Goal: Task Accomplishment & Management: Complete application form

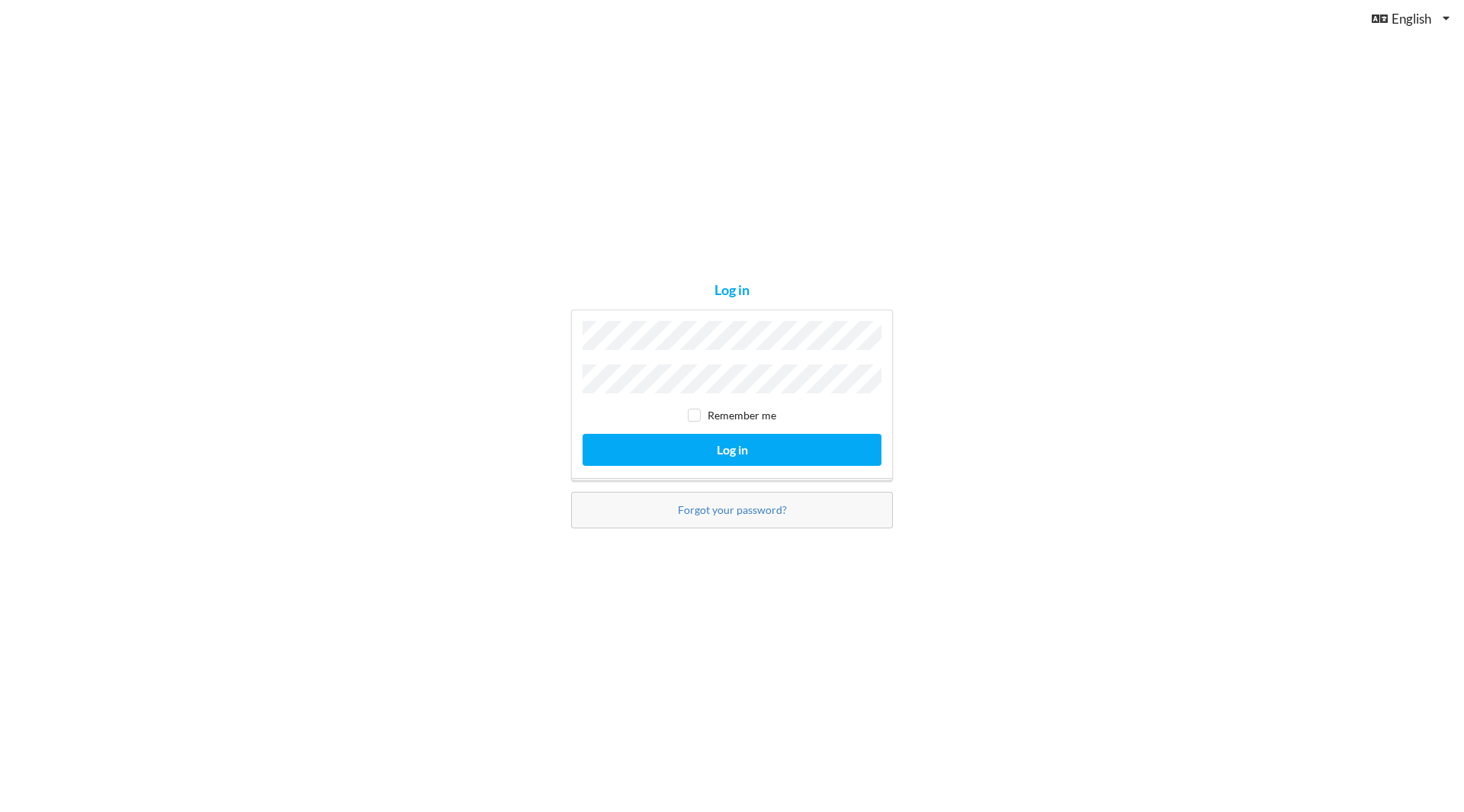
click at [583, 434] on button "Log in" at bounding box center [732, 450] width 299 height 32
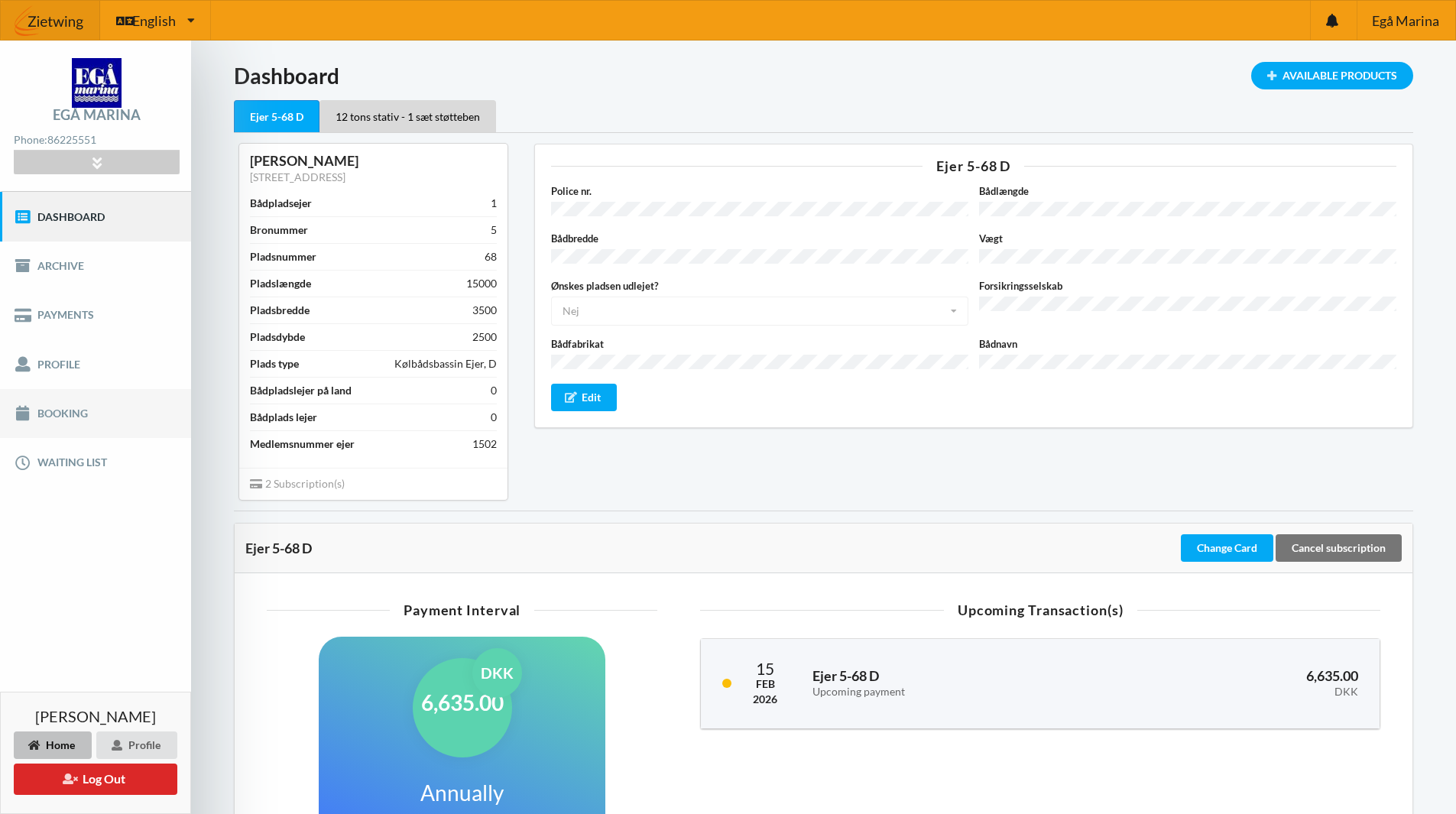
click at [68, 420] on link "Booking" at bounding box center [95, 413] width 191 height 49
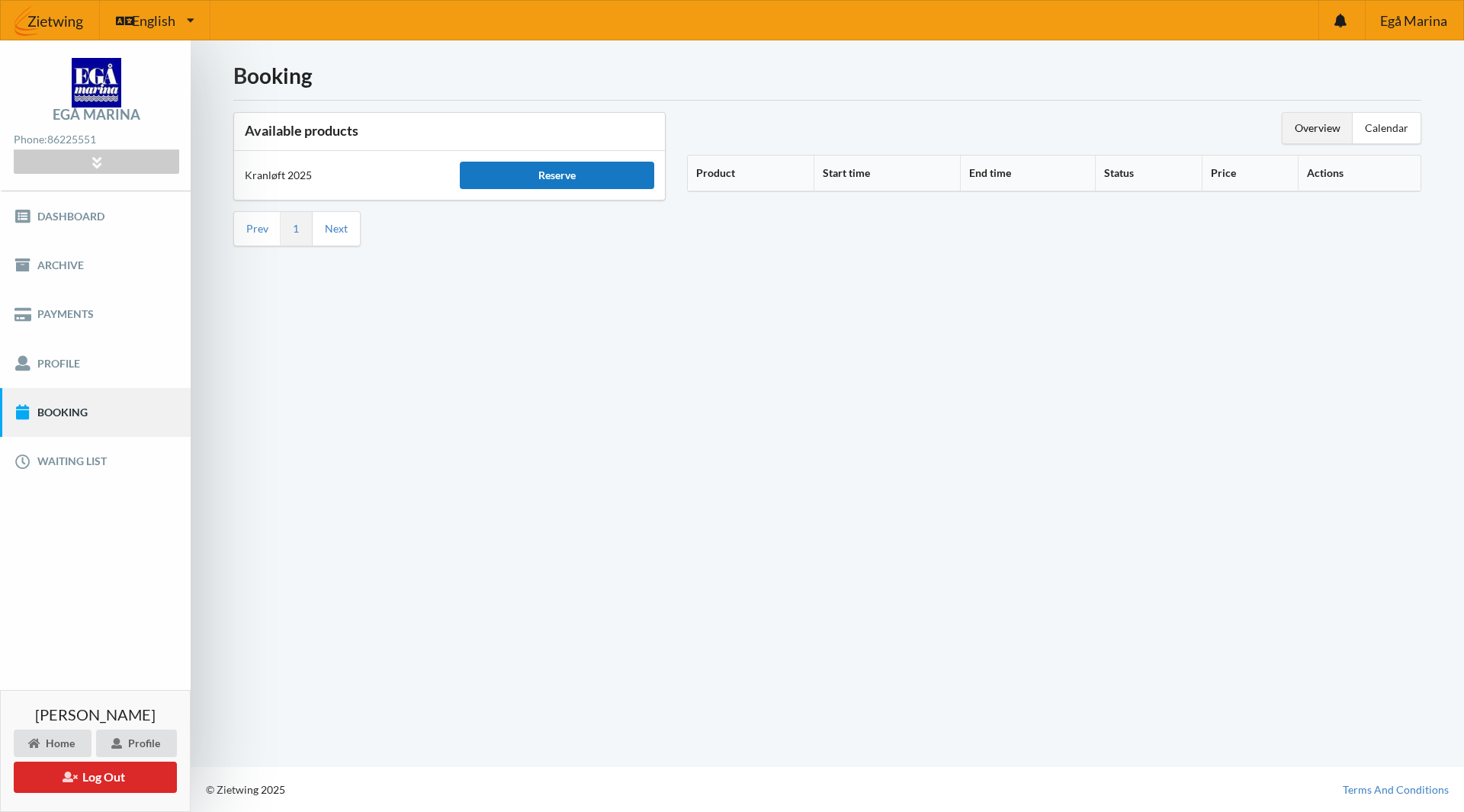
click at [513, 170] on div "Reserve" at bounding box center [556, 175] width 194 height 27
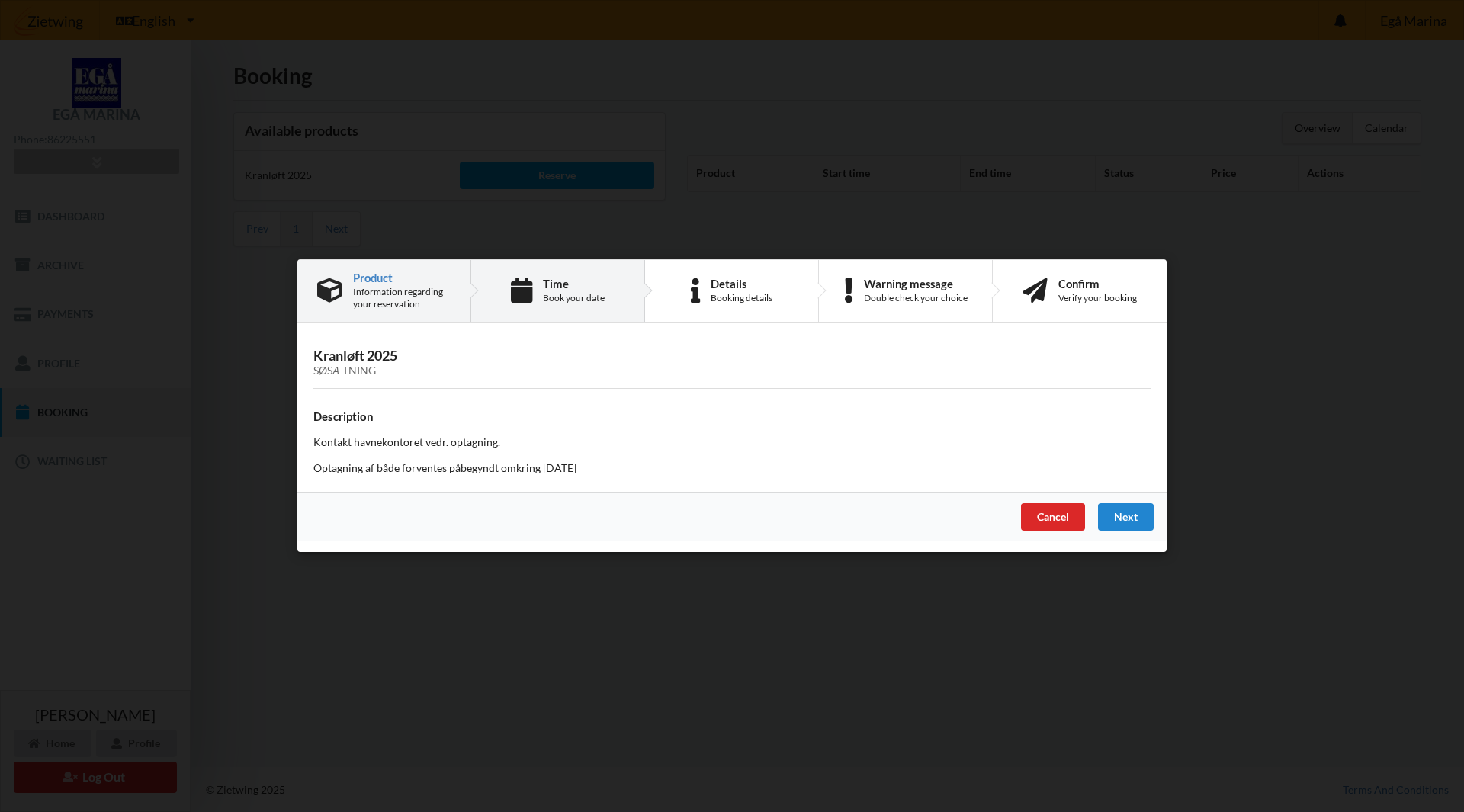
click at [531, 286] on icon at bounding box center [521, 291] width 22 height 25
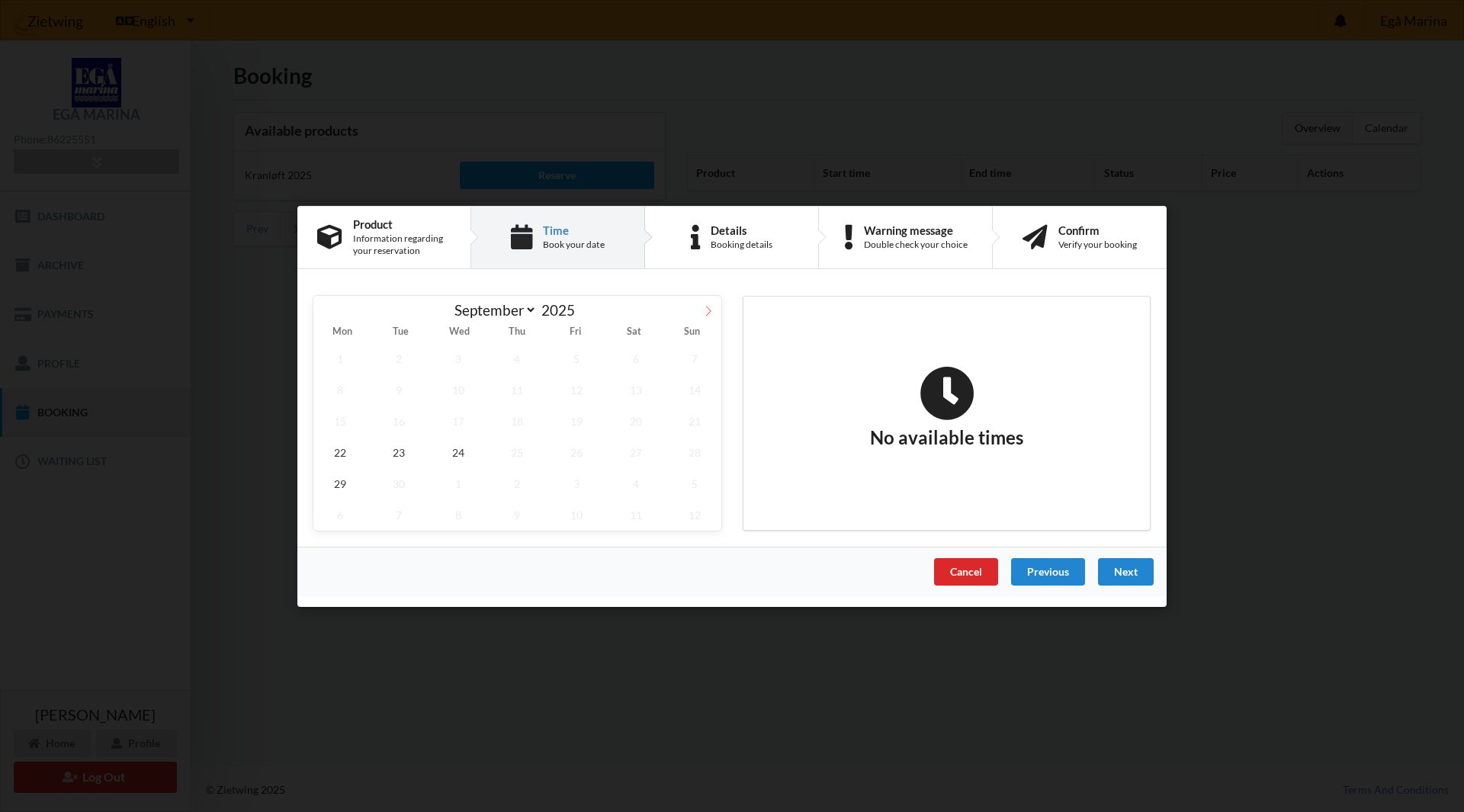
click at [708, 309] on icon at bounding box center [708, 310] width 11 height 11
select select "9"
click at [515, 428] on span "16" at bounding box center [518, 421] width 53 height 32
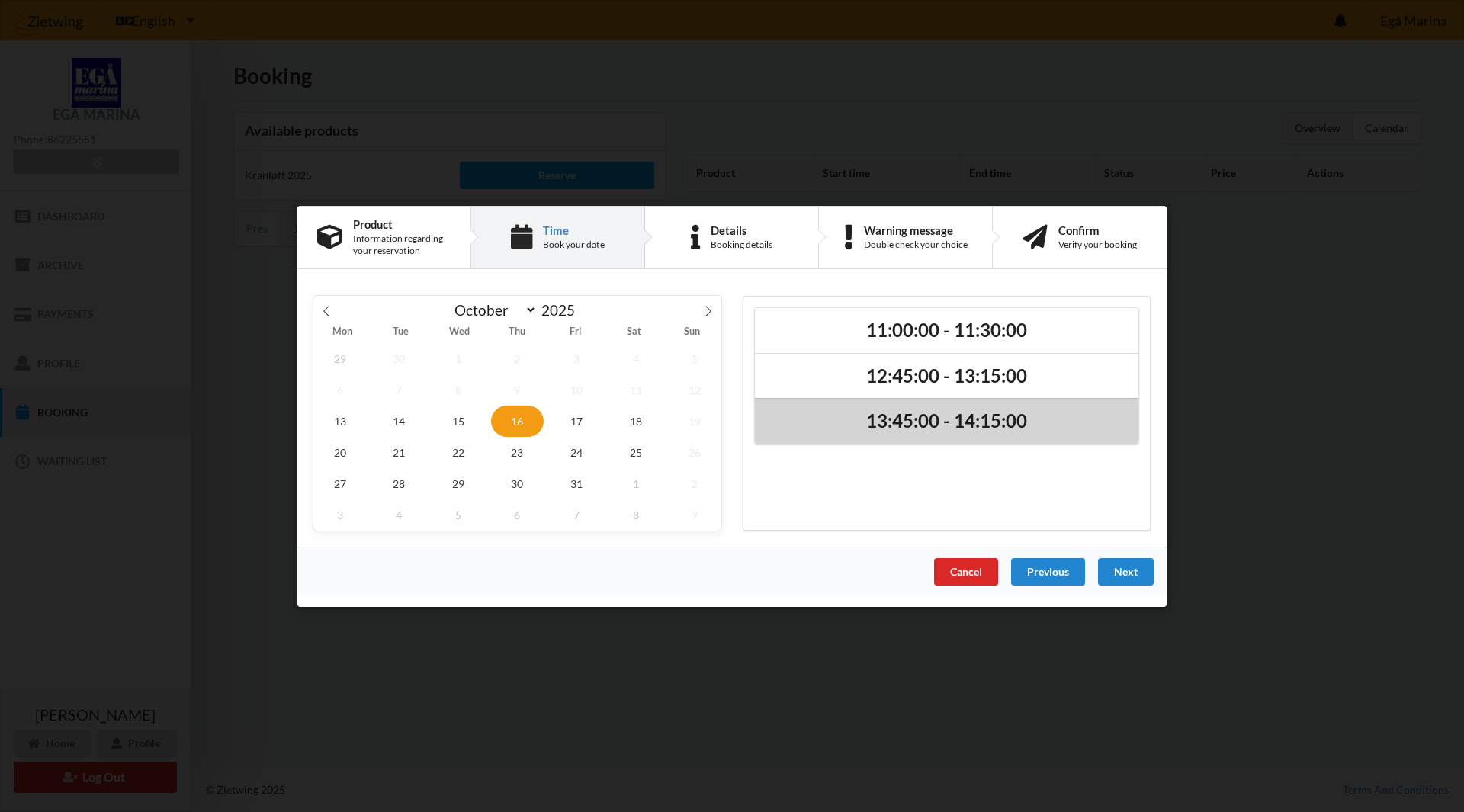
click at [868, 416] on h2 "13:45:00 - 14:15:00" at bounding box center [947, 421] width 362 height 23
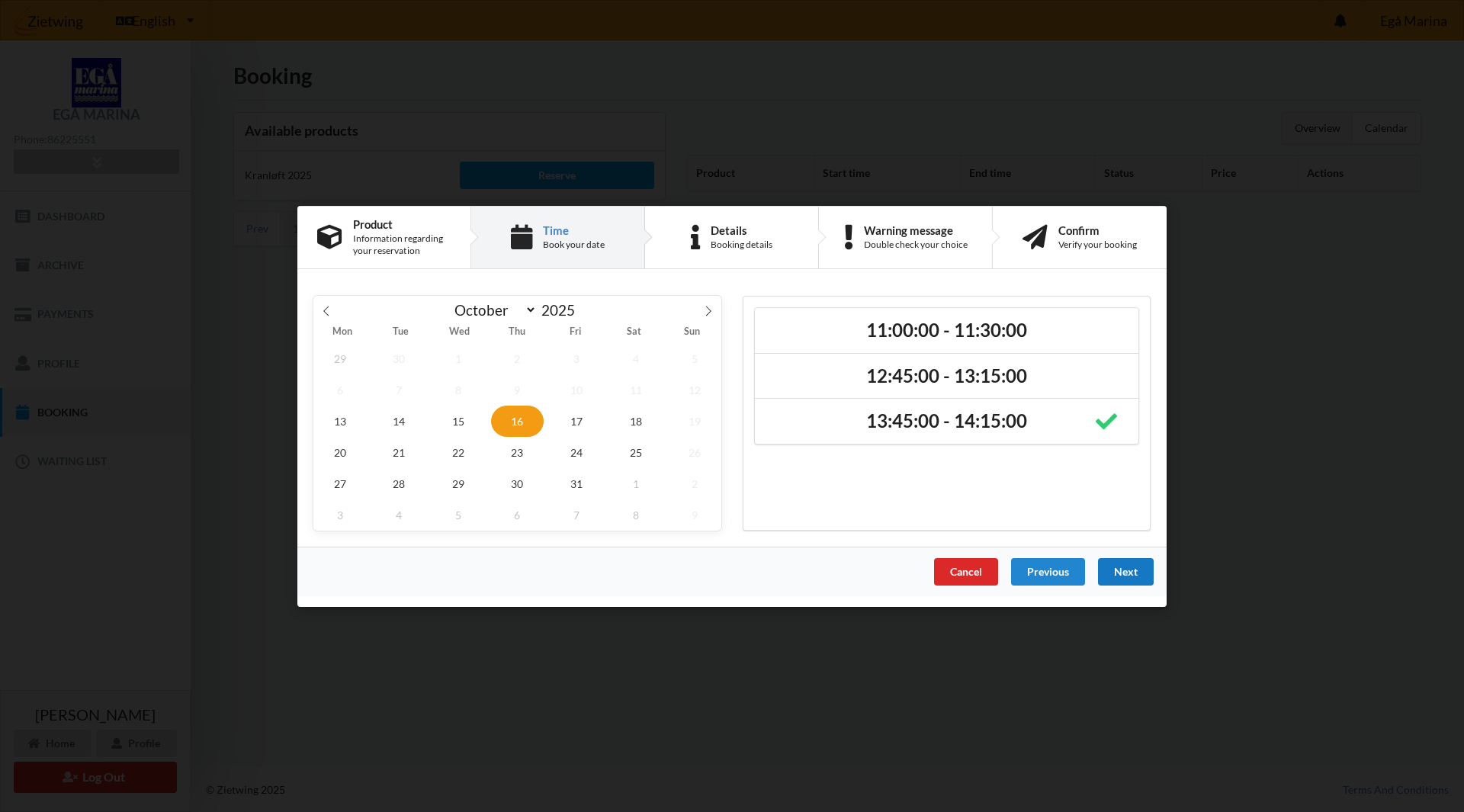
click at [1130, 568] on div "Next" at bounding box center [1126, 570] width 56 height 27
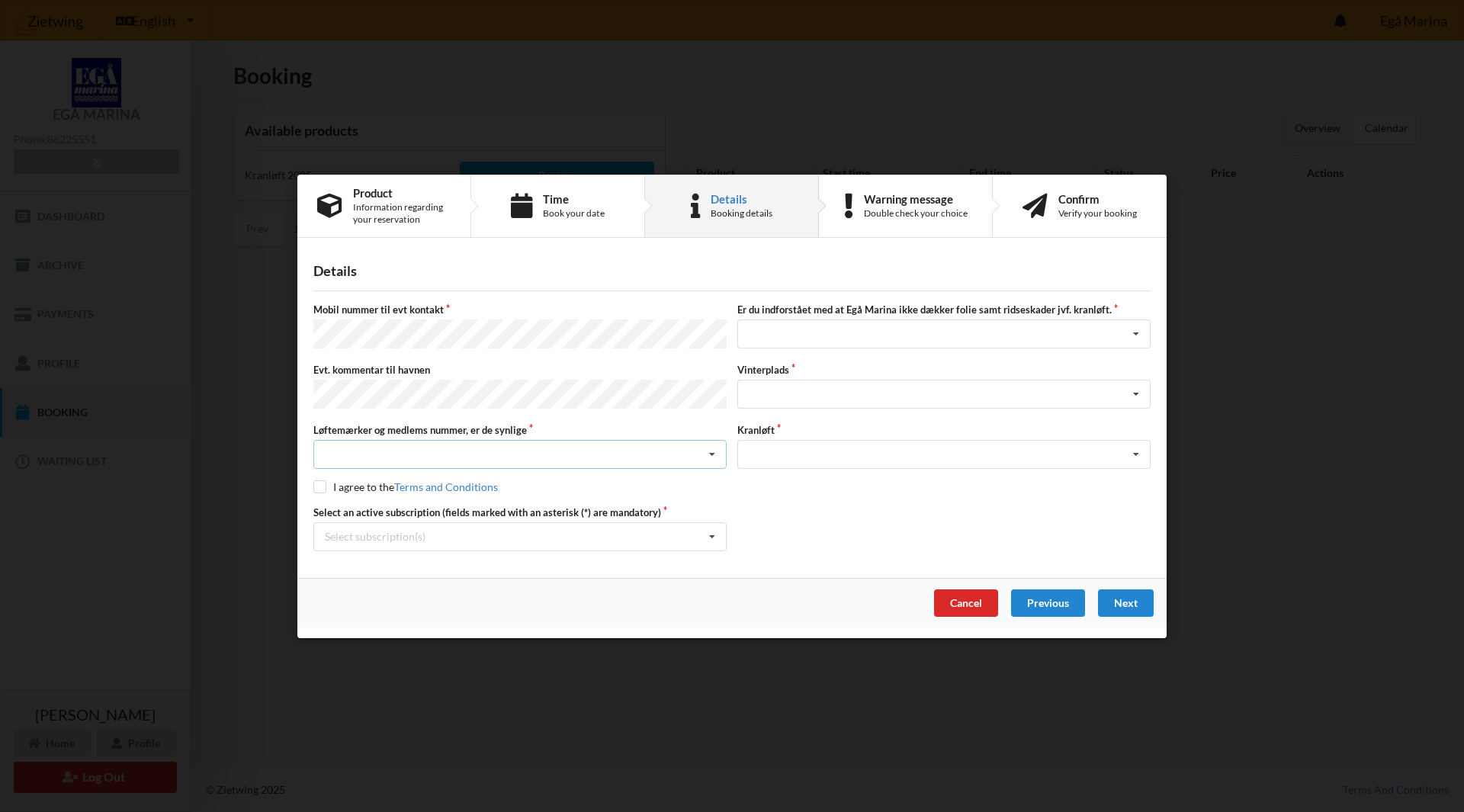
click at [457, 449] on div "Nej, jeg kontakter havnekontoret inden løftet Ja, mine mærker er synlige og int…" at bounding box center [520, 454] width 413 height 29
click at [437, 509] on div "Ja, mine mærker er synlige og intakte" at bounding box center [520, 510] width 412 height 28
click at [323, 483] on input "checkbox" at bounding box center [320, 487] width 13 height 13
checkbox input "true"
click at [483, 534] on div "Select subscription(s) * Ejer 5-68 D" at bounding box center [520, 535] width 413 height 29
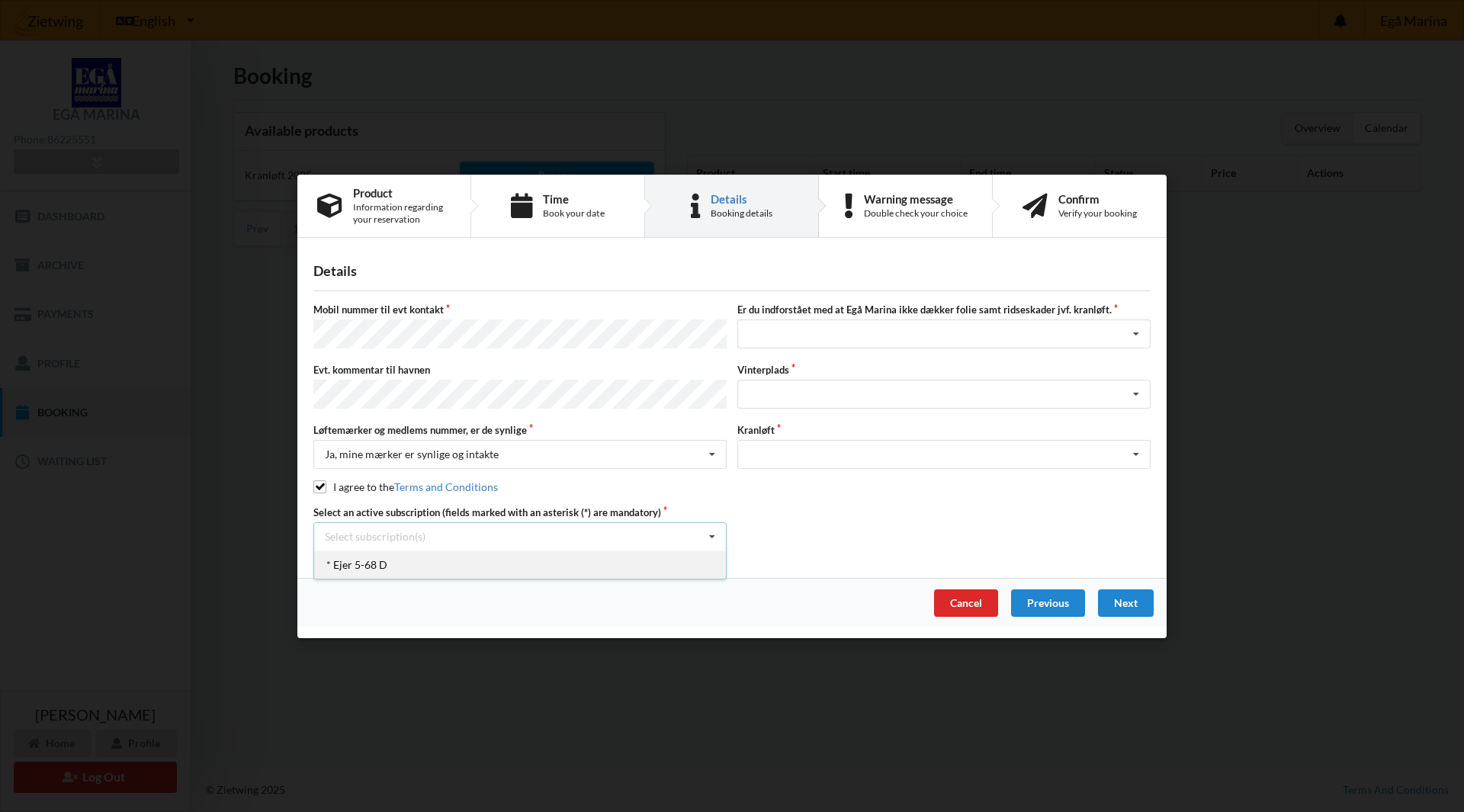
click at [471, 562] on div "* Ejer 5-68 D" at bounding box center [520, 563] width 412 height 28
click at [860, 336] on div "Jeg har tæpper med og tager selv ansvaret for eventuelle folie samt ridseskader…" at bounding box center [944, 333] width 413 height 29
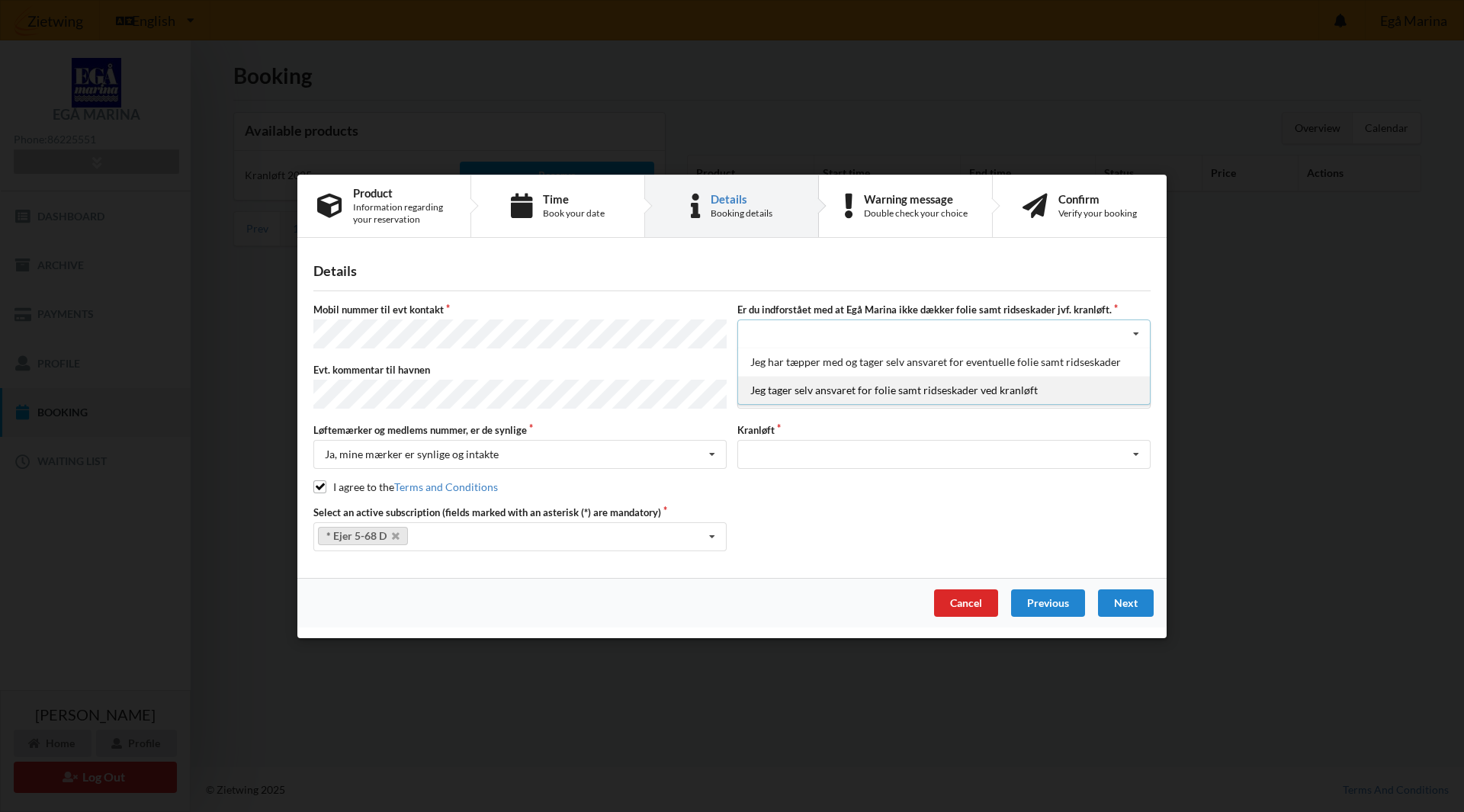
click at [820, 391] on div "Jeg tager selv ansvaret for folie samt ridseskader ved kranløft" at bounding box center [944, 390] width 412 height 28
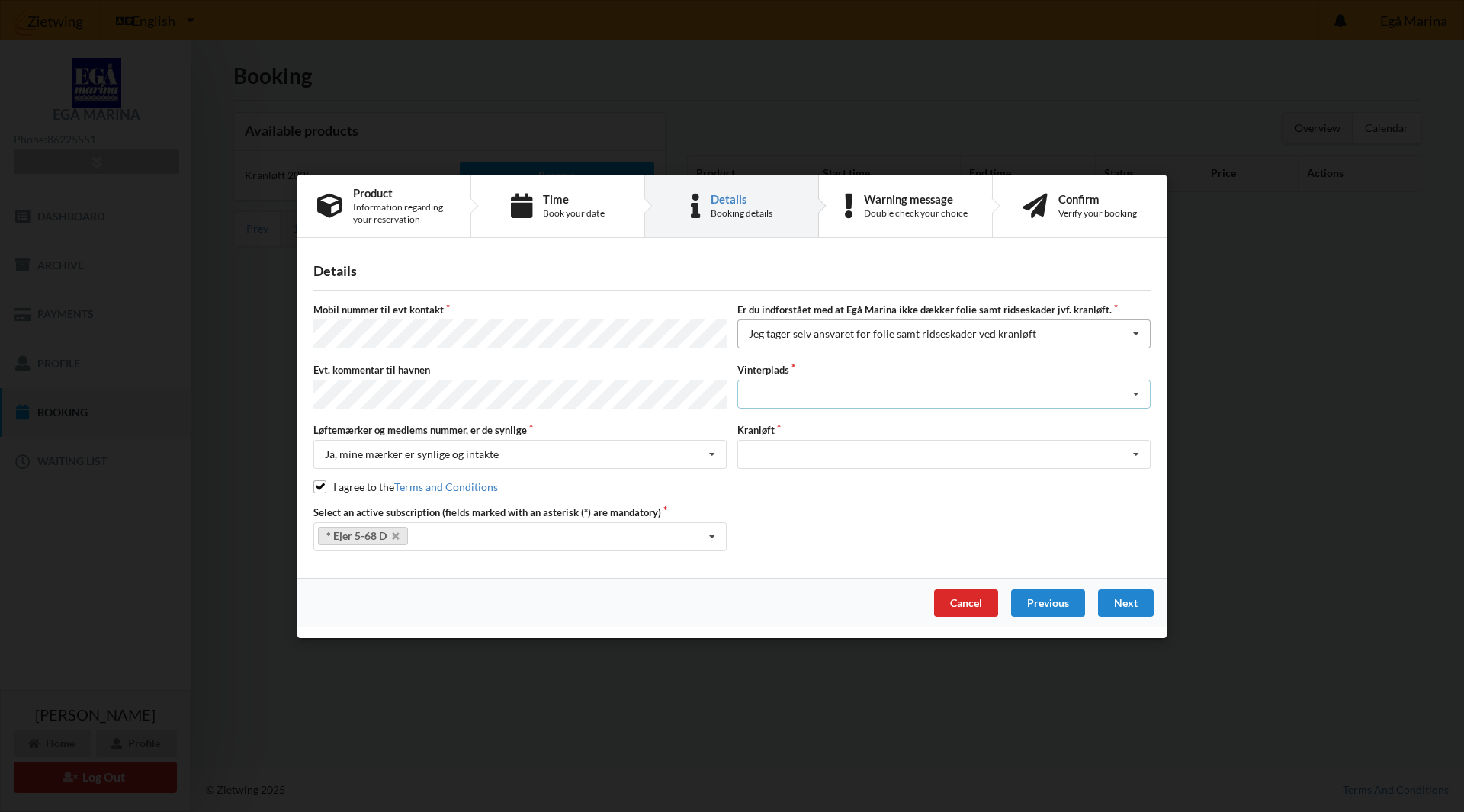
click at [820, 391] on div "Landplads nr. 1 Landplads nr. 2 Landplads nr.3 Landplads nr. 4 Landplads nr. 5 …" at bounding box center [944, 394] width 413 height 29
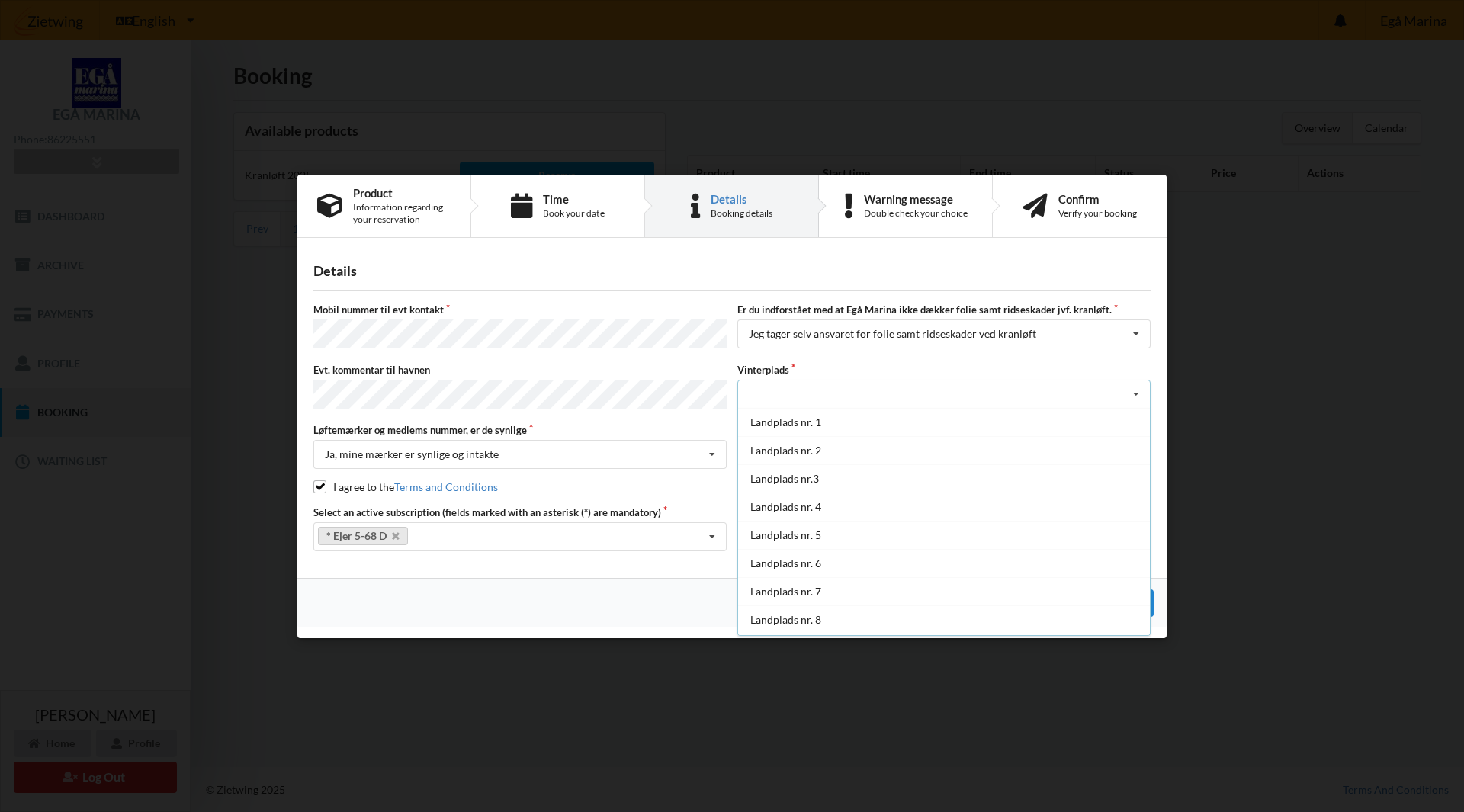
click at [820, 391] on div "Landplads nr. 1 Landplads nr. 2 Landplads nr.3 Landplads nr. 4 Landplads nr. 5 …" at bounding box center [944, 394] width 413 height 29
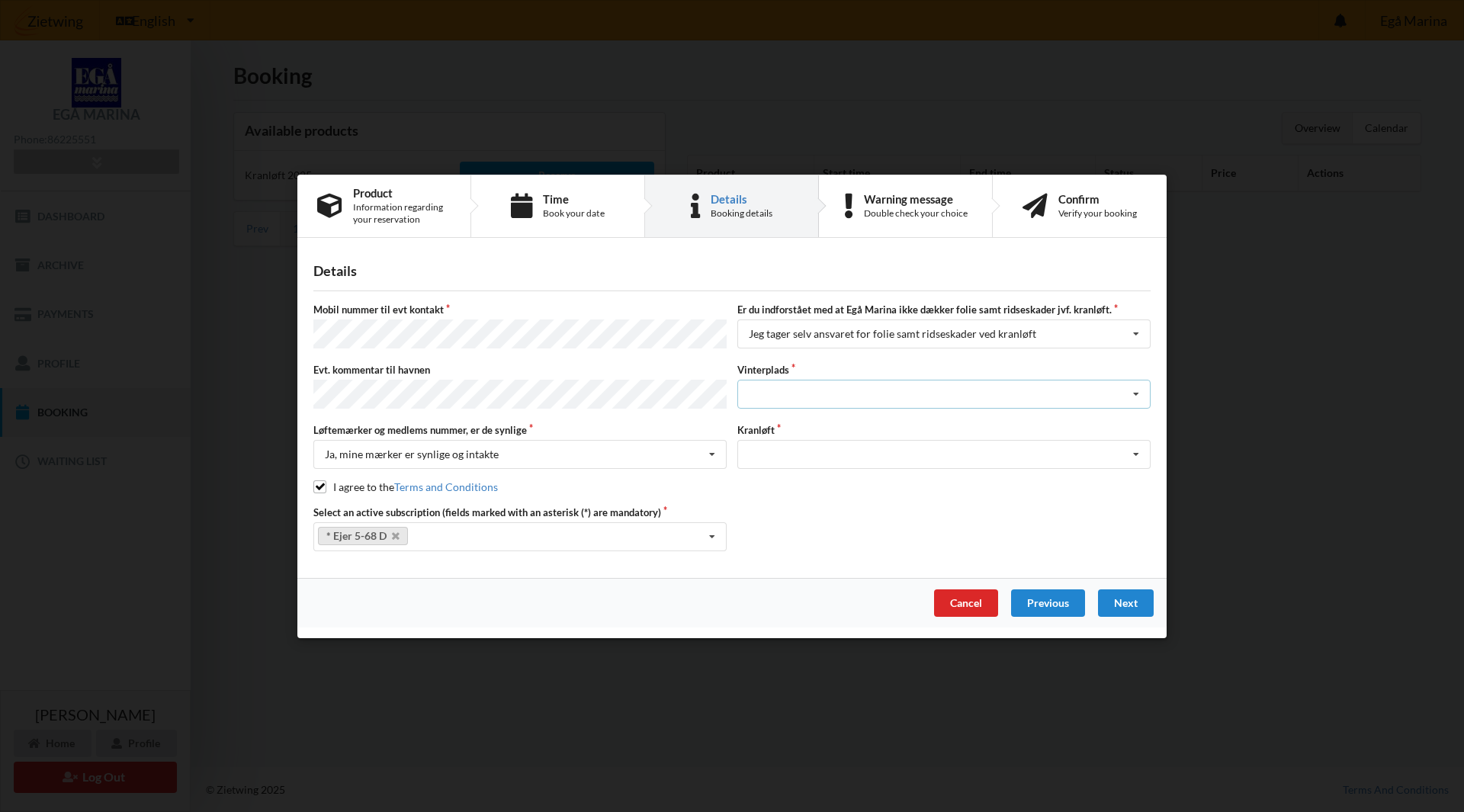
click at [820, 391] on div "Landplads nr. 1 Landplads nr. 2 Landplads nr.3 Landplads nr. 4 Landplads nr. 5 …" at bounding box center [944, 394] width 413 height 29
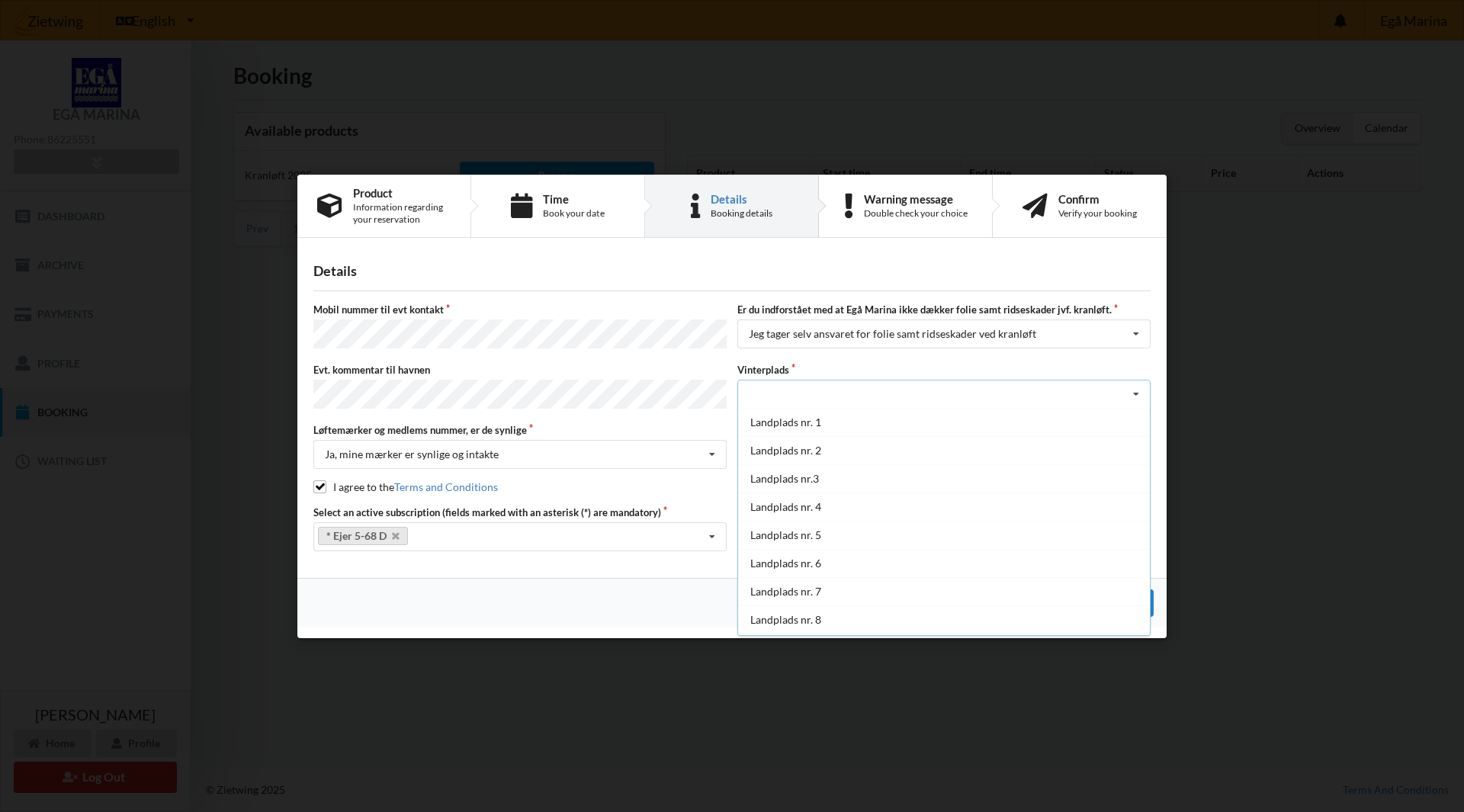
drag, startPoint x: 1140, startPoint y: 562, endPoint x: 1150, endPoint y: 595, distance: 34.5
click at [1150, 595] on div "Landplads nr. 1 Landplads nr. 2 Landplads nr.3 Landplads nr. 4 Landplads nr. 5 …" at bounding box center [944, 522] width 413 height 228
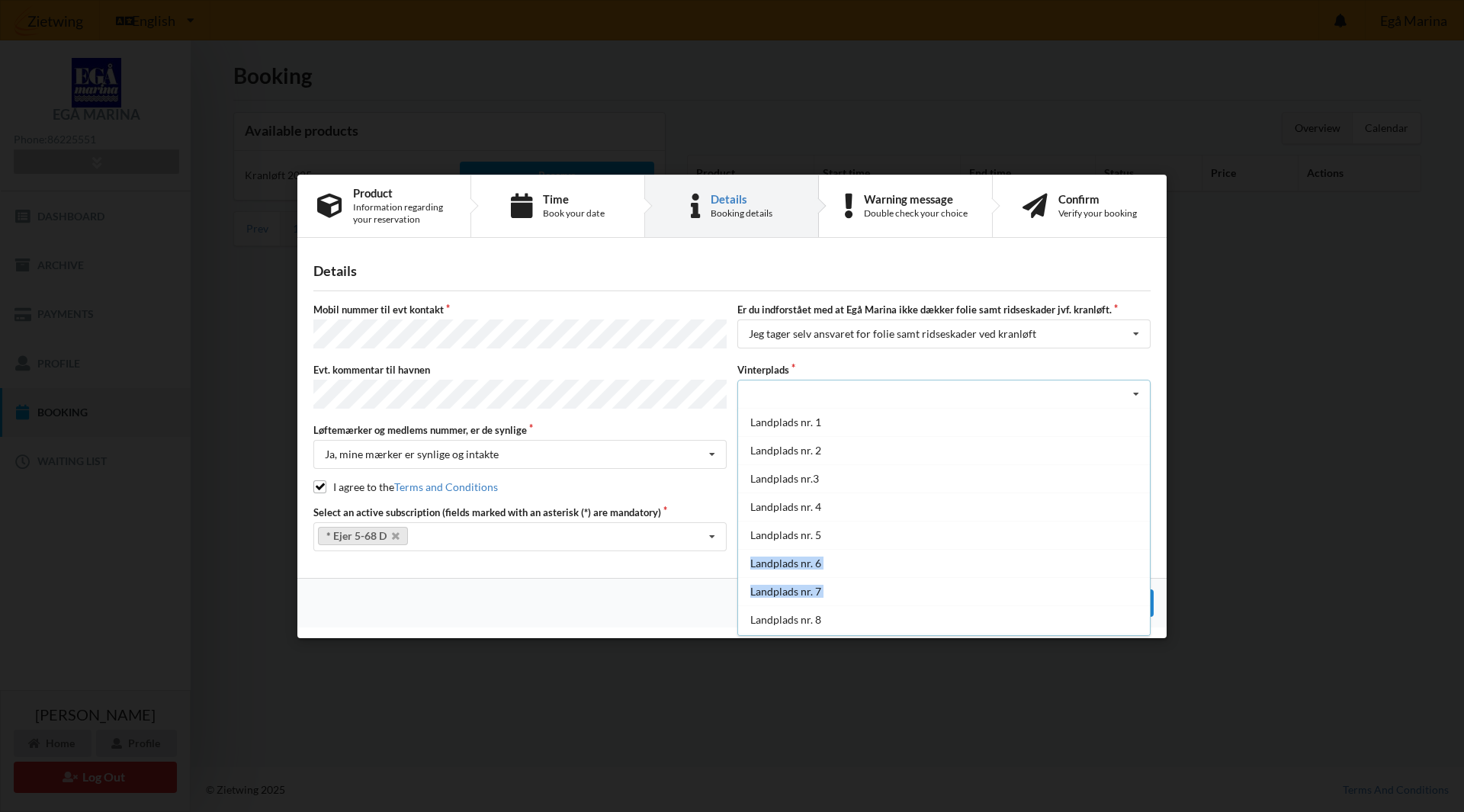
drag, startPoint x: 1150, startPoint y: 595, endPoint x: 1147, endPoint y: 551, distance: 44.1
click at [1147, 551] on div "Landplads nr. 1 Landplads nr. 2 Landplads nr.3 Landplads nr. 4 Landplads nr. 5 …" at bounding box center [944, 522] width 413 height 228
drag, startPoint x: 1148, startPoint y: 578, endPoint x: 1255, endPoint y: 416, distance: 194.1
click at [1255, 416] on div "Handelsbetingelser Ved at benytte dig af Virksomhedens juridiske navn services …" at bounding box center [732, 406] width 1464 height 812
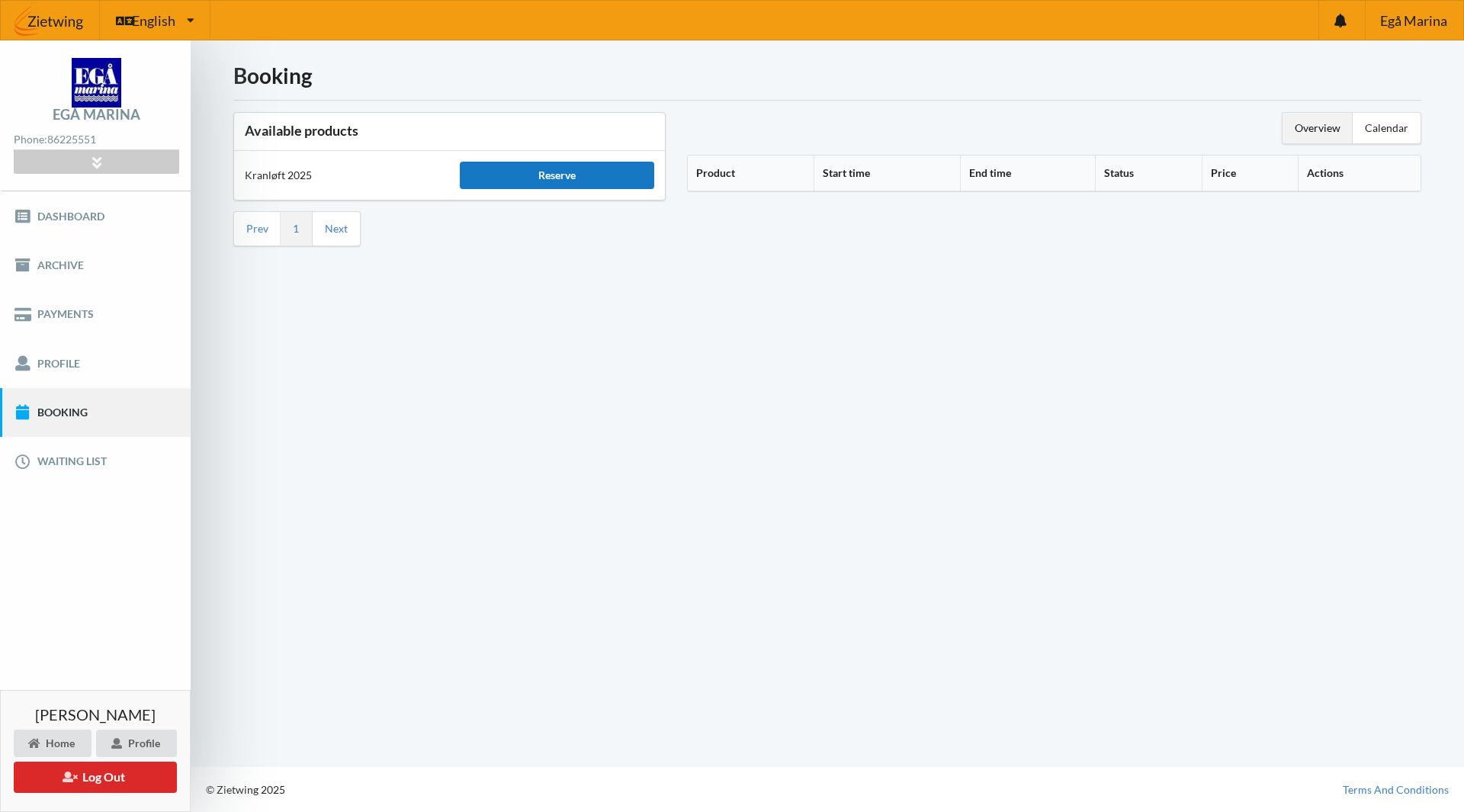
click at [552, 172] on div "Reserve" at bounding box center [556, 175] width 194 height 27
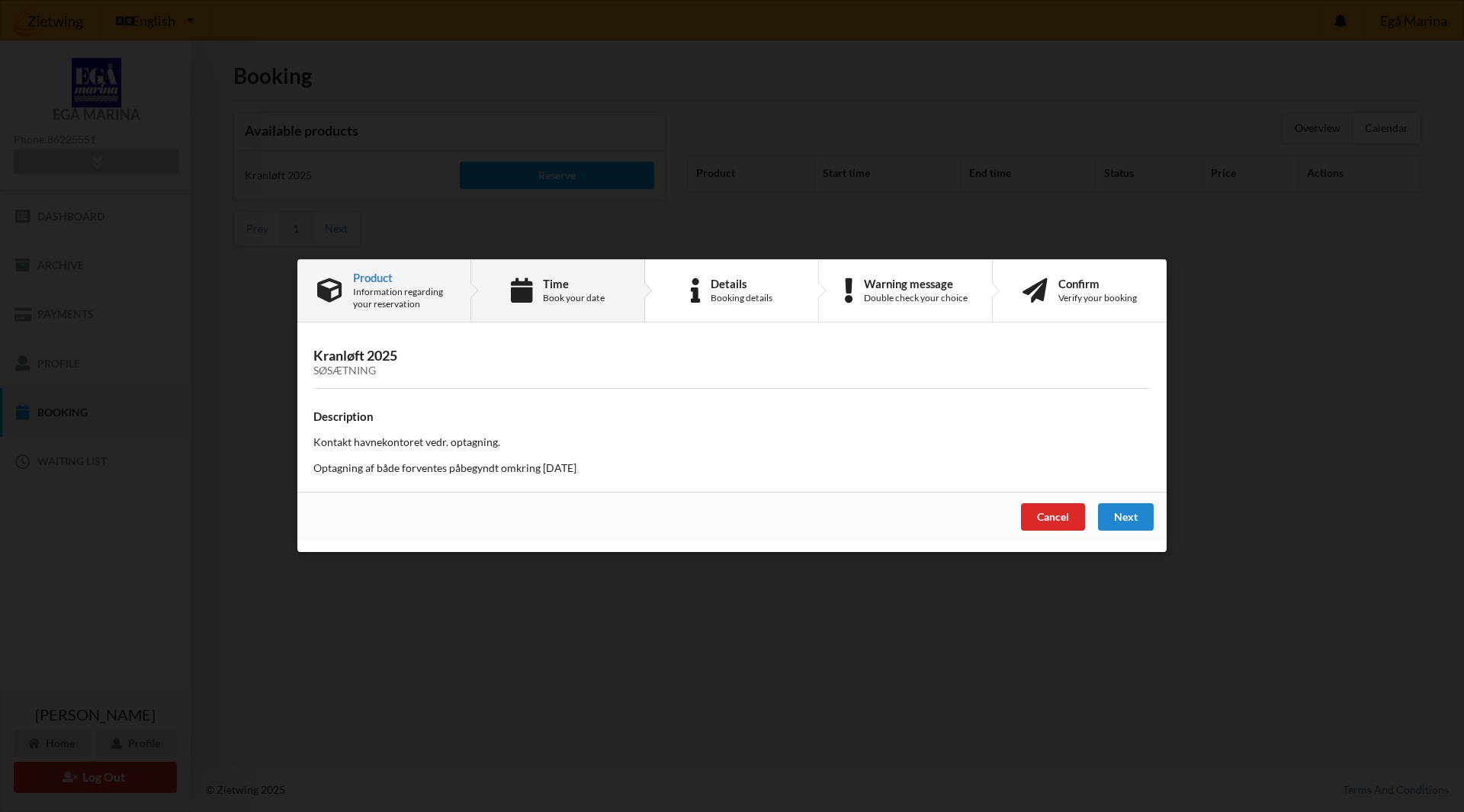
click at [559, 293] on div "Book your date" at bounding box center [574, 298] width 62 height 12
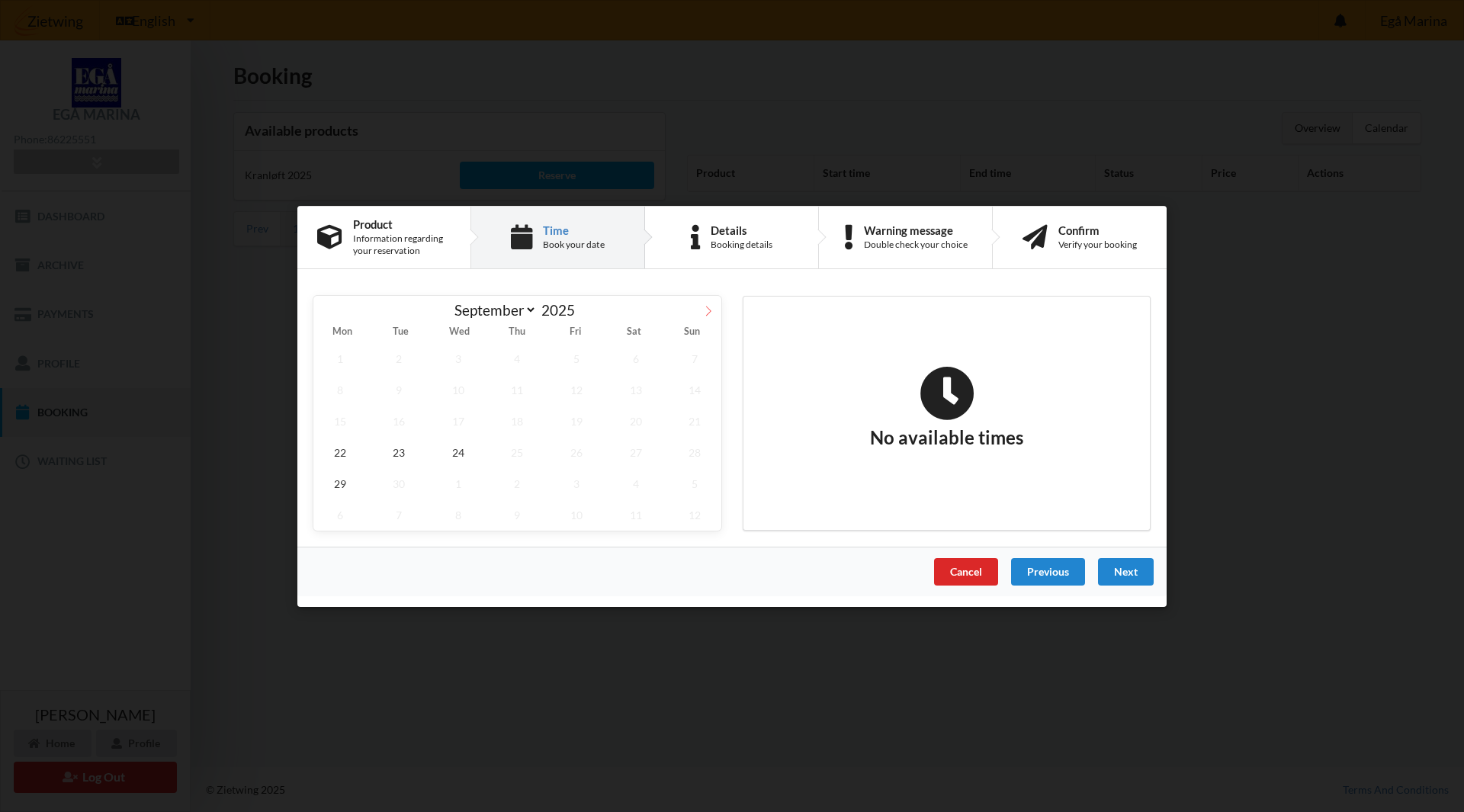
click at [707, 311] on icon at bounding box center [708, 310] width 11 height 11
select select "9"
click at [532, 424] on span "16" at bounding box center [518, 421] width 53 height 32
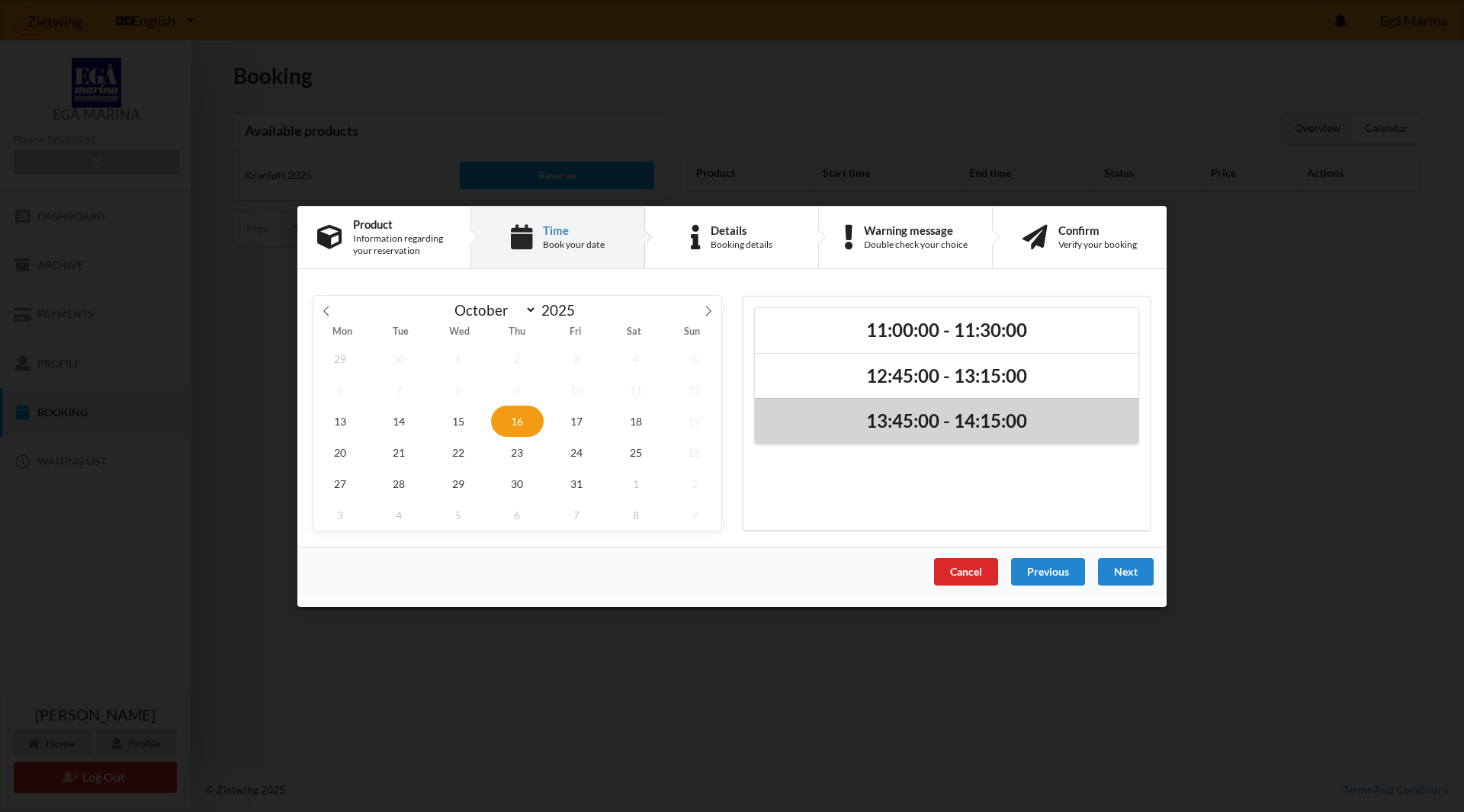
click at [861, 419] on h2 "13:45:00 - 14:15:00" at bounding box center [947, 421] width 362 height 23
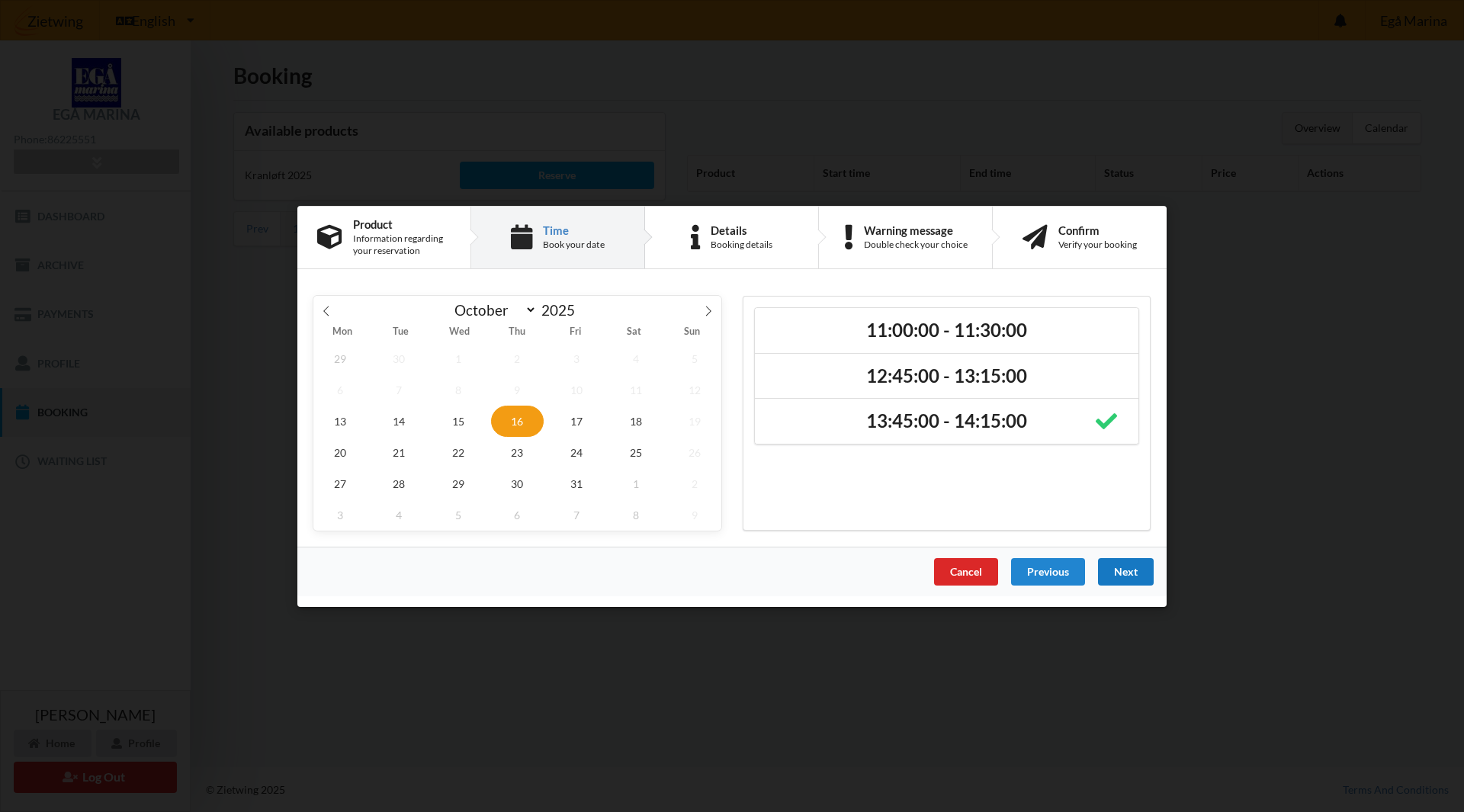
click at [1120, 568] on div "Next" at bounding box center [1126, 570] width 56 height 27
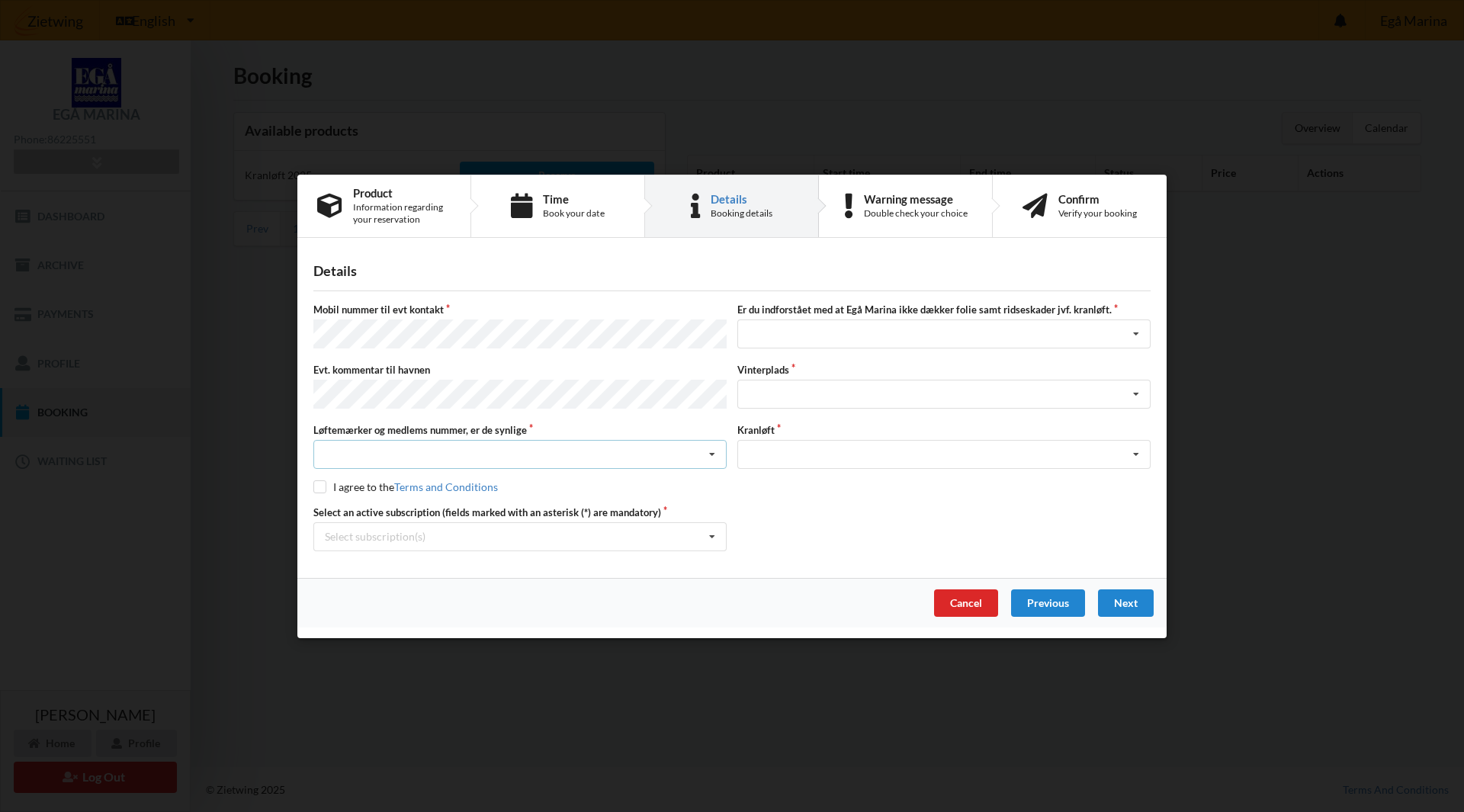
click at [569, 455] on div "Nej, jeg kontakter havnekontoret inden løftet Ja, mine mærker er synlige og int…" at bounding box center [520, 454] width 413 height 29
click at [529, 504] on div "Ja, mine mærker er synlige og intakte" at bounding box center [520, 510] width 412 height 28
click at [319, 482] on input "checkbox" at bounding box center [320, 487] width 13 height 13
checkbox input "true"
click at [975, 325] on div "Jeg har tæpper med og tager selv ansvaret for eventuelle folie samt ridseskader…" at bounding box center [944, 333] width 413 height 29
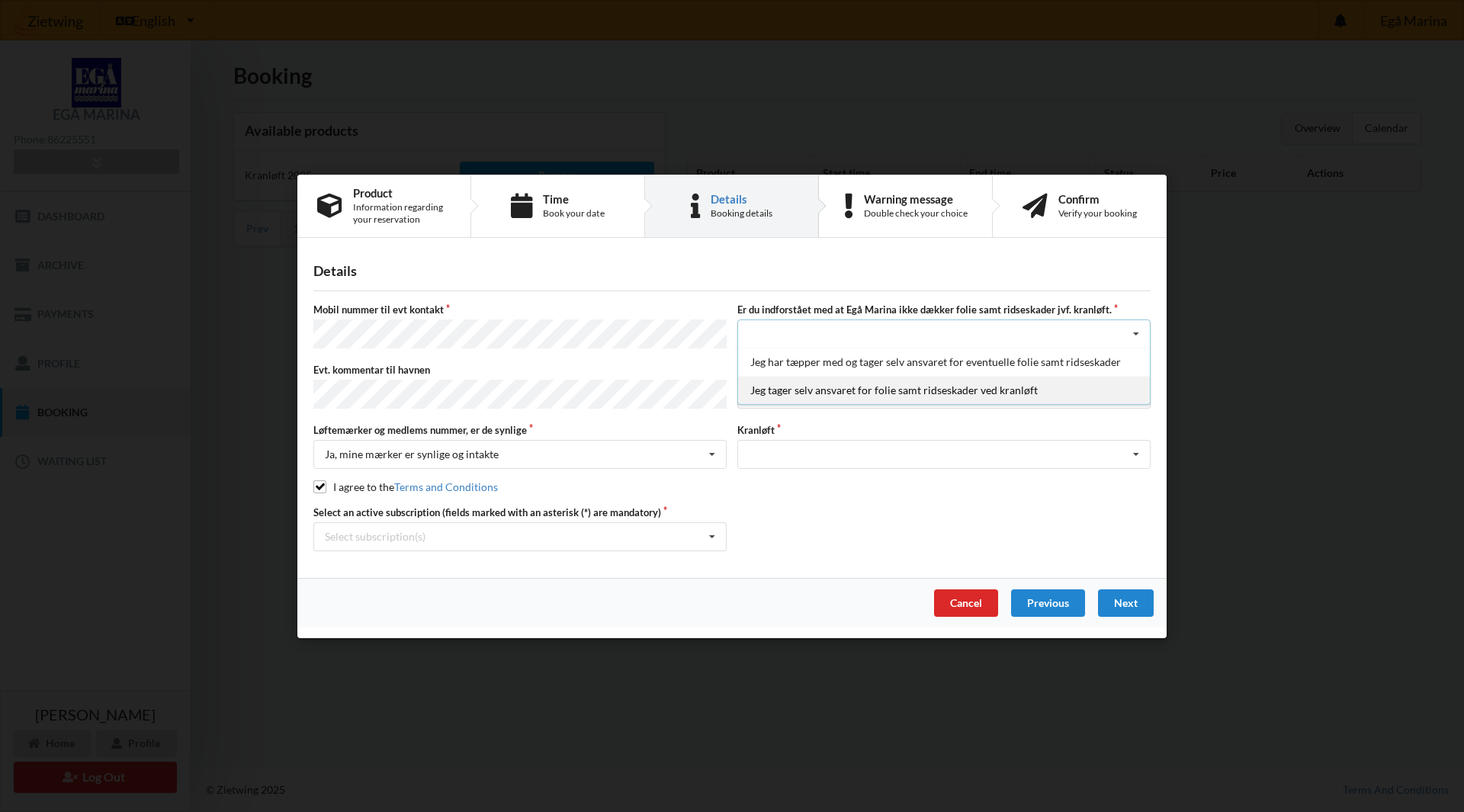
click at [913, 389] on div "Jeg tager selv ansvaret for folie samt ridseskader ved kranløft" at bounding box center [944, 390] width 412 height 28
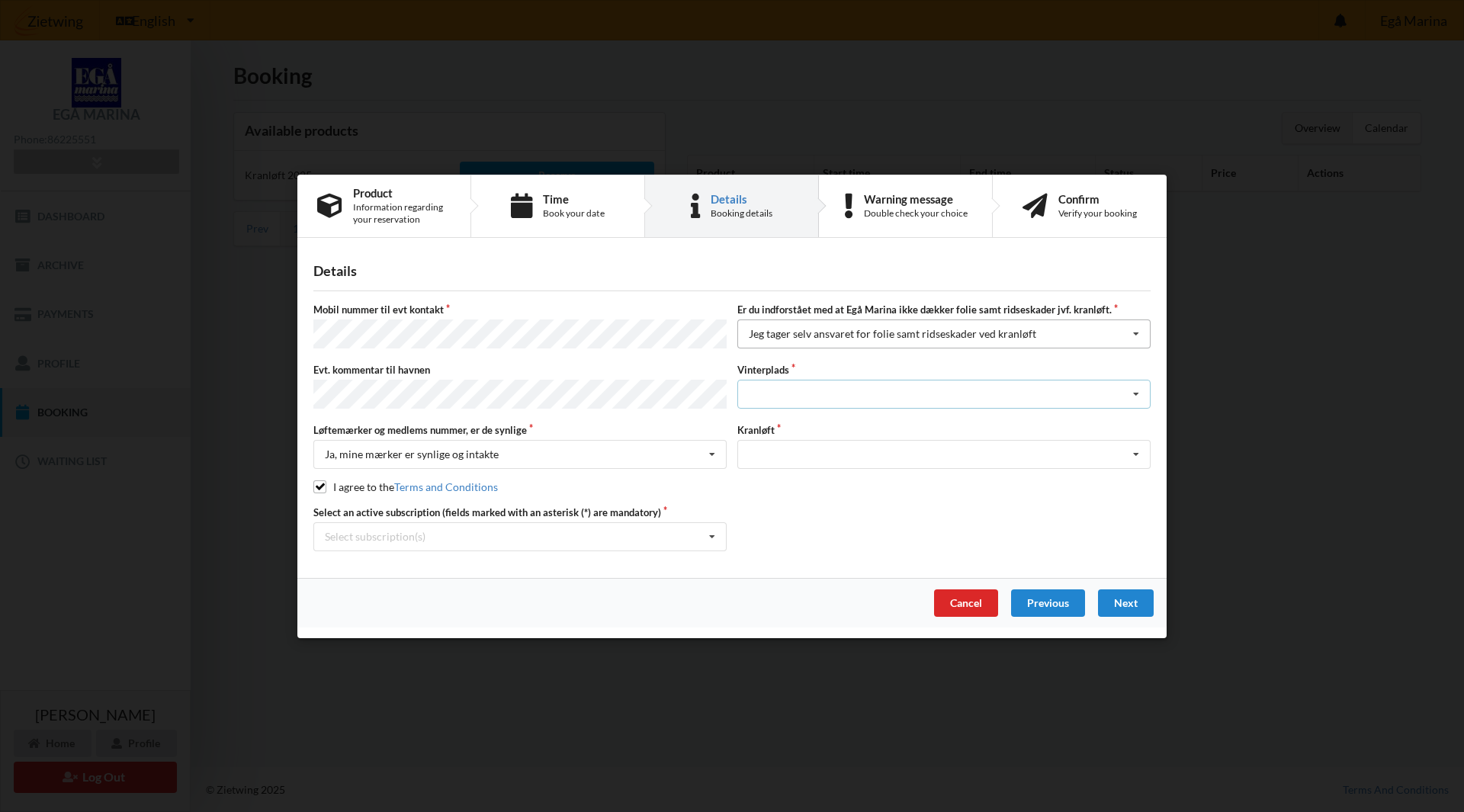
click at [913, 389] on div "Landplads nr. 1 Landplads nr. 2 Landplads nr.3 Landplads nr. 4 Landplads nr. 5 …" at bounding box center [944, 394] width 413 height 29
click at [1160, 349] on div "Details Mobil nummer til evt kontakt Er du indforstået med at Egå Marina ikke d…" at bounding box center [732, 412] width 870 height 329
click at [1092, 453] on div "Optagning" at bounding box center [944, 454] width 413 height 29
click at [909, 484] on div "Optagning" at bounding box center [944, 482] width 412 height 28
click at [875, 396] on div "Landplads nr. 1 Landplads nr. 2 Landplads nr.3 Landplads nr. 4 Landplads nr. 5 …" at bounding box center [944, 394] width 413 height 29
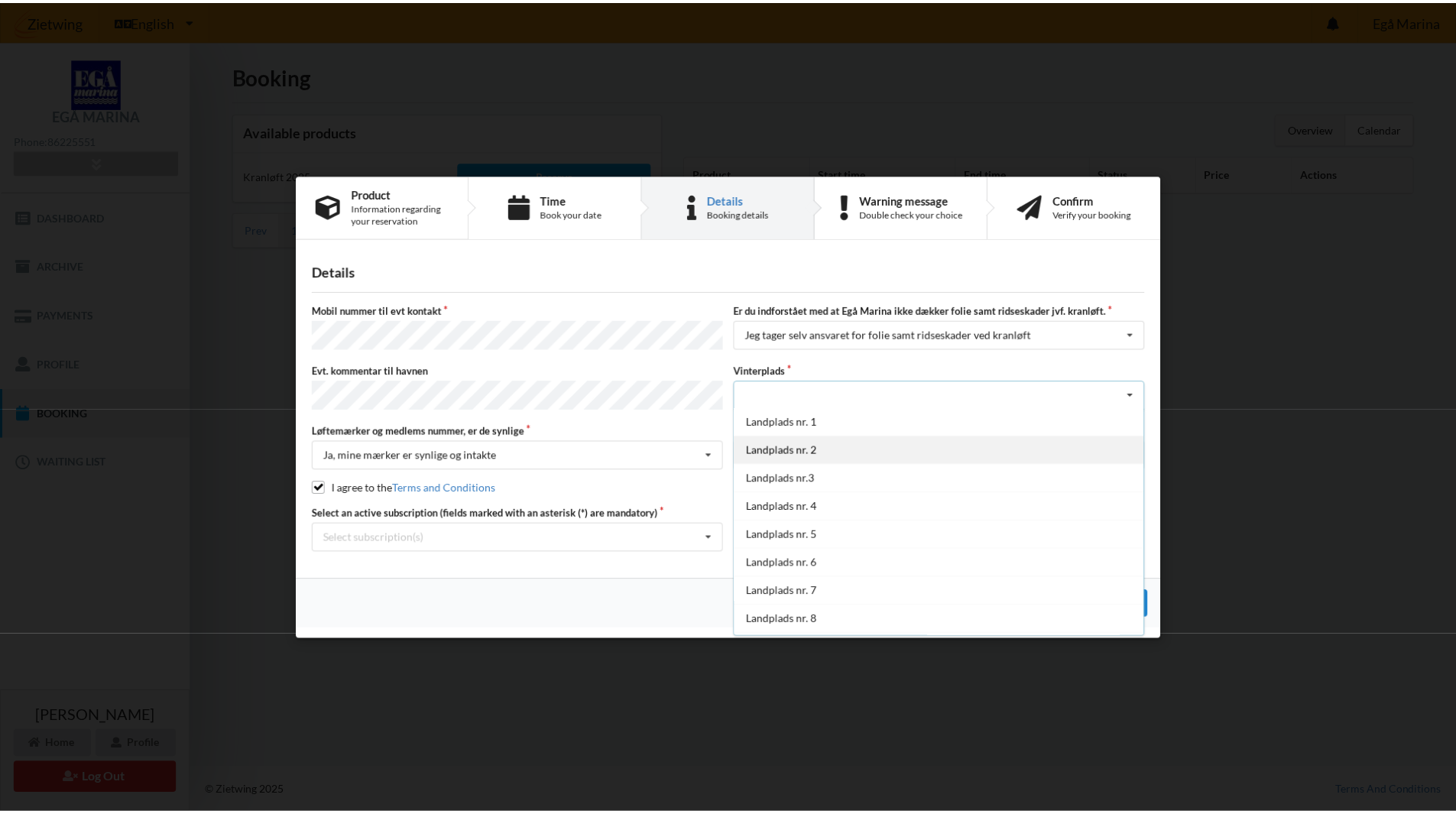
scroll to position [0, 0]
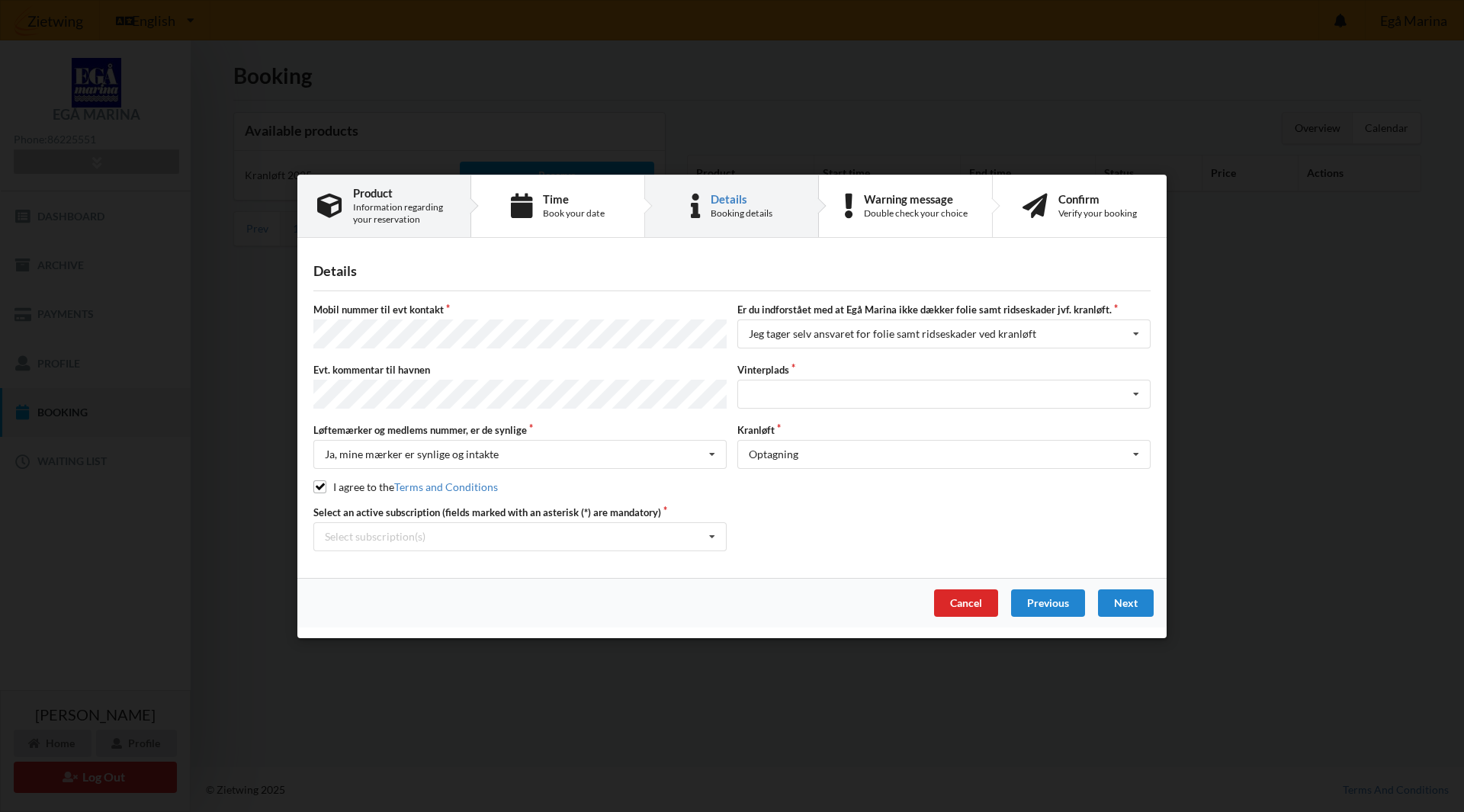
click at [388, 198] on div "Product" at bounding box center [402, 192] width 97 height 12
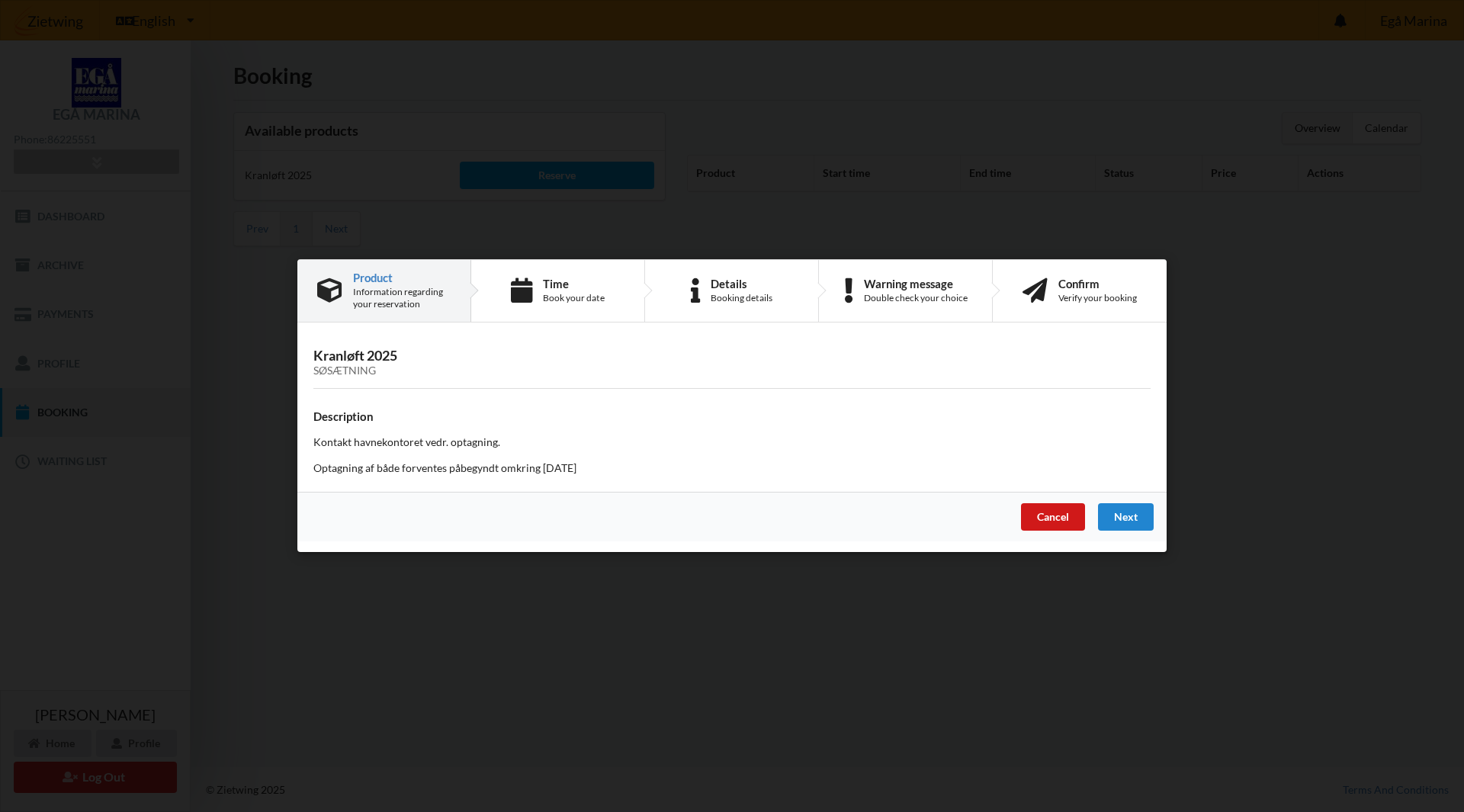
click at [1043, 512] on div "Cancel" at bounding box center [1052, 517] width 64 height 27
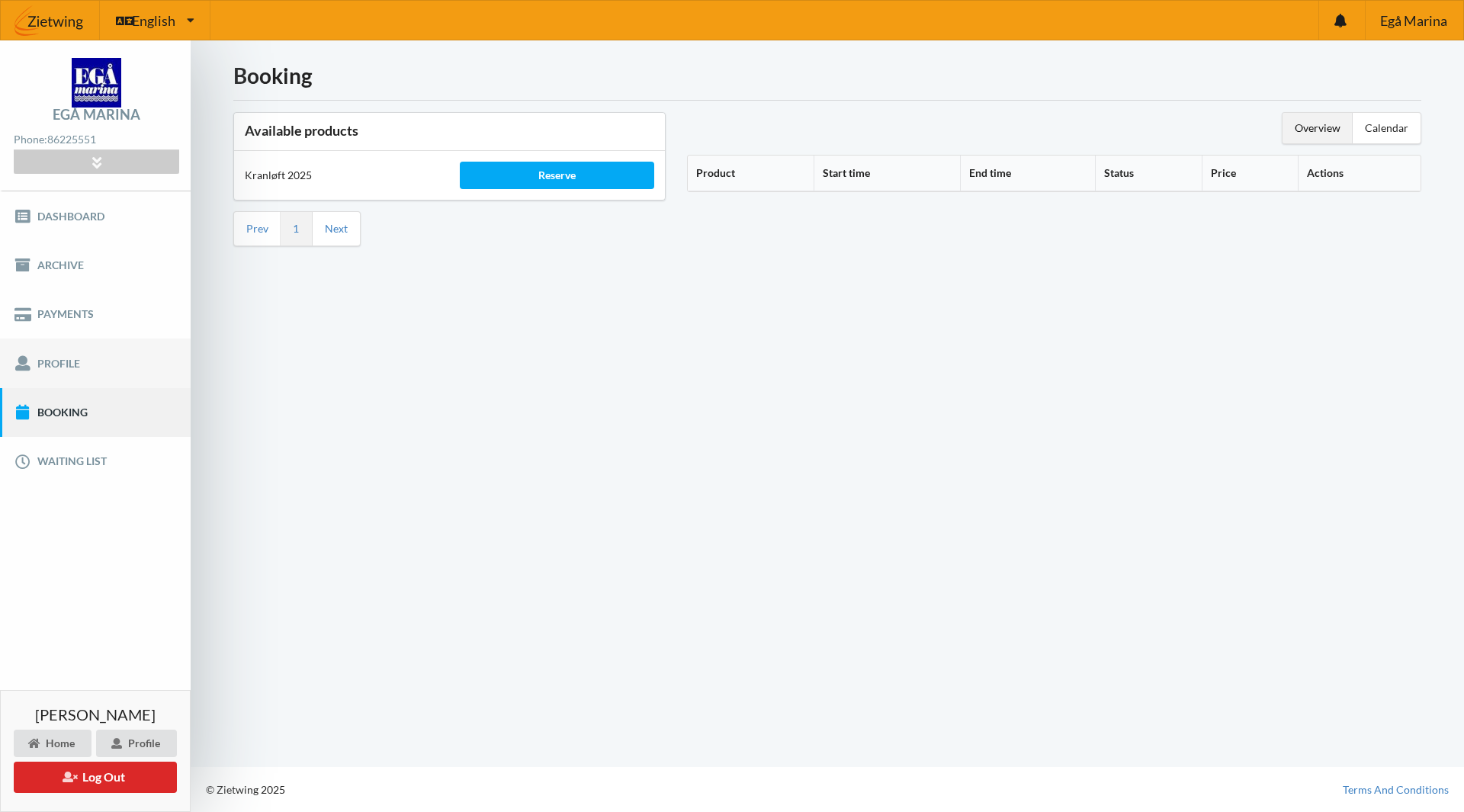
click at [60, 364] on link "Profile" at bounding box center [95, 362] width 190 height 49
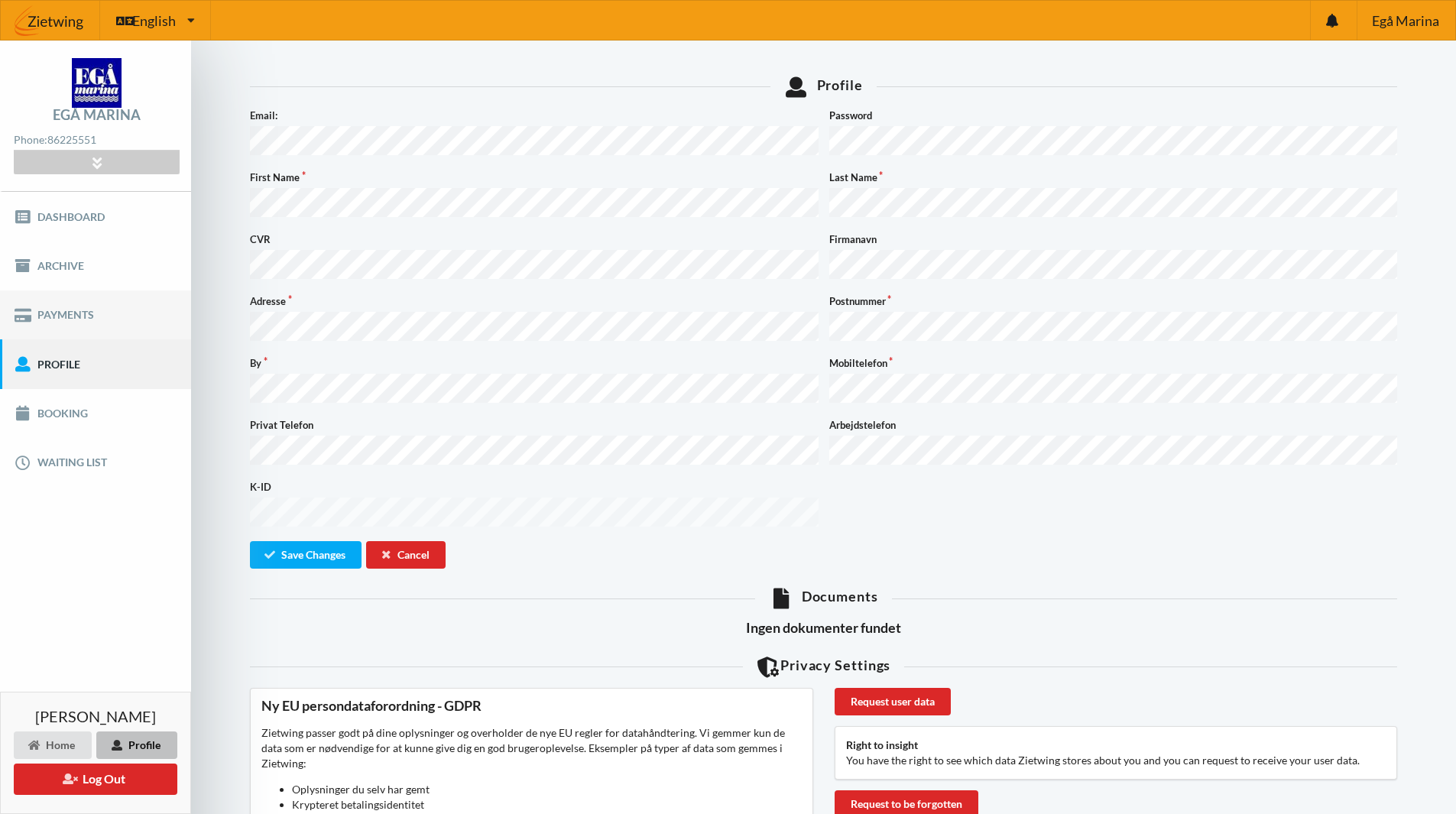
click at [78, 309] on link "Payments" at bounding box center [95, 315] width 191 height 49
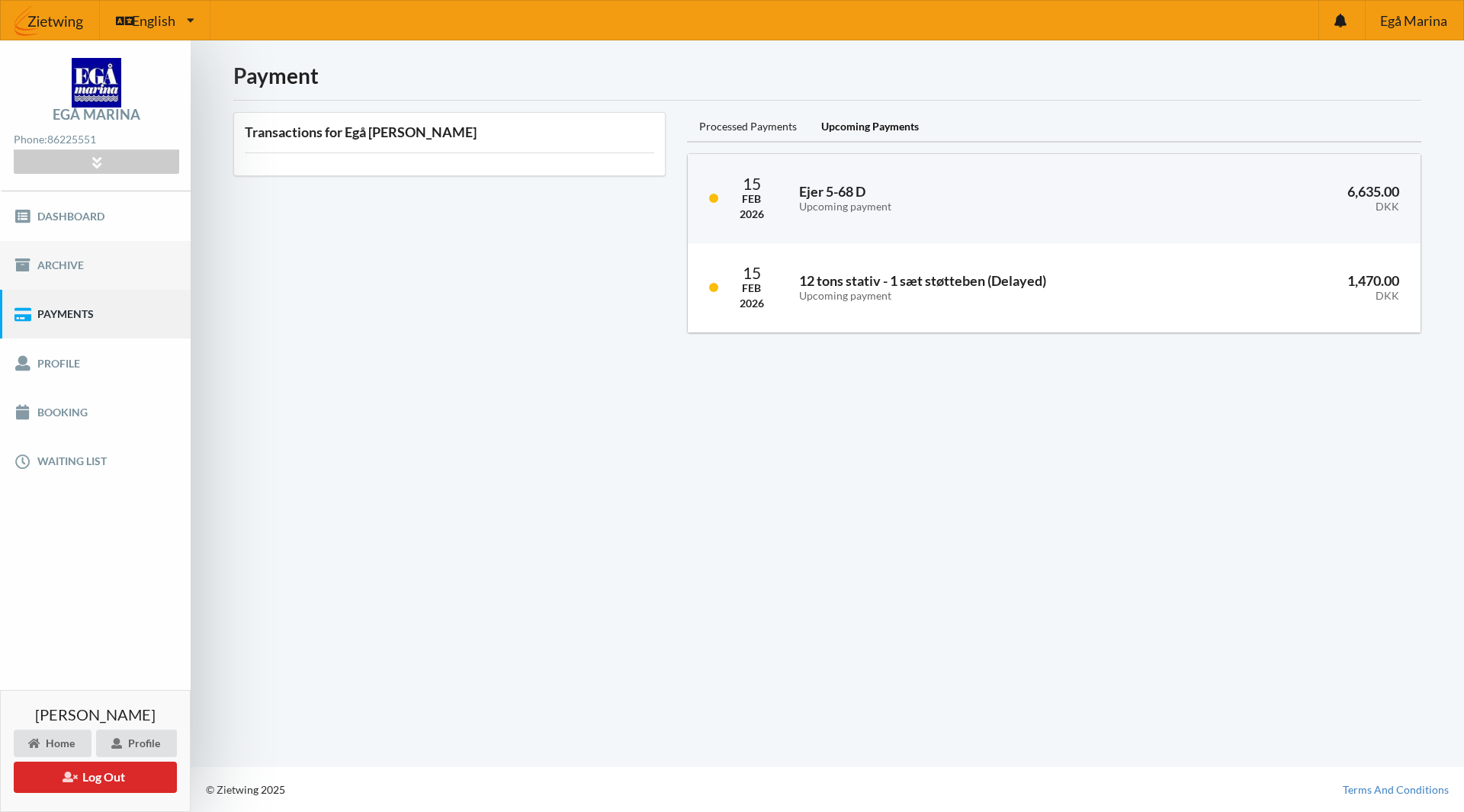
click at [101, 263] on link "Archive" at bounding box center [95, 265] width 190 height 49
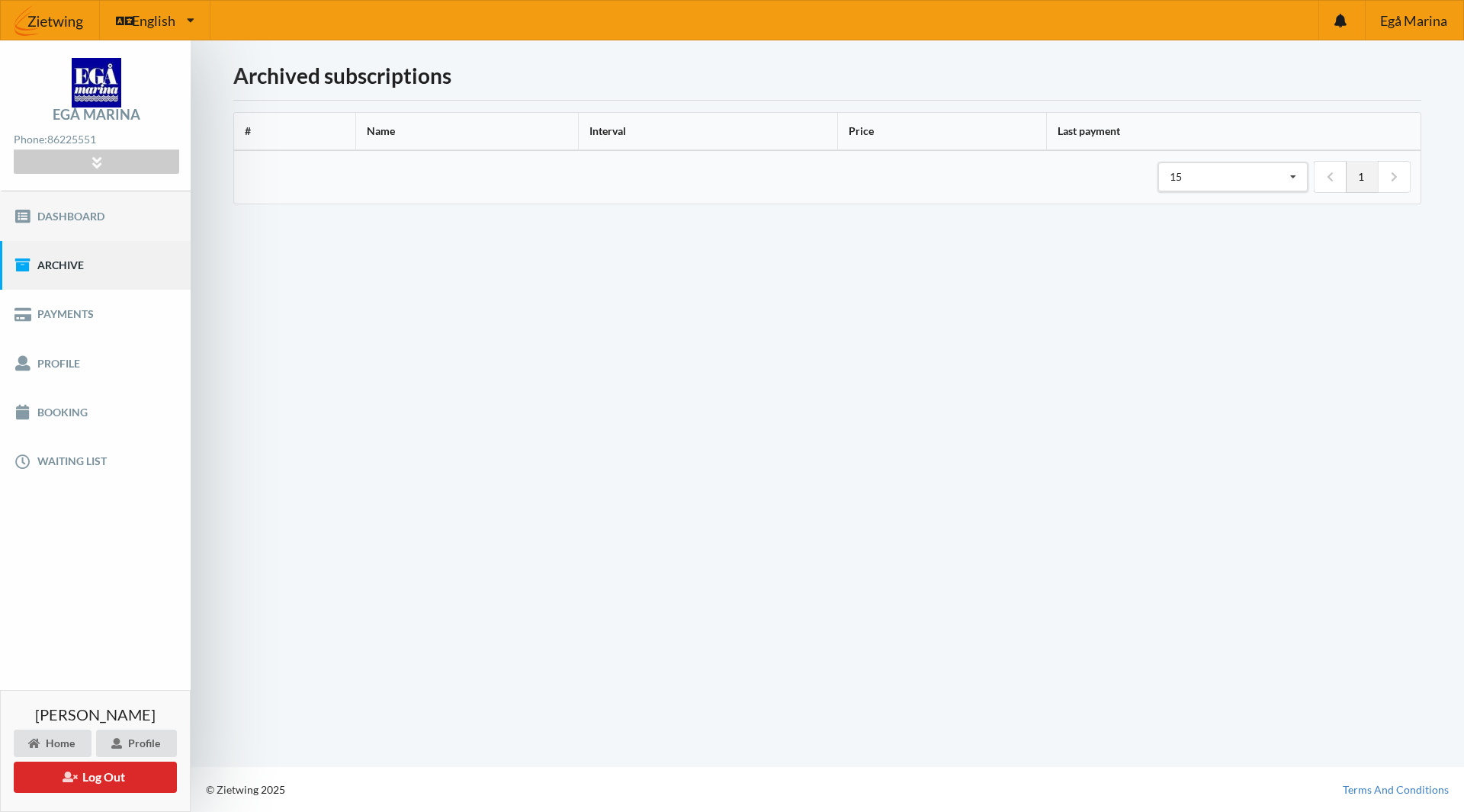
click at [87, 219] on link "Dashboard" at bounding box center [95, 215] width 190 height 49
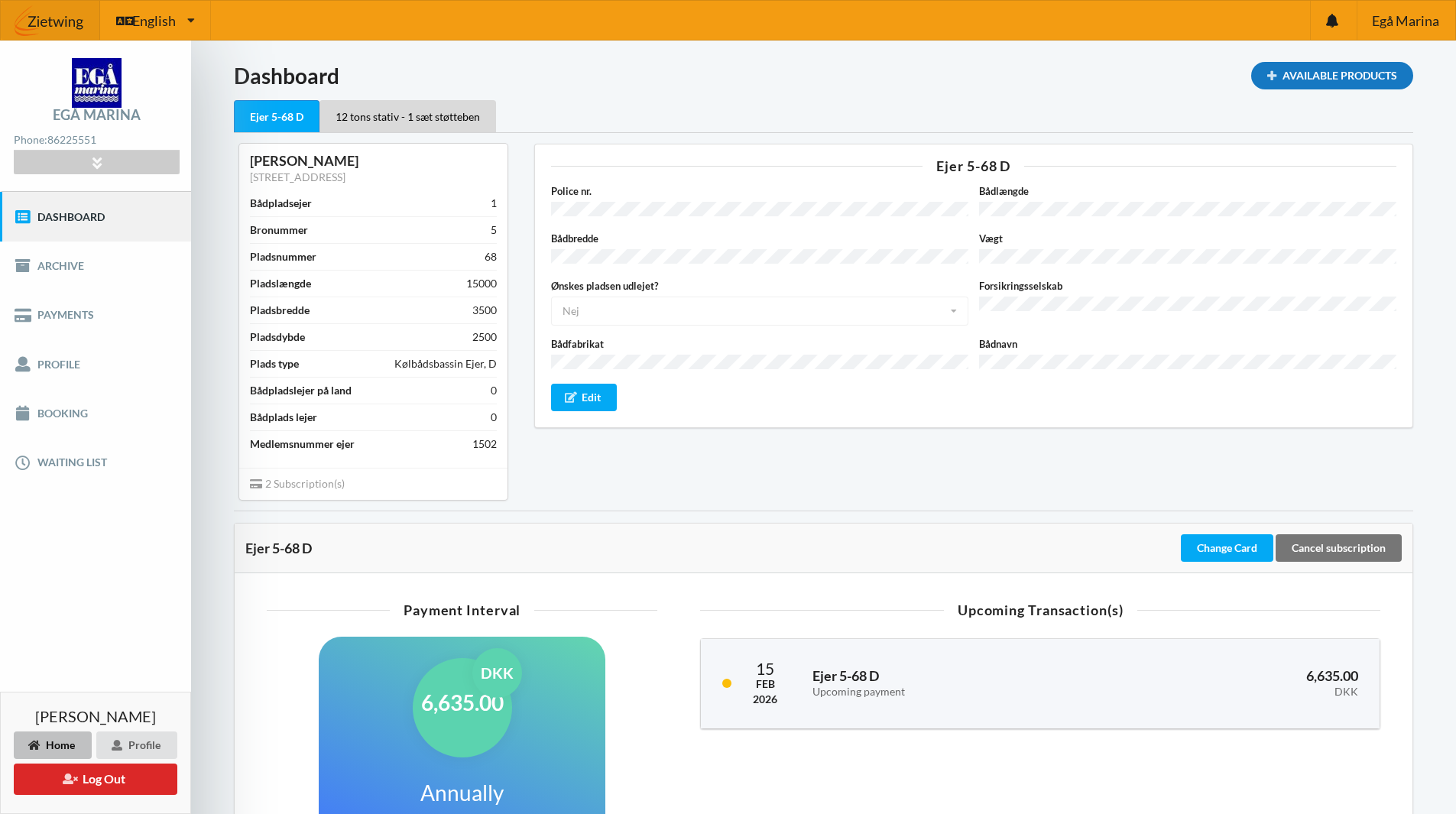
click at [1283, 82] on div "Available Products" at bounding box center [1332, 75] width 162 height 27
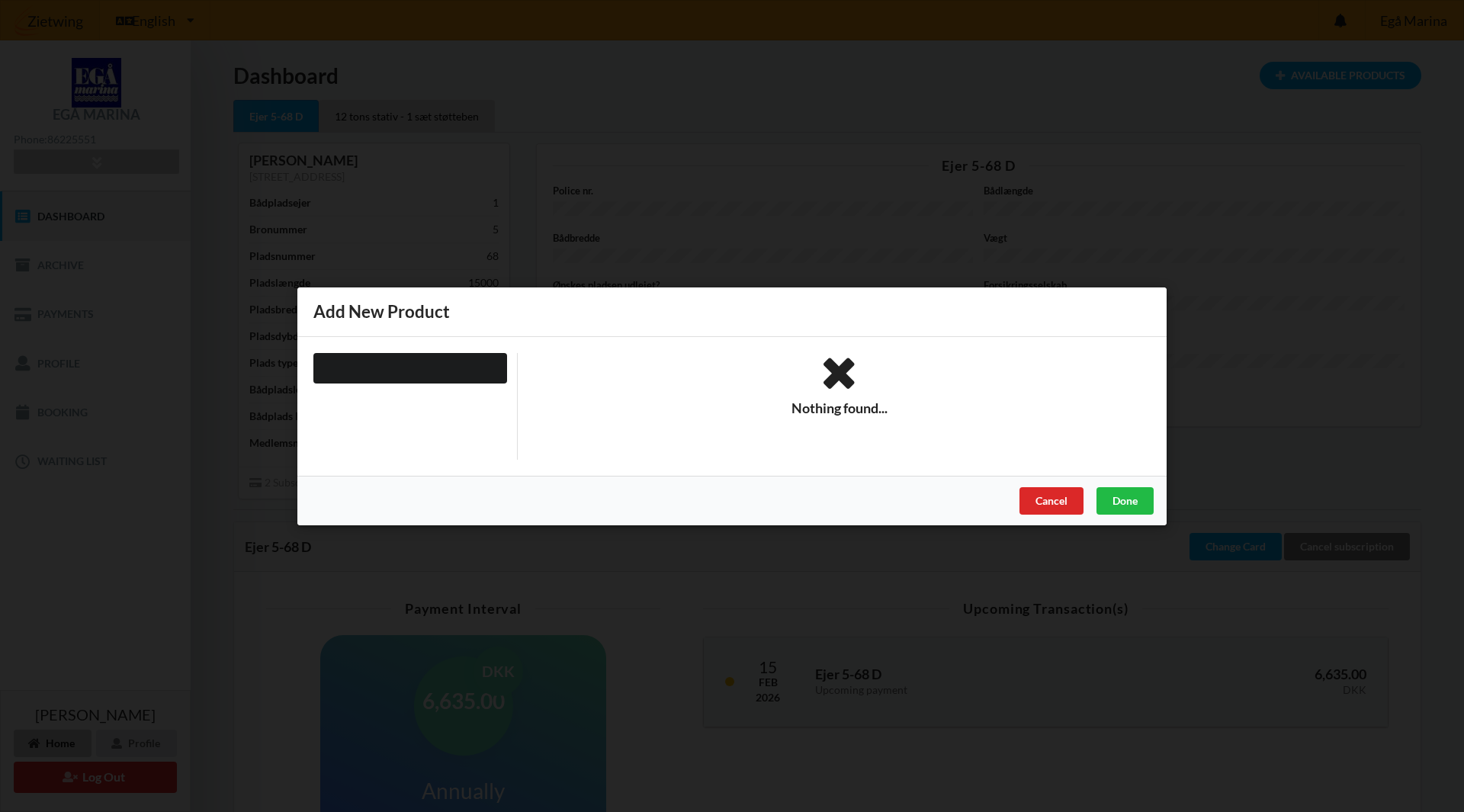
click at [451, 360] on div at bounding box center [410, 367] width 194 height 31
drag, startPoint x: 485, startPoint y: 455, endPoint x: 842, endPoint y: 365, distance: 368.2
click at [842, 365] on div "Nothing found..." at bounding box center [732, 406] width 859 height 128
drag, startPoint x: 851, startPoint y: 417, endPoint x: 1138, endPoint y: 497, distance: 297.9
click at [1138, 497] on div "Add New Product Nothing found... Cancel Done" at bounding box center [732, 406] width 870 height 238
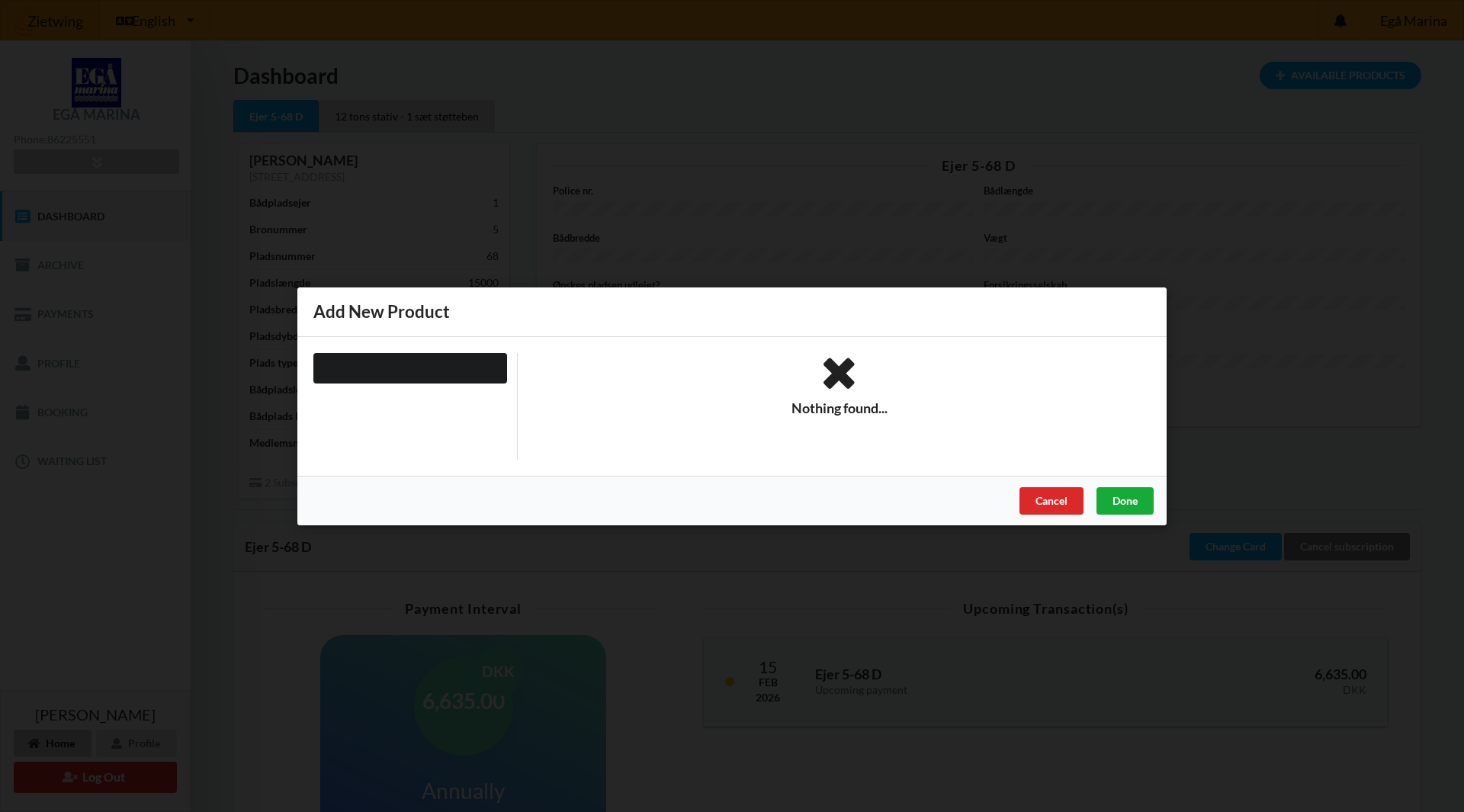
click at [1138, 497] on div "Done" at bounding box center [1125, 500] width 57 height 27
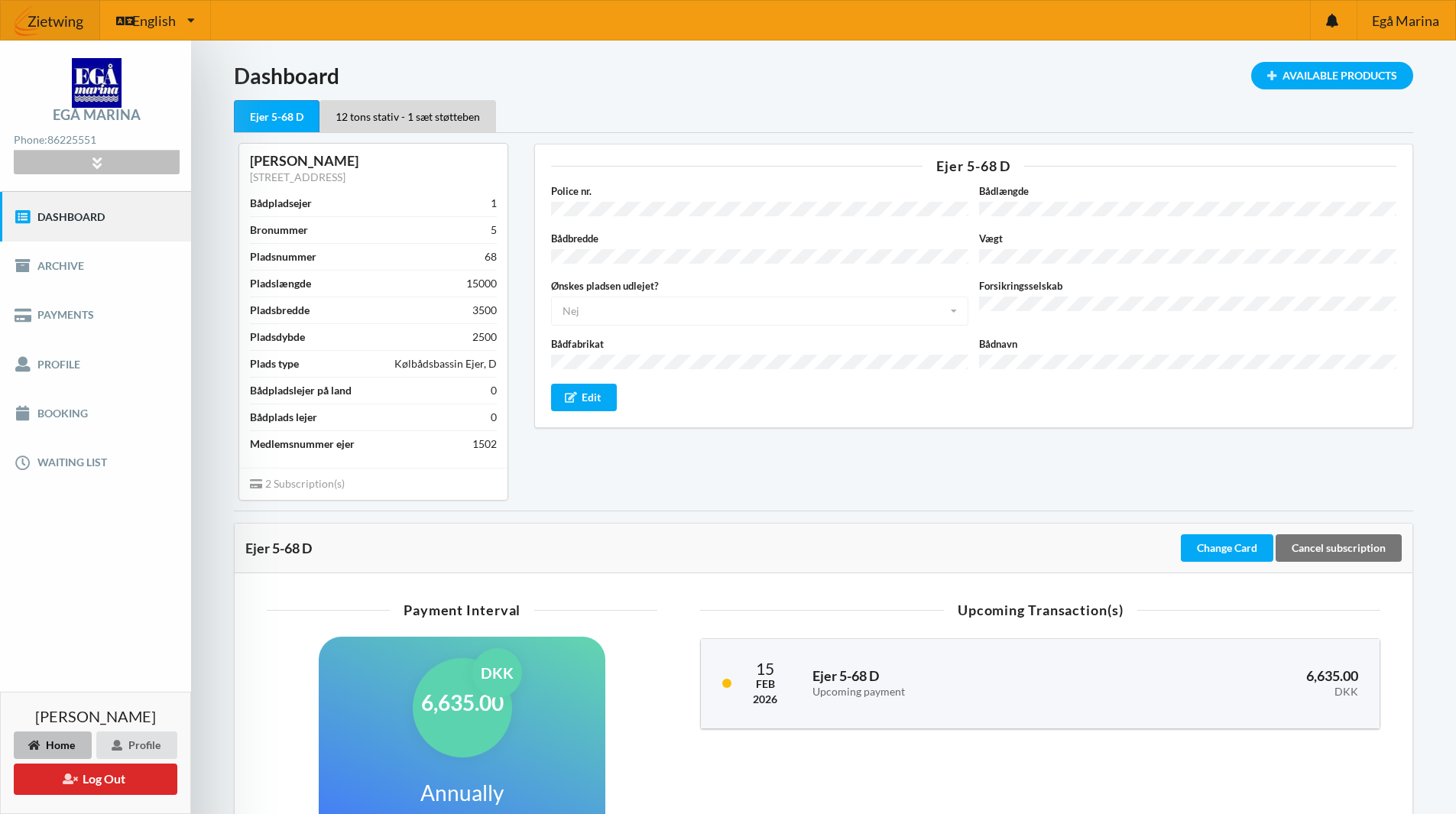
click at [100, 159] on icon at bounding box center [96, 162] width 18 height 13
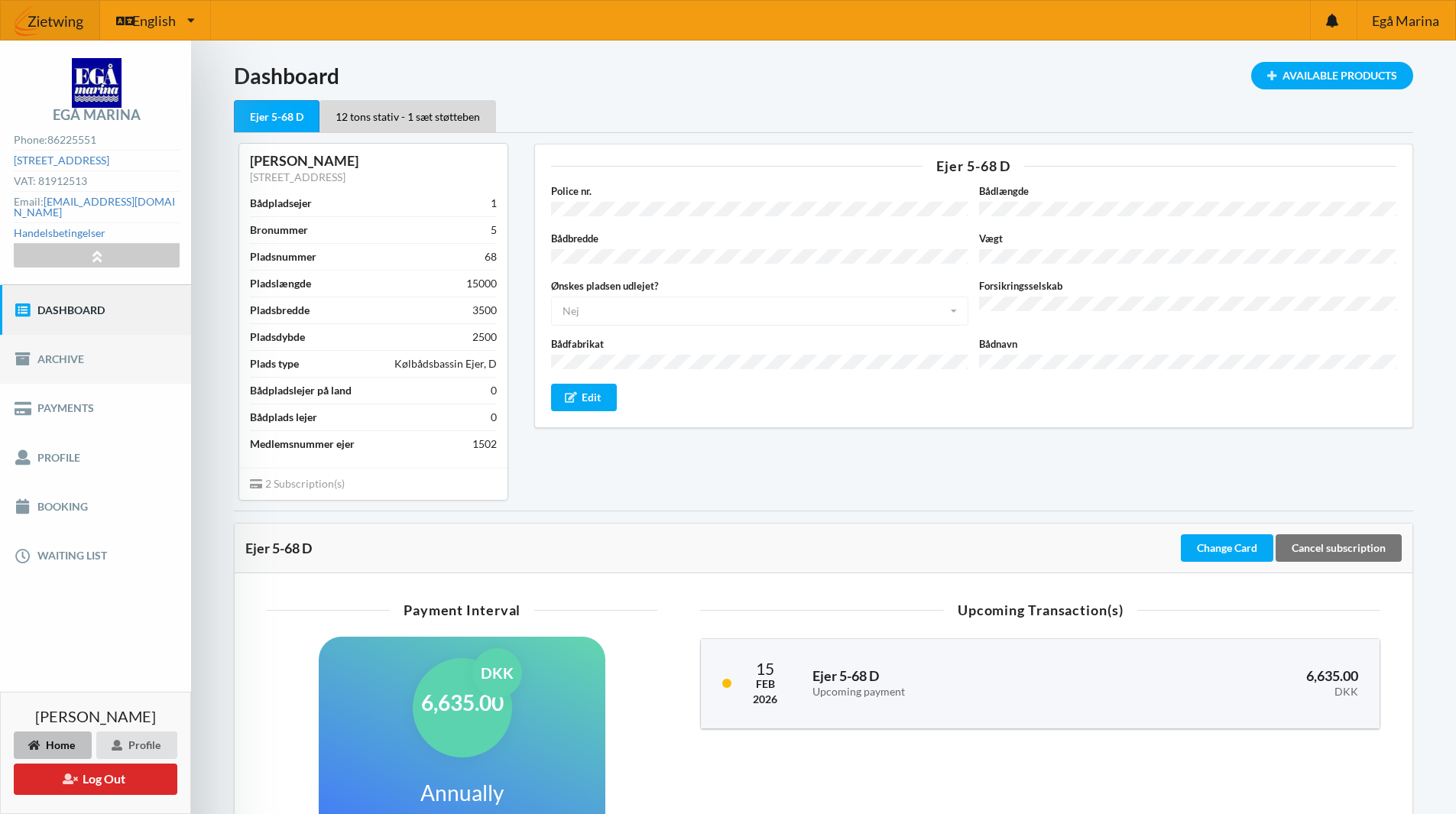
click at [63, 340] on link "Archive" at bounding box center [95, 359] width 191 height 49
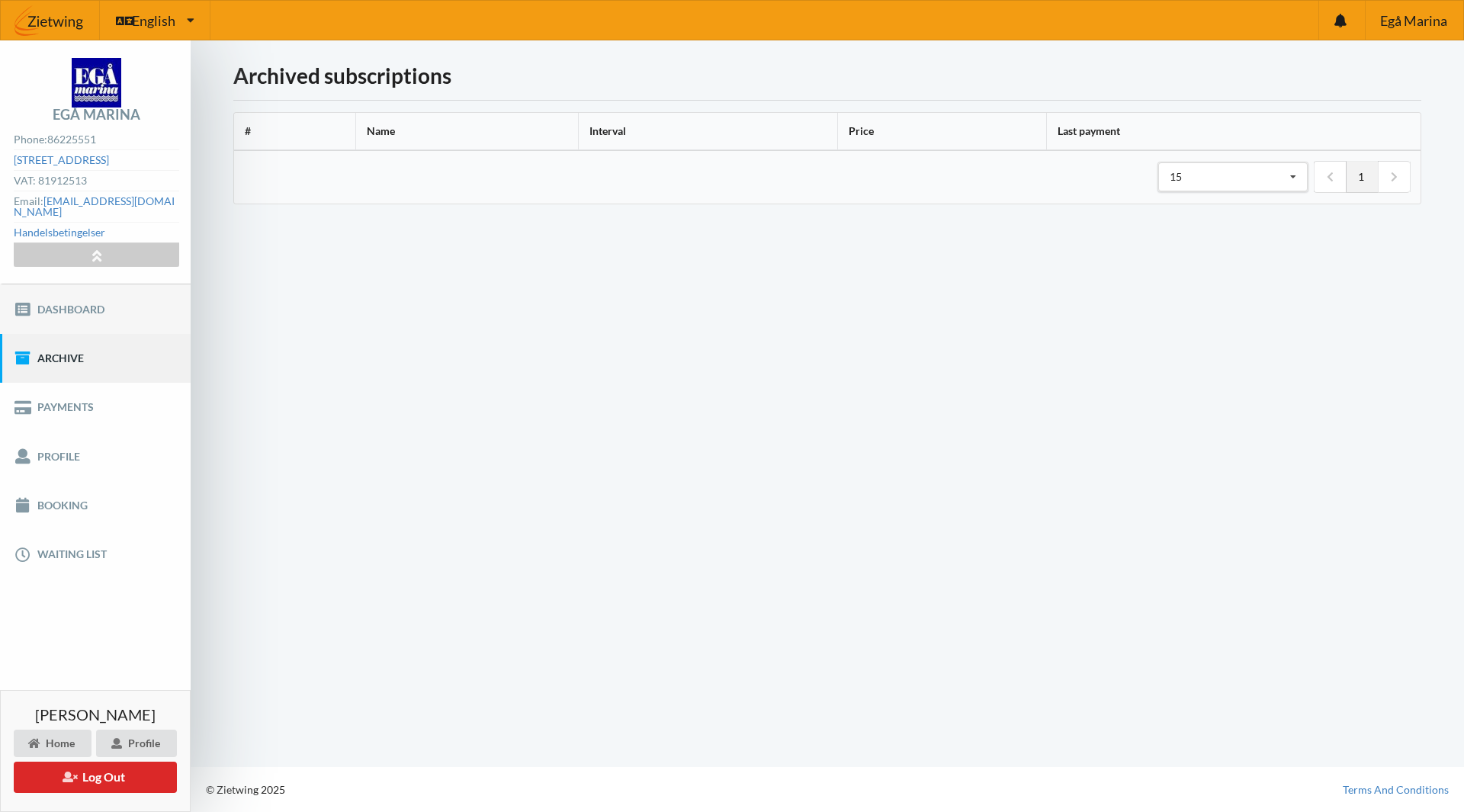
click at [76, 308] on link "Dashboard" at bounding box center [95, 308] width 190 height 49
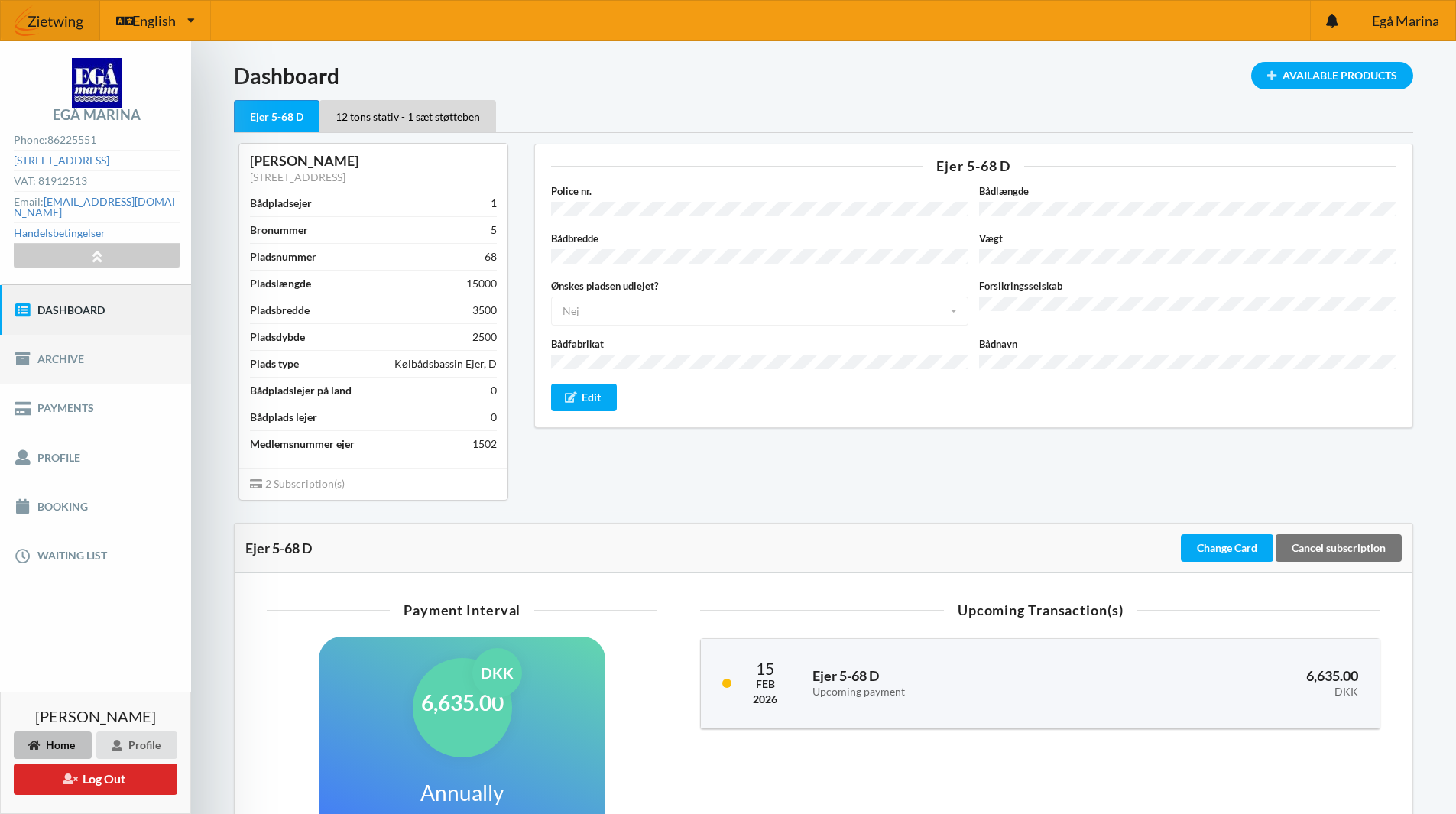
click at [81, 353] on link "Archive" at bounding box center [95, 359] width 191 height 49
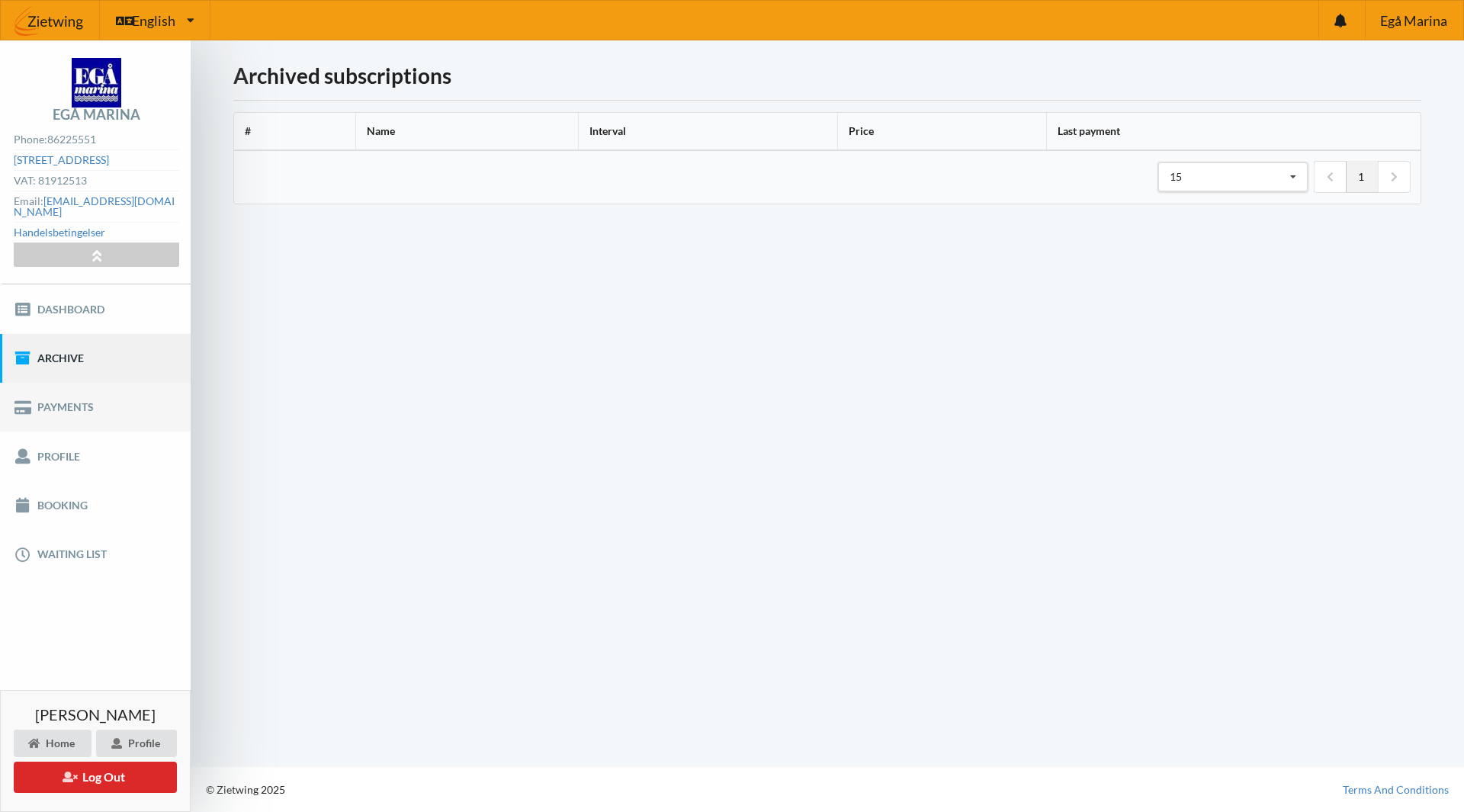
click at [57, 401] on link "Payments" at bounding box center [95, 406] width 190 height 49
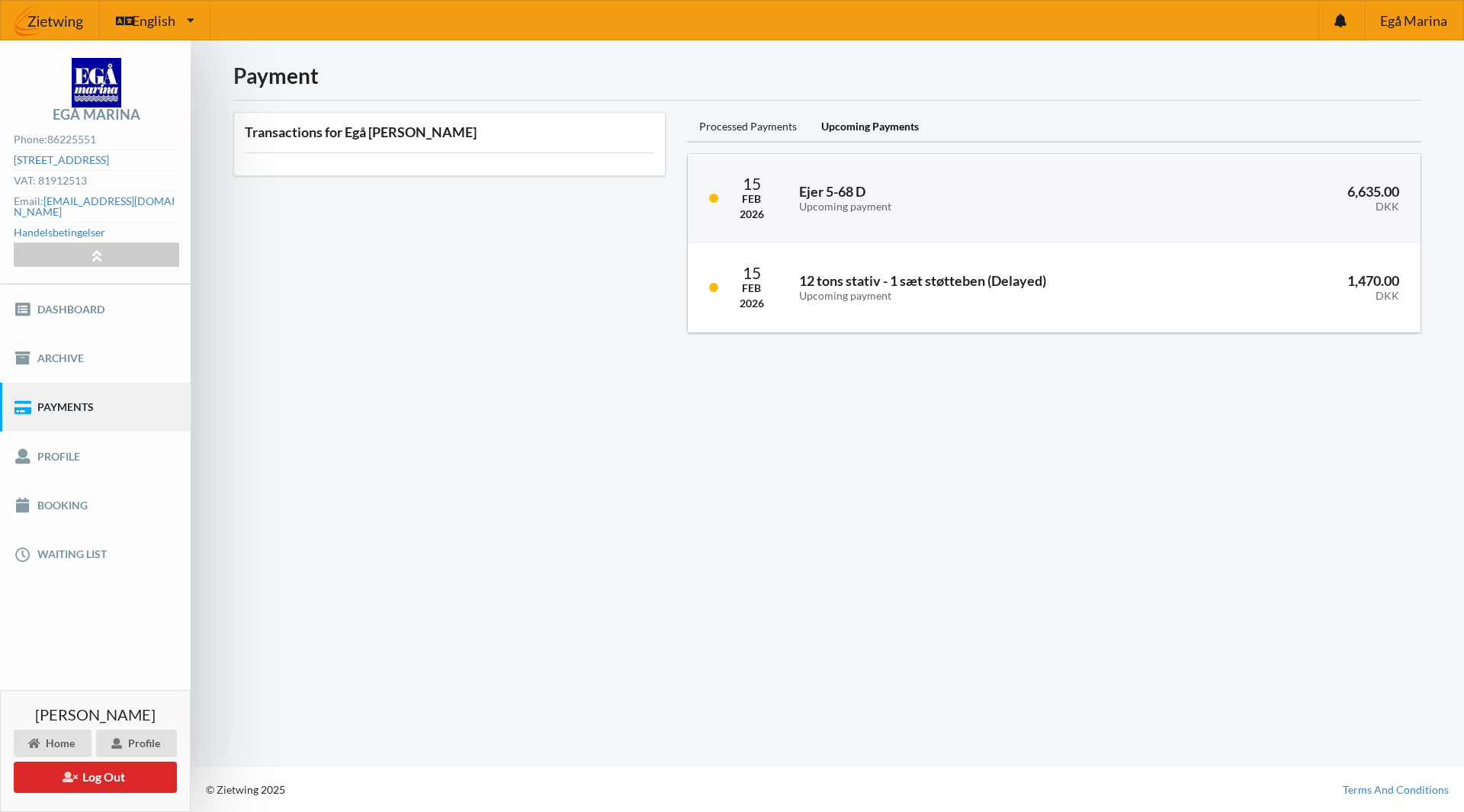
click at [860, 122] on div "Upcoming Payments" at bounding box center [870, 127] width 122 height 31
click at [741, 128] on div "Processed Payments" at bounding box center [747, 127] width 122 height 31
click at [54, 441] on link "Profile" at bounding box center [95, 455] width 190 height 49
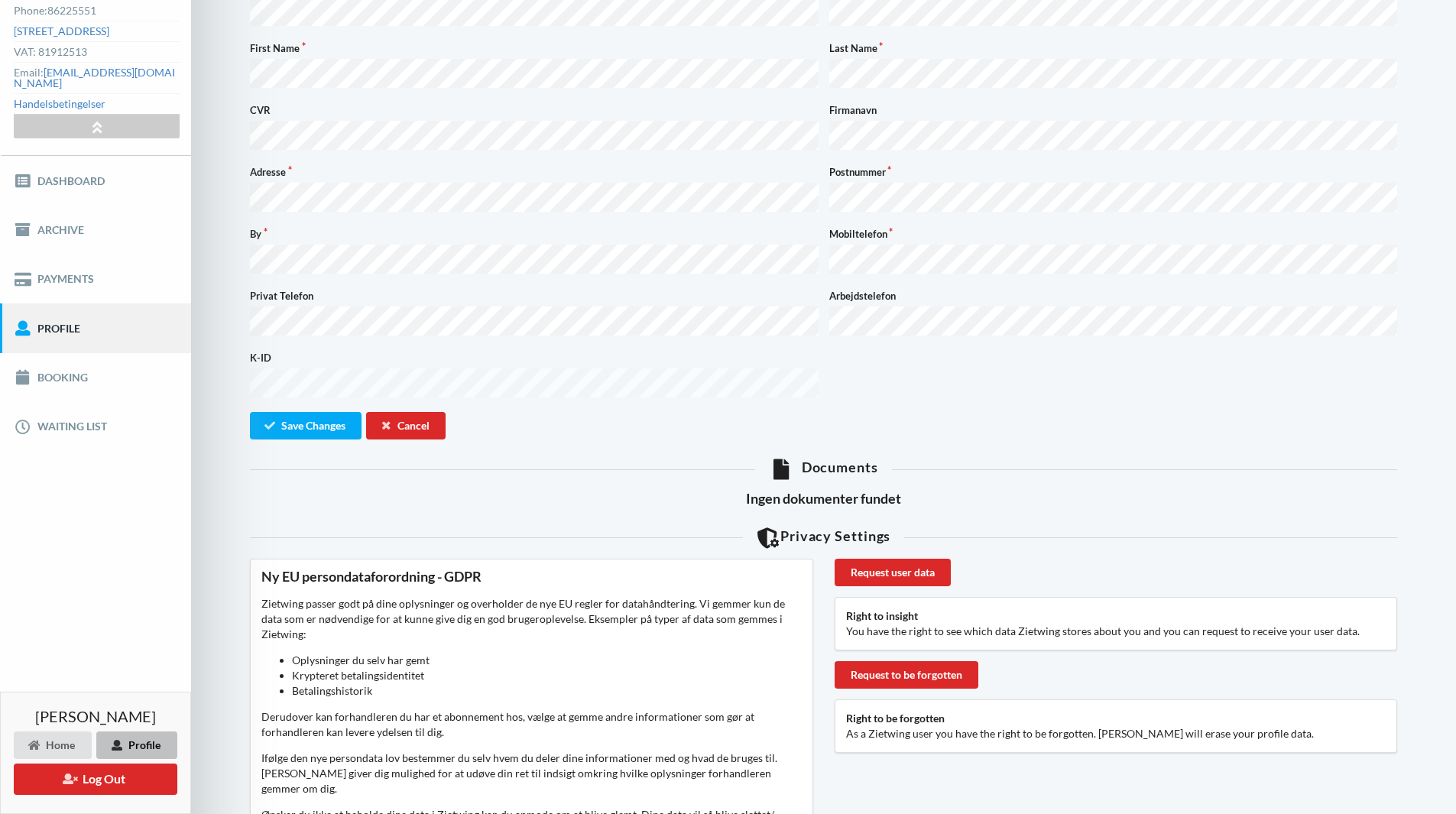
scroll to position [128, 0]
click at [90, 366] on link "Booking" at bounding box center [95, 378] width 191 height 49
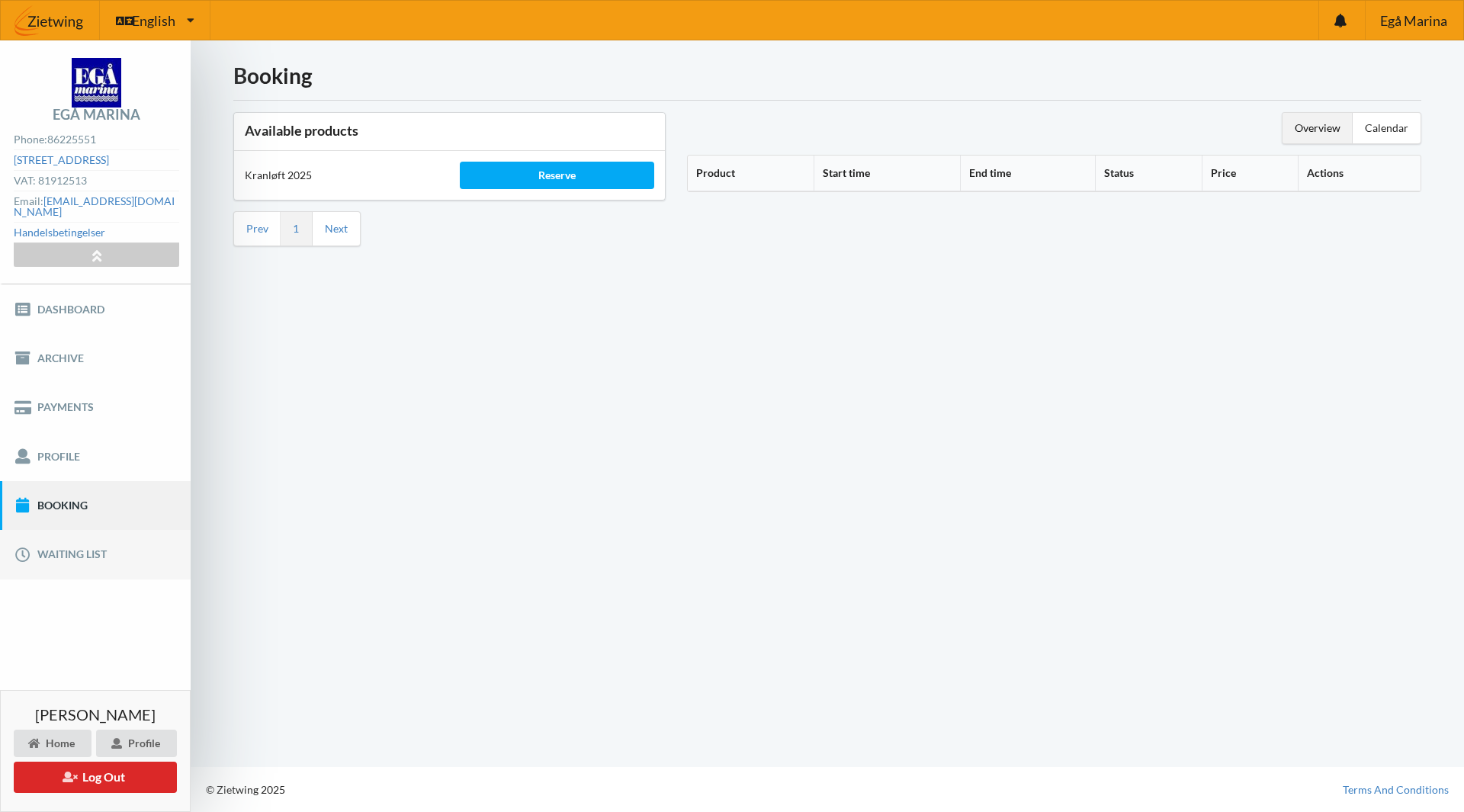
click at [73, 541] on link "Waiting list" at bounding box center [95, 554] width 190 height 49
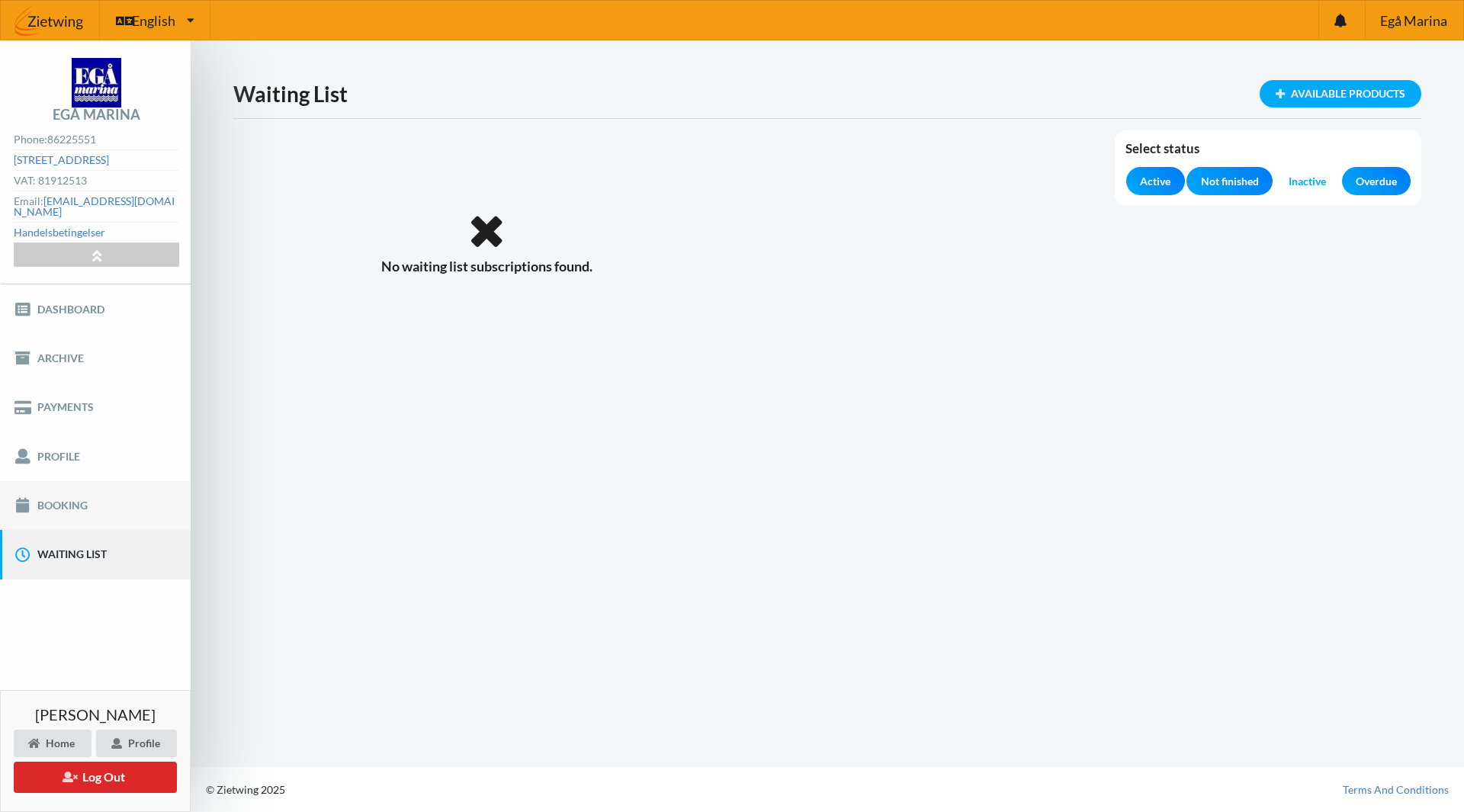
click at [71, 496] on link "Booking" at bounding box center [95, 505] width 190 height 49
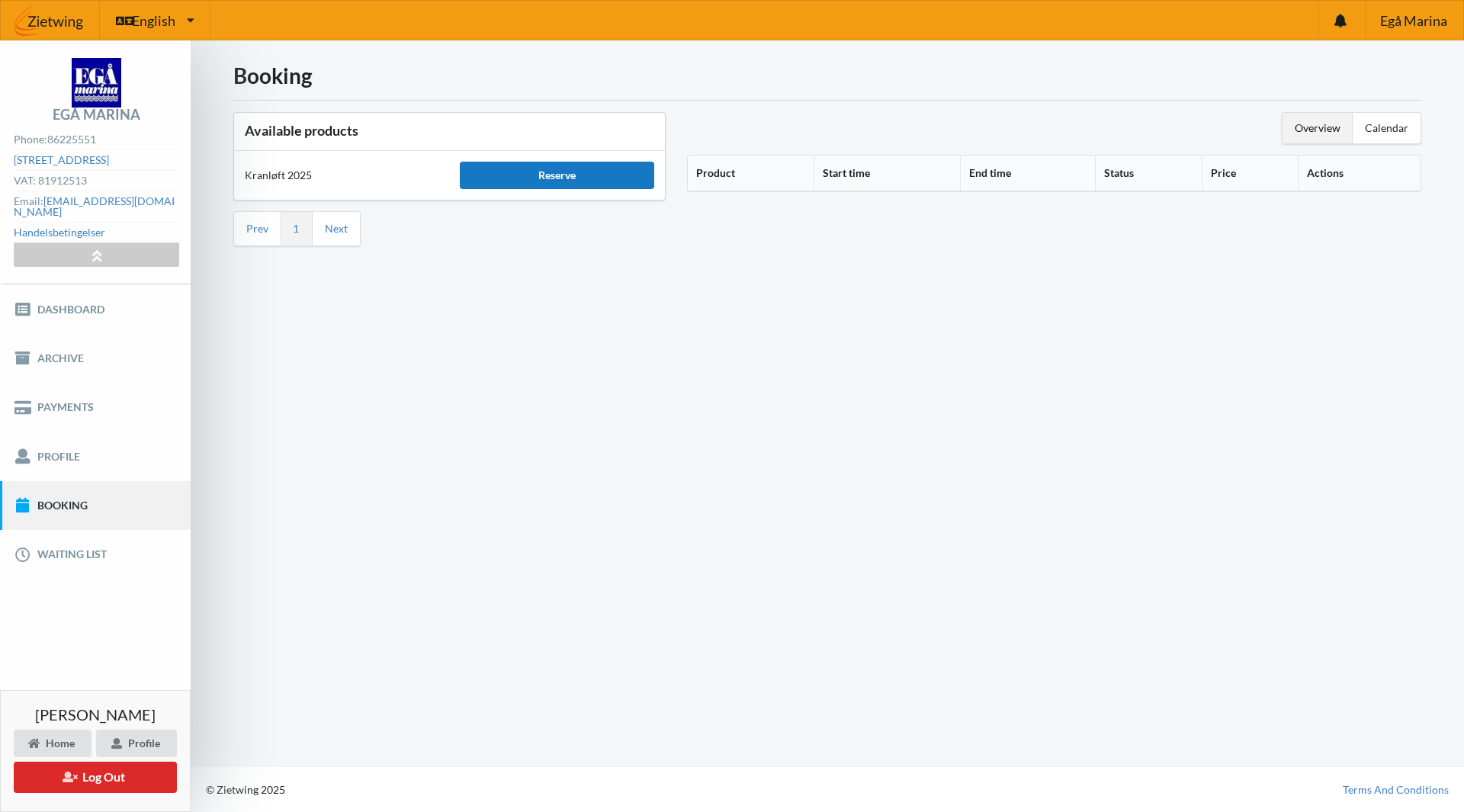
click at [574, 176] on div "Reserve" at bounding box center [556, 175] width 194 height 27
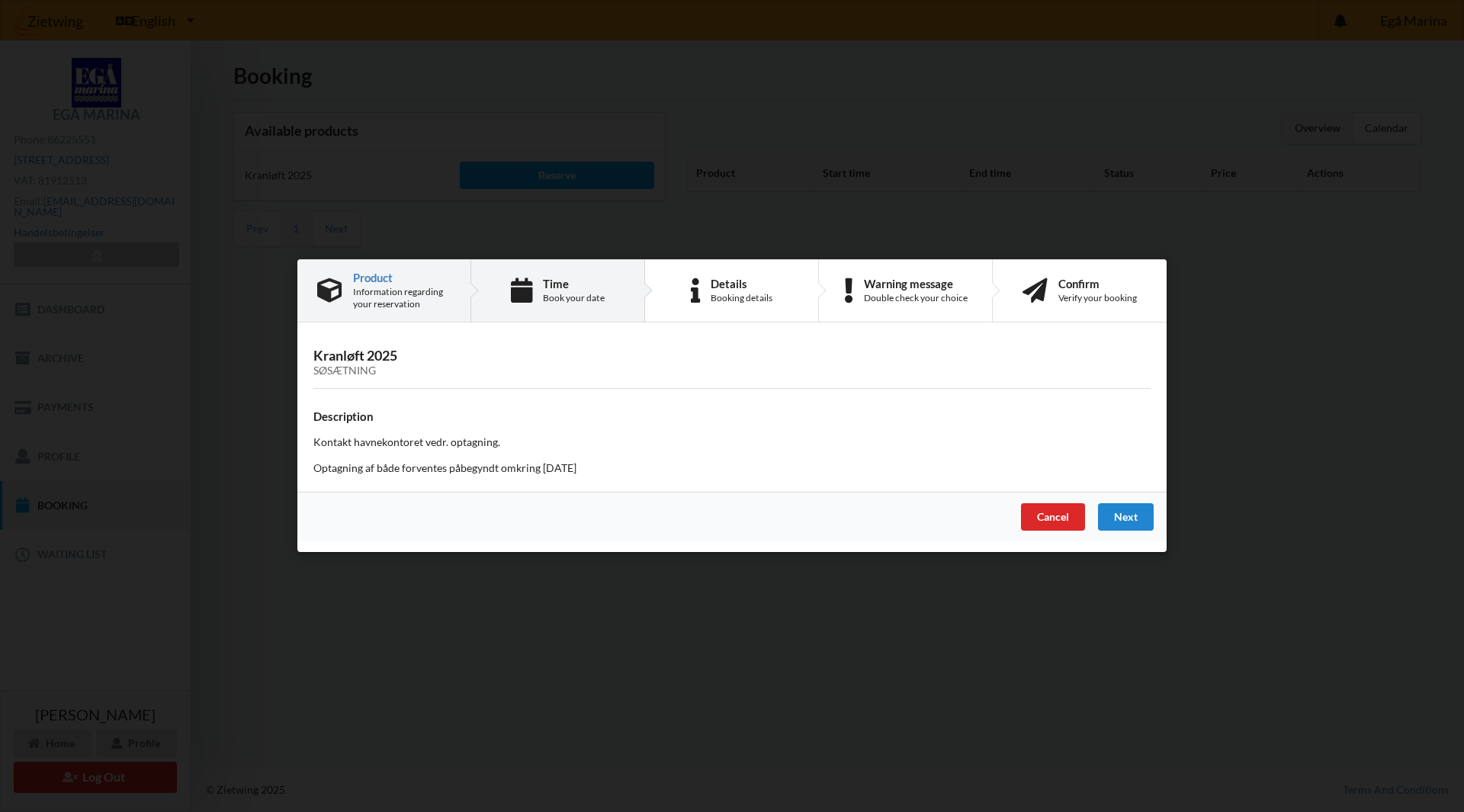
click at [550, 281] on div "Time" at bounding box center [574, 283] width 62 height 12
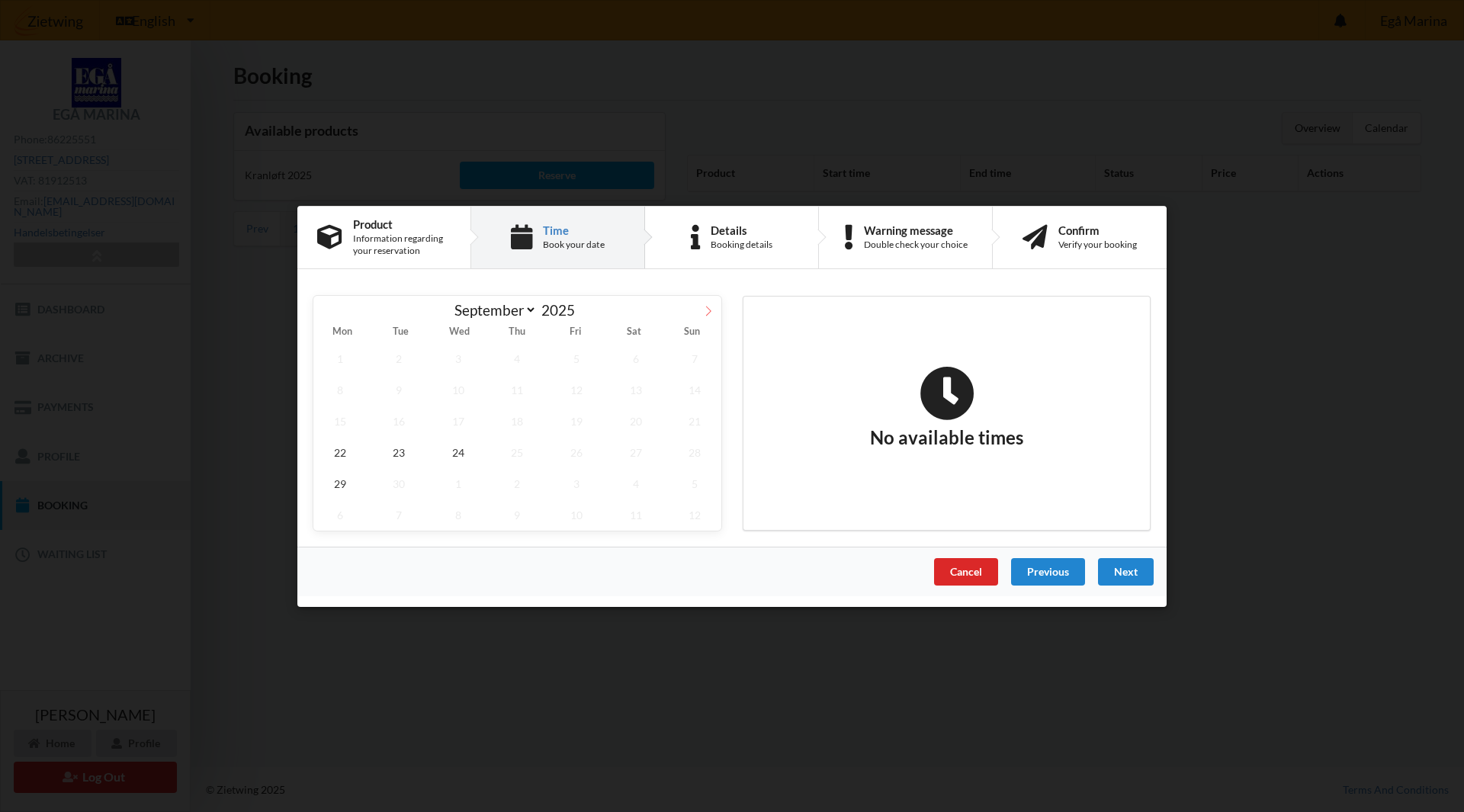
click at [702, 306] on span at bounding box center [707, 308] width 26 height 26
select select "9"
click at [520, 420] on span "16" at bounding box center [518, 421] width 53 height 32
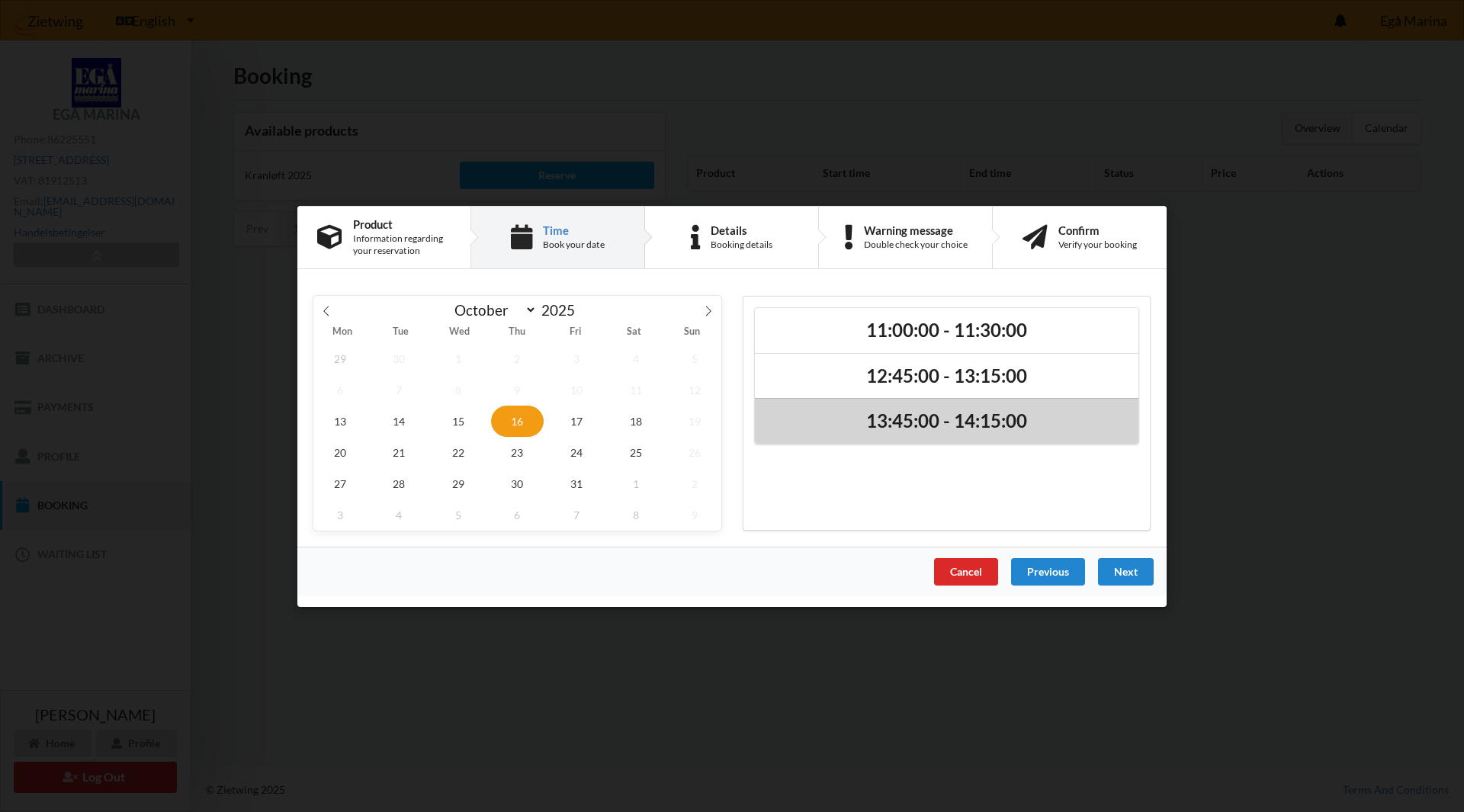
click at [850, 414] on h2 "13:45:00 - 14:15:00" at bounding box center [947, 421] width 362 height 23
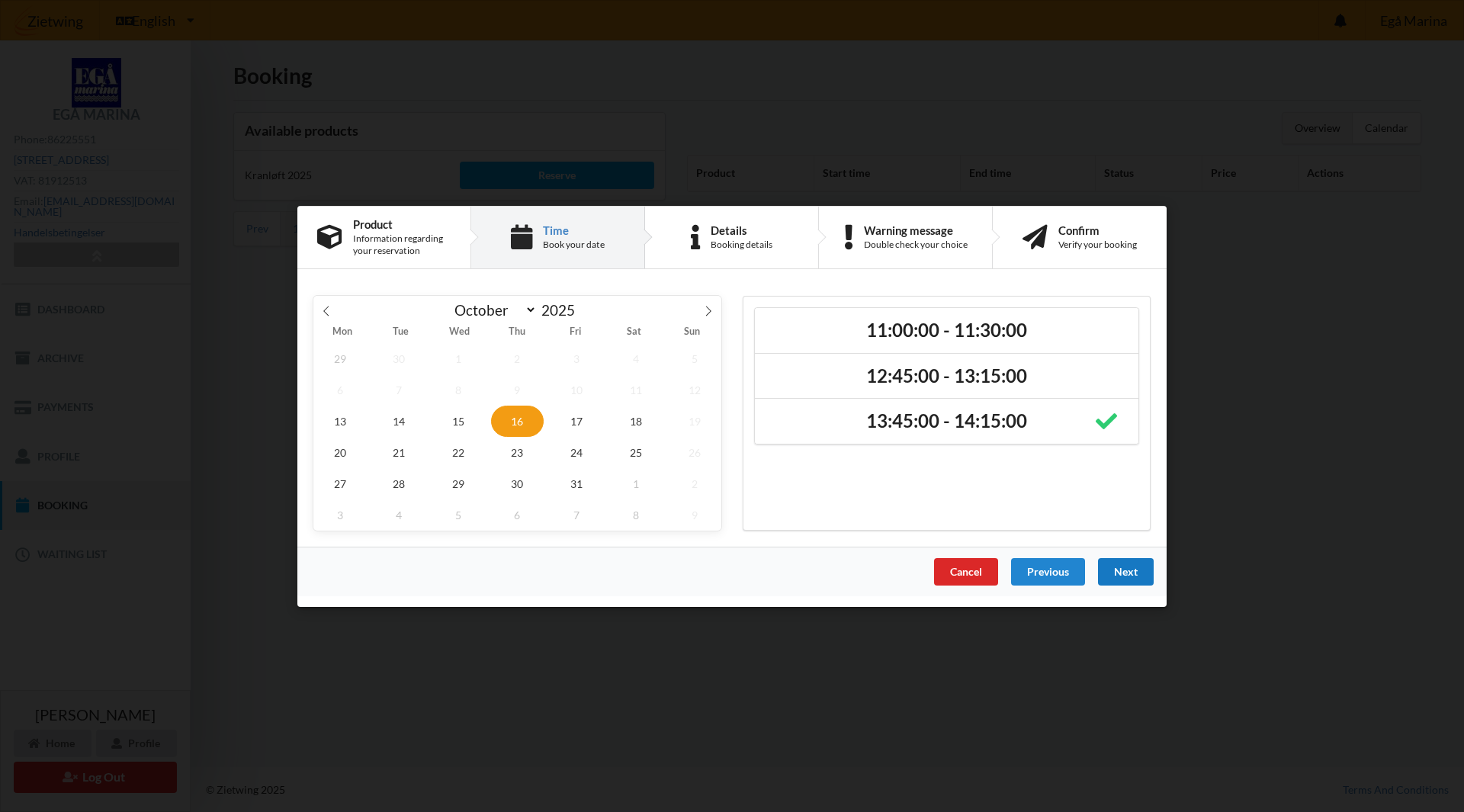
click at [1127, 567] on div "Next" at bounding box center [1126, 570] width 56 height 27
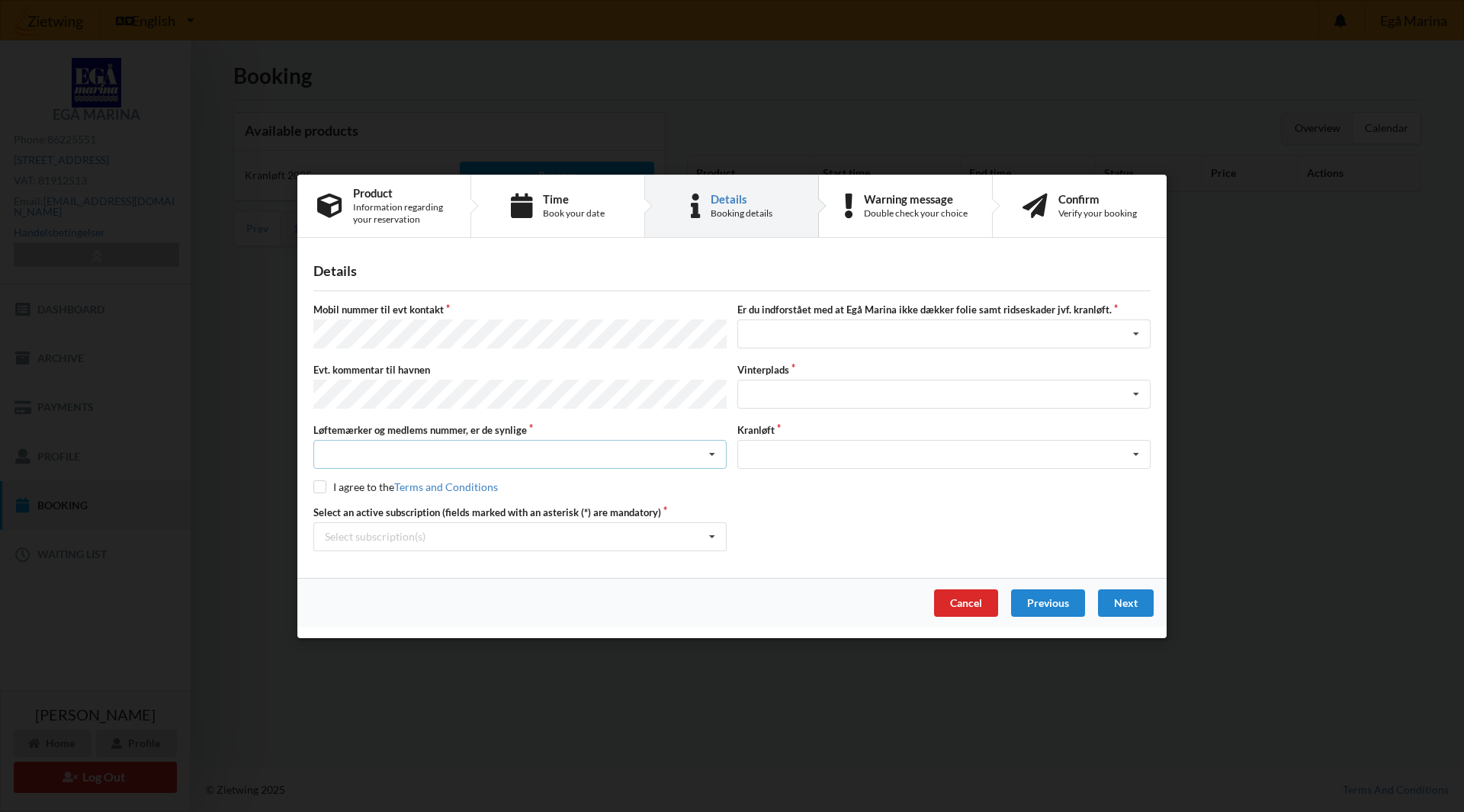
click at [513, 455] on div "Nej, jeg kontakter havnekontoret inden løftet Ja, mine mærker er synlige og int…" at bounding box center [520, 454] width 413 height 29
click at [497, 509] on div "Ja, mine mærker er synlige og intakte" at bounding box center [520, 510] width 412 height 28
click at [321, 486] on input "checkbox" at bounding box center [320, 487] width 13 height 13
checkbox input "true"
click at [897, 337] on div "Jeg har tæpper med og tager selv ansvaret for eventuelle folie samt ridseskader…" at bounding box center [944, 333] width 413 height 29
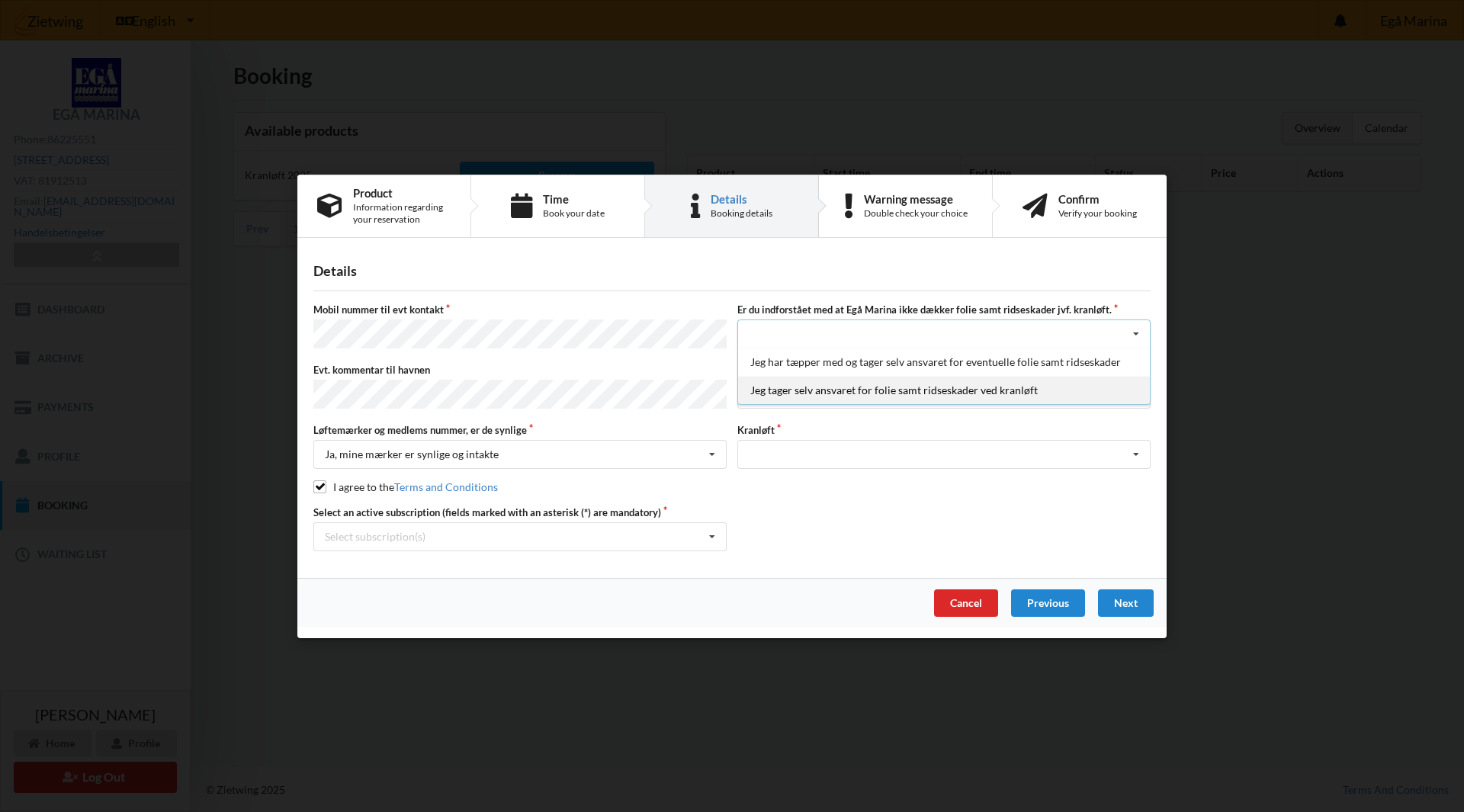
click at [878, 385] on div "Jeg tager selv ansvaret for folie samt ridseskader ved kranløft" at bounding box center [944, 390] width 412 height 28
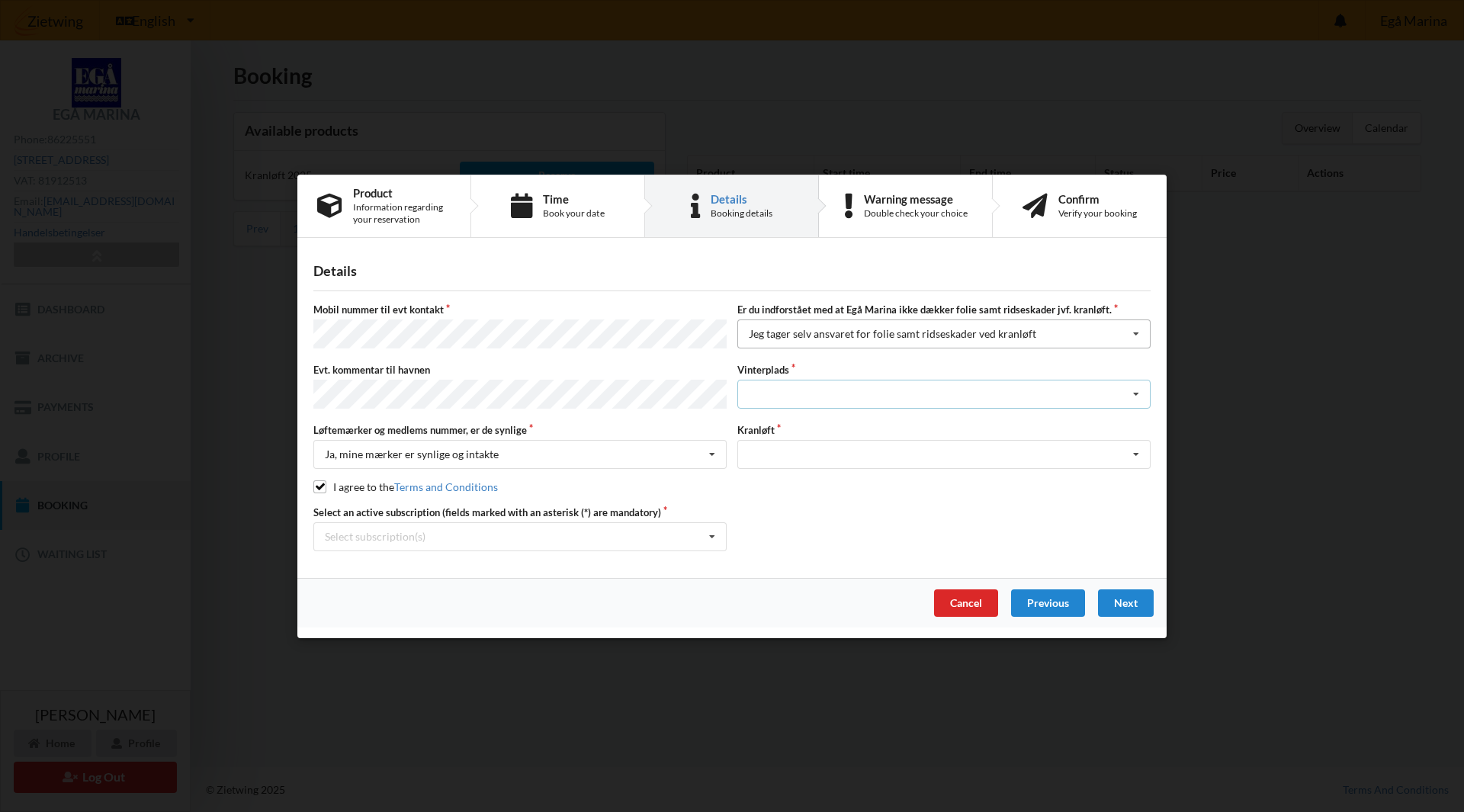
click at [878, 385] on div "Landplads nr. 1 Landplads nr. 2 Landplads nr.3 Landplads nr. 4 Landplads nr. 5 …" at bounding box center [944, 394] width 413 height 29
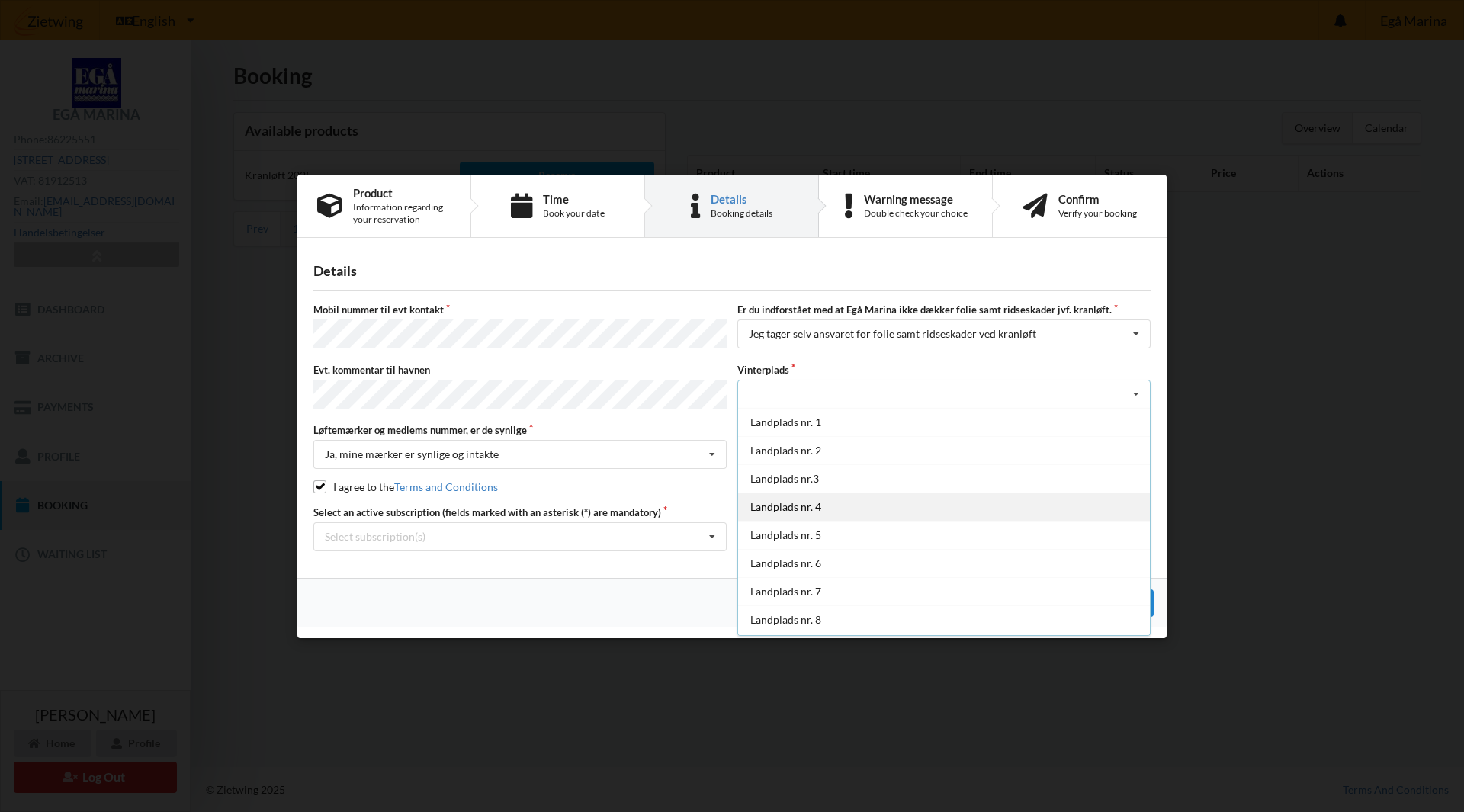
scroll to position [111, 0]
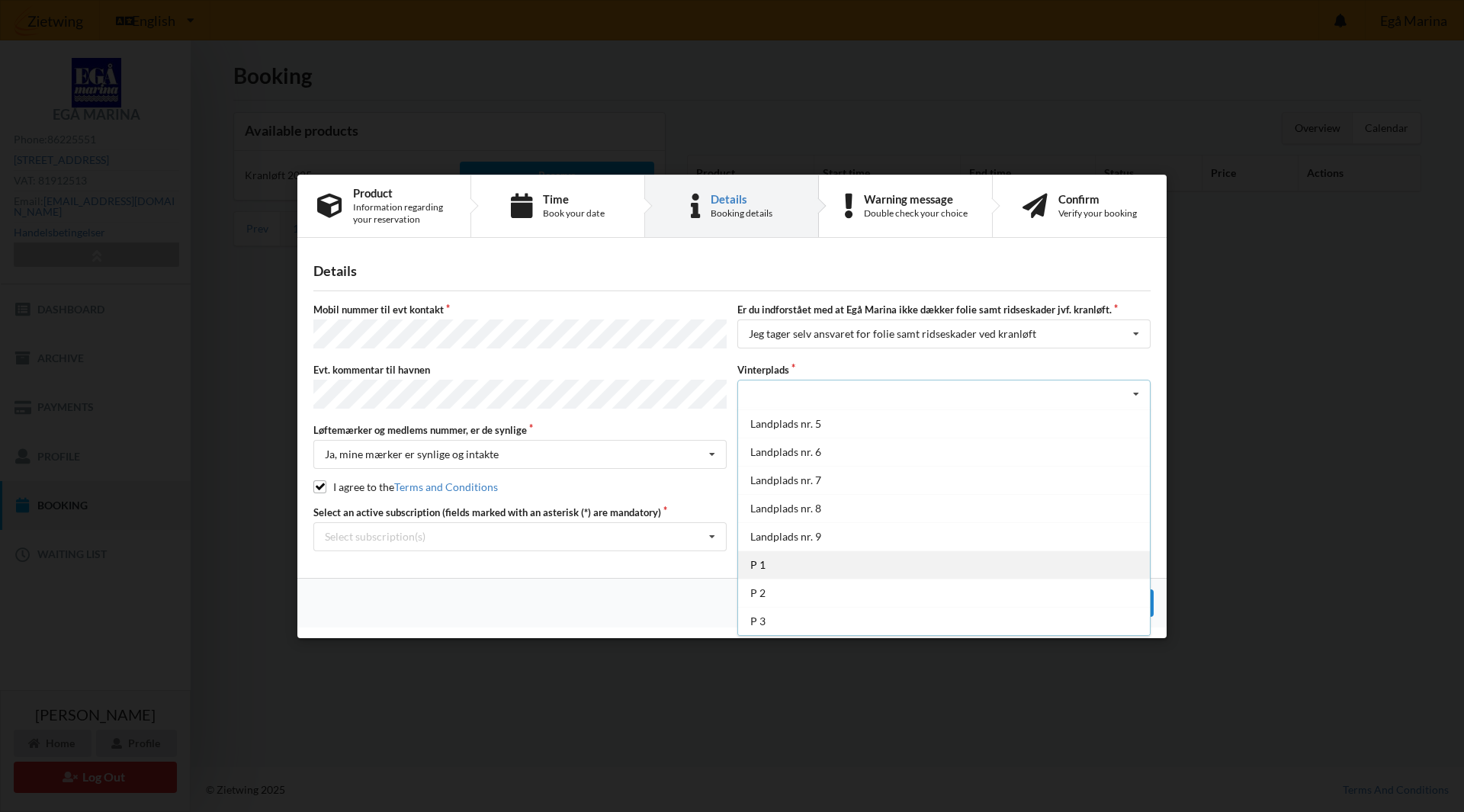
click at [952, 565] on div "P 1" at bounding box center [944, 564] width 412 height 28
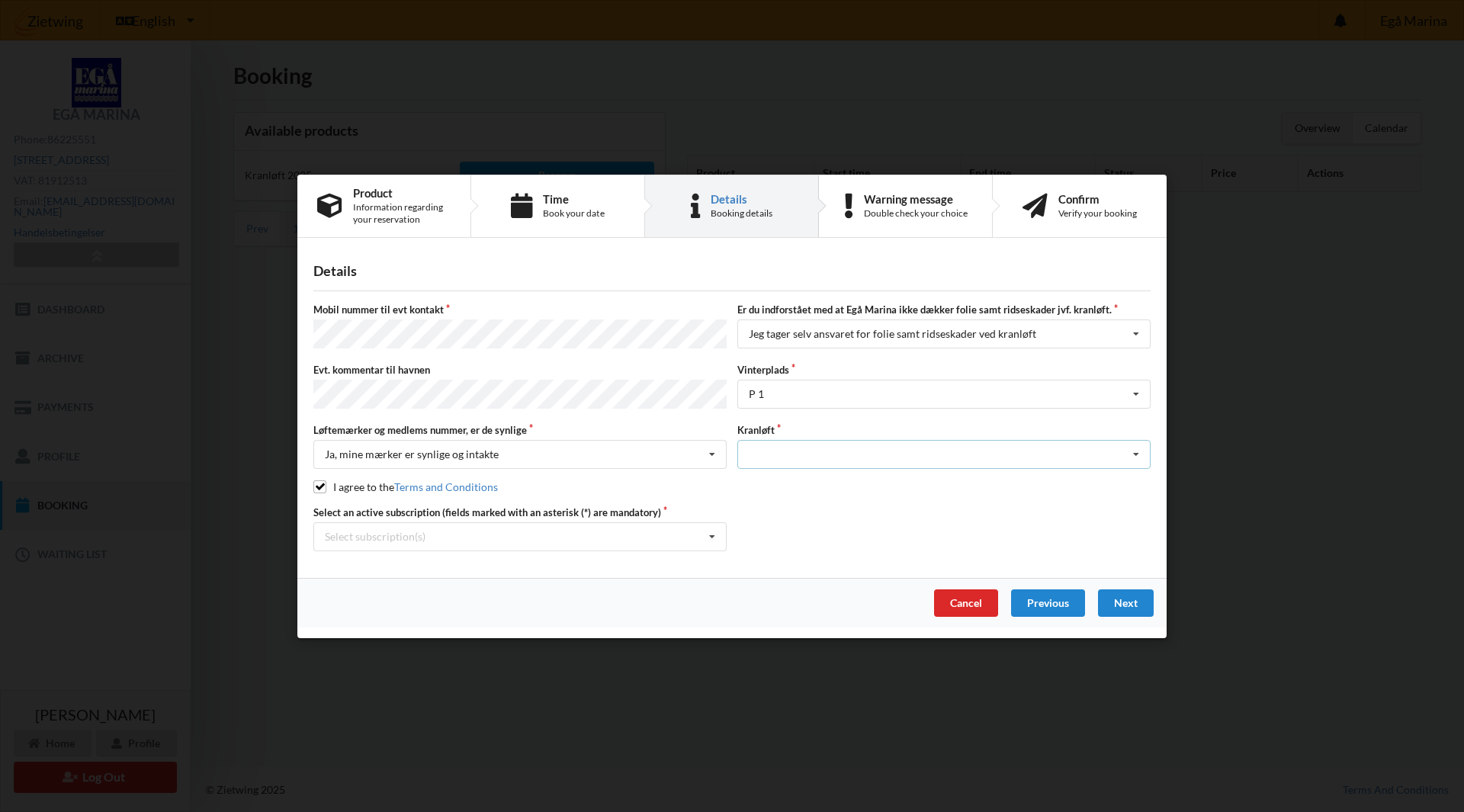
click at [934, 445] on div "Optagning" at bounding box center [944, 454] width 413 height 29
click at [910, 474] on div "Optagning" at bounding box center [944, 482] width 412 height 28
click at [775, 387] on div "P 1 Landplads nr. 1 Landplads nr. 2 Landplads nr.3 Landplads nr. 4 Landplads nr…" at bounding box center [944, 394] width 413 height 29
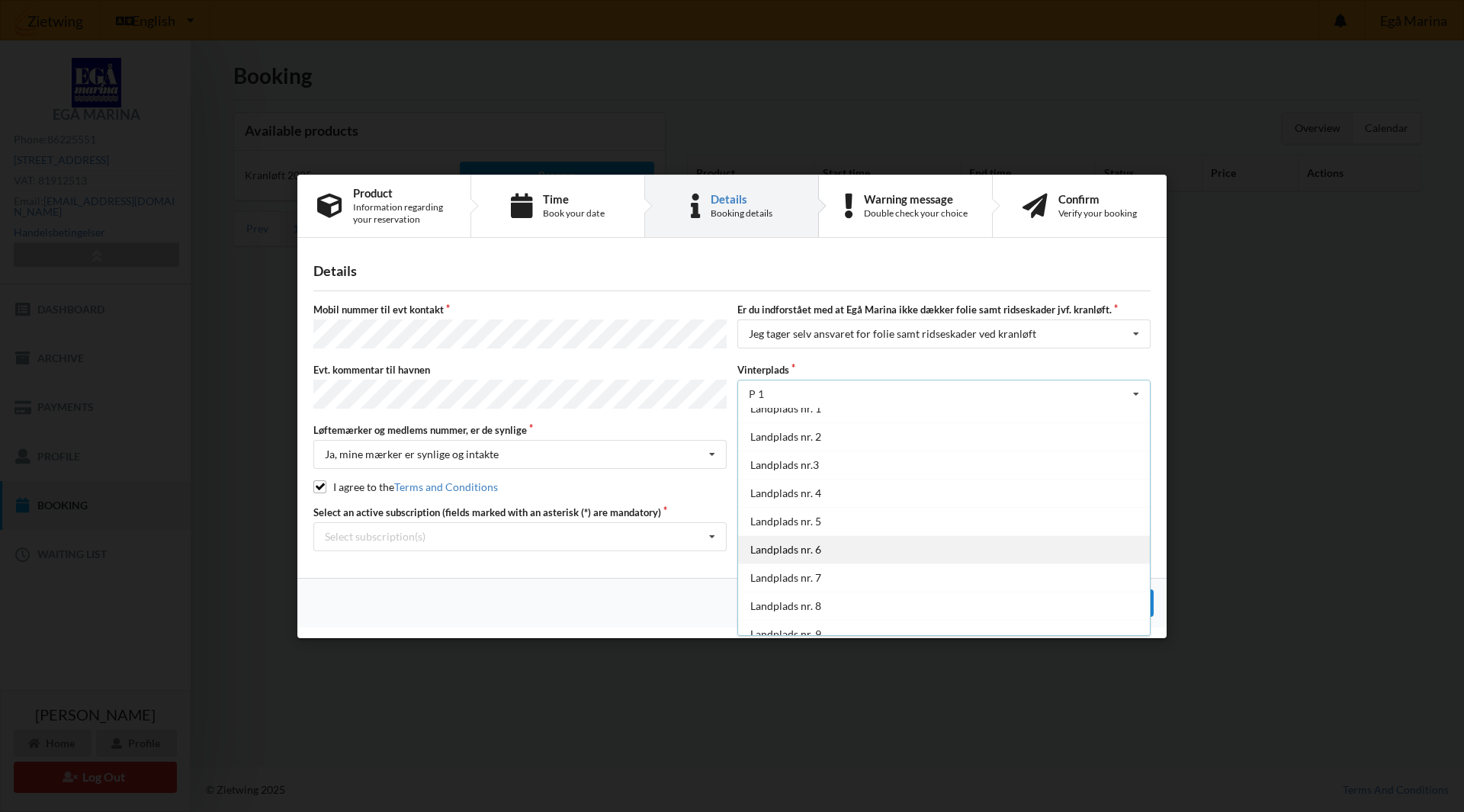
scroll to position [0, 0]
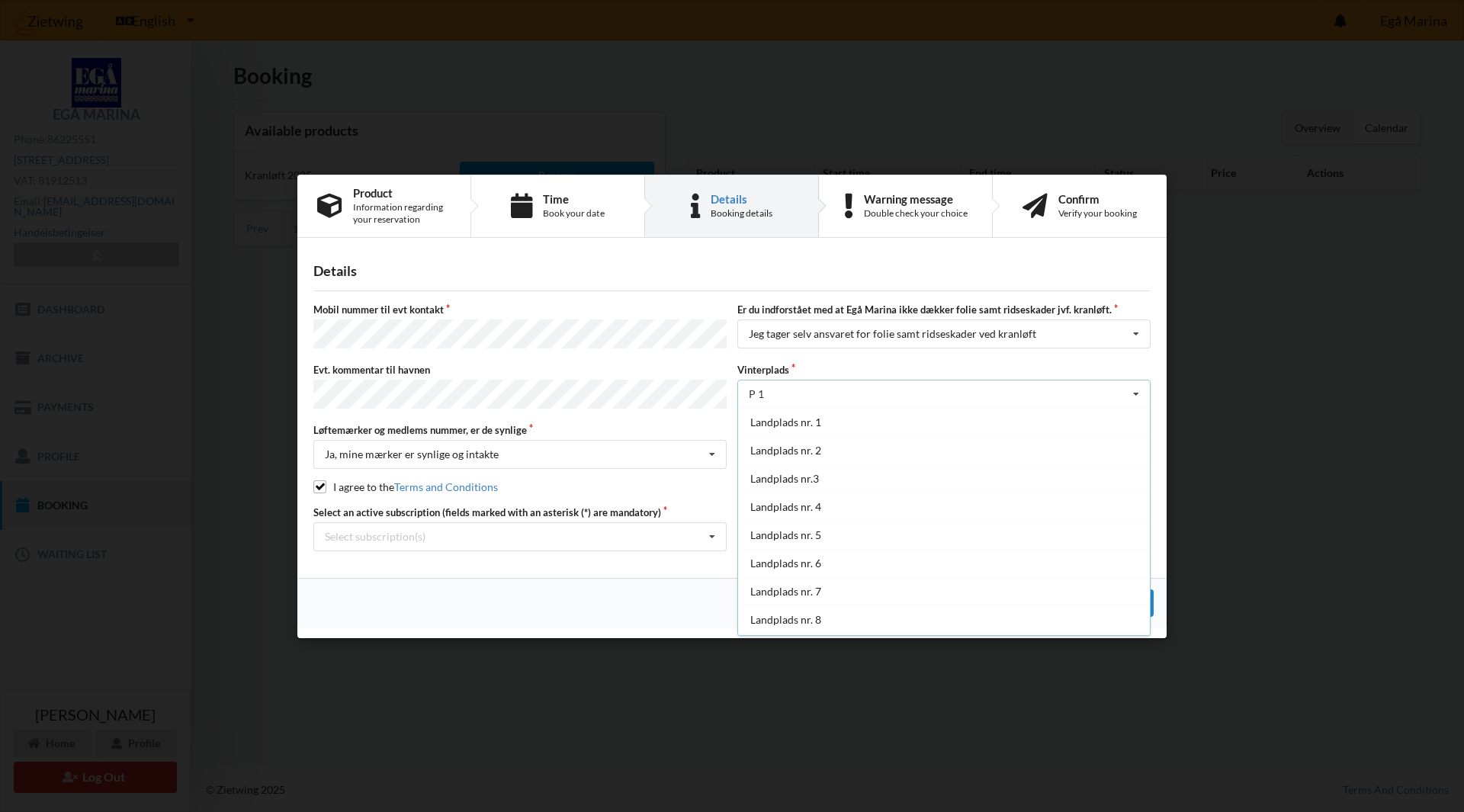
click at [829, 397] on div "P 1 Landplads nr. 1 Landplads nr. 2 Landplads nr.3 Landplads nr. 4 Landplads nr…" at bounding box center [944, 394] width 413 height 29
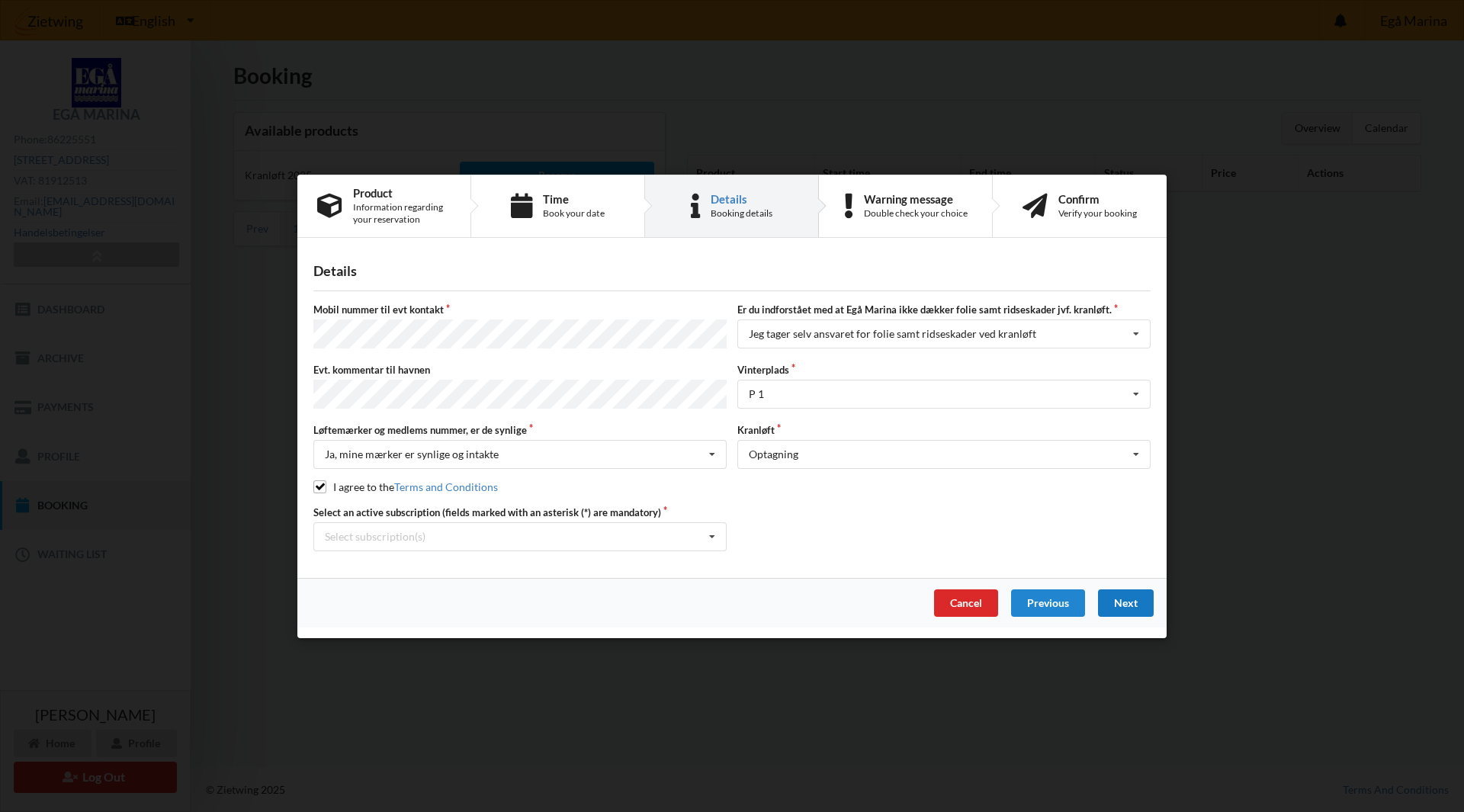
click at [1121, 598] on div "Next" at bounding box center [1126, 602] width 56 height 27
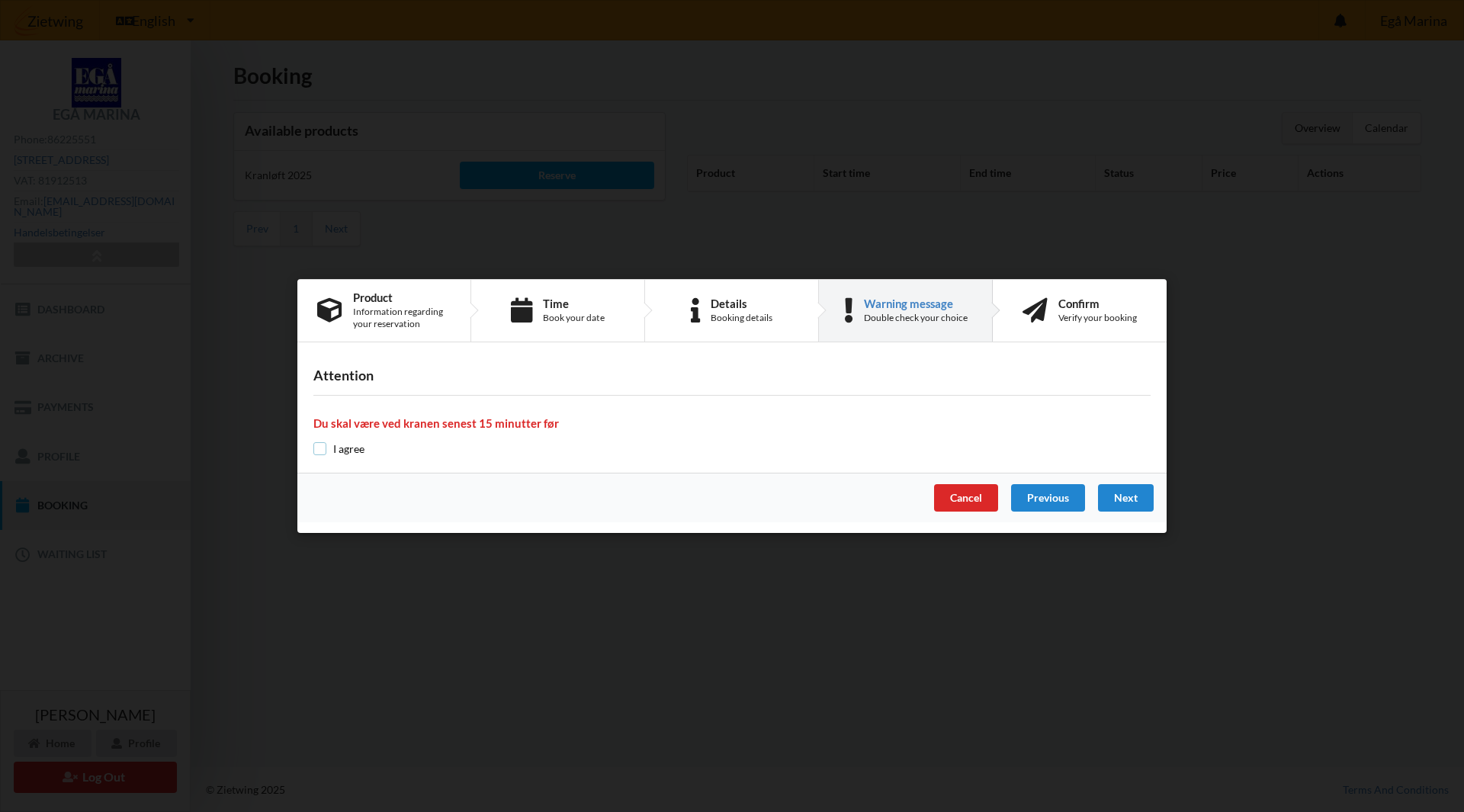
click at [320, 447] on input "checkbox" at bounding box center [320, 449] width 13 height 13
checkbox input "true"
click at [1118, 500] on div "Next" at bounding box center [1126, 497] width 56 height 27
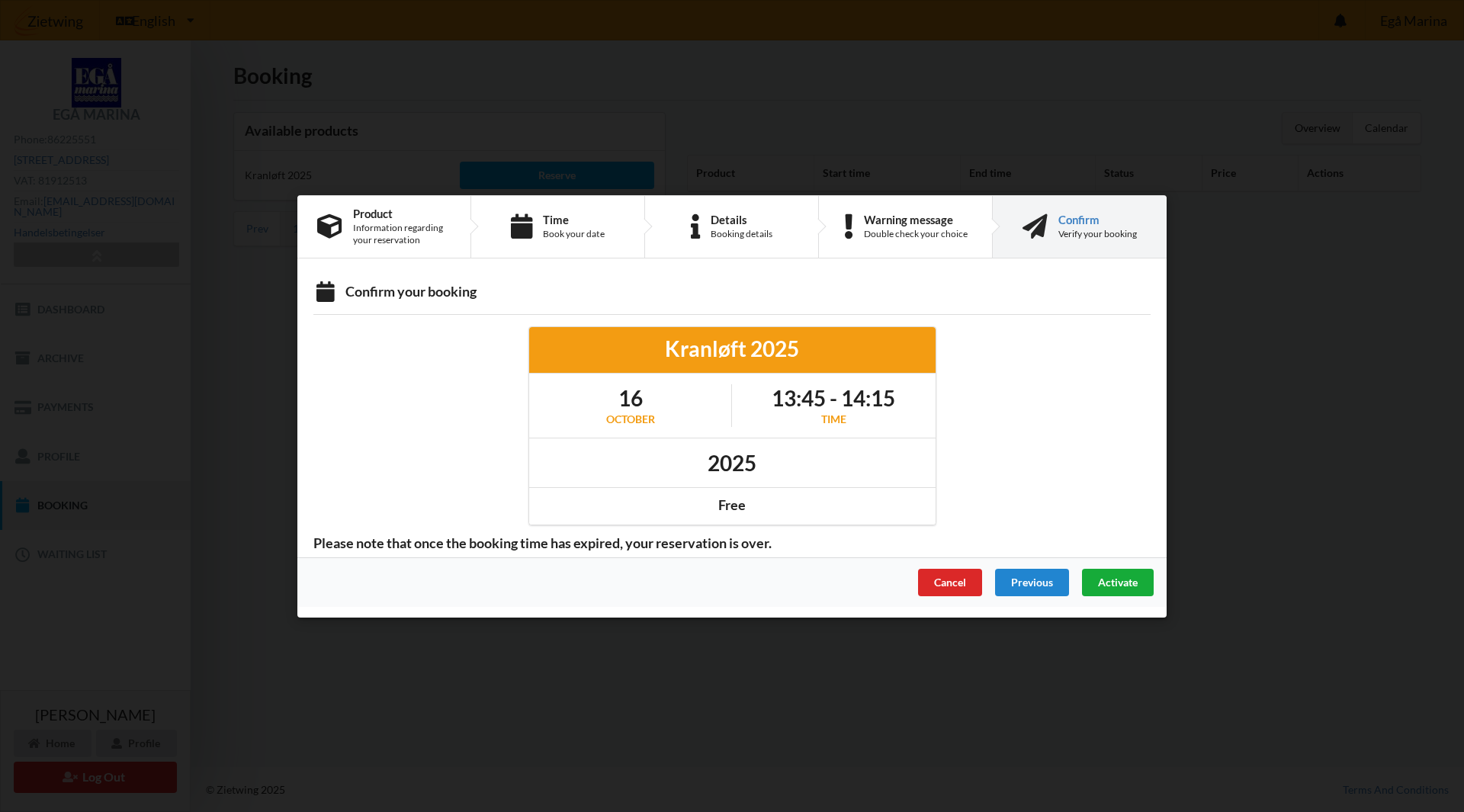
click at [1120, 582] on span "Activate" at bounding box center [1118, 582] width 40 height 13
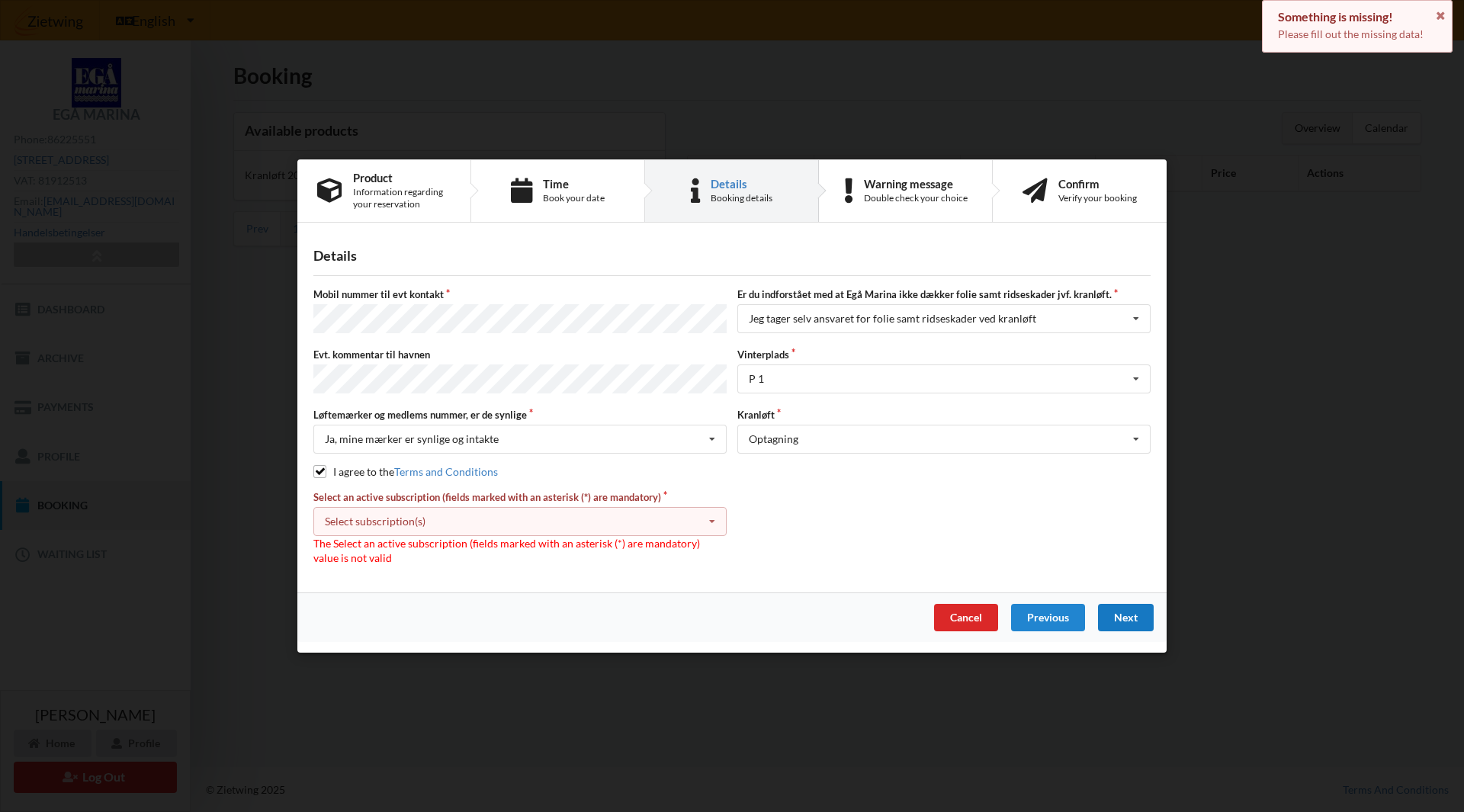
click at [658, 523] on div "Select subscription(s) * Ejer 5-68 D" at bounding box center [520, 521] width 413 height 29
click at [614, 545] on div "* Ejer 5-68 D" at bounding box center [520, 549] width 412 height 28
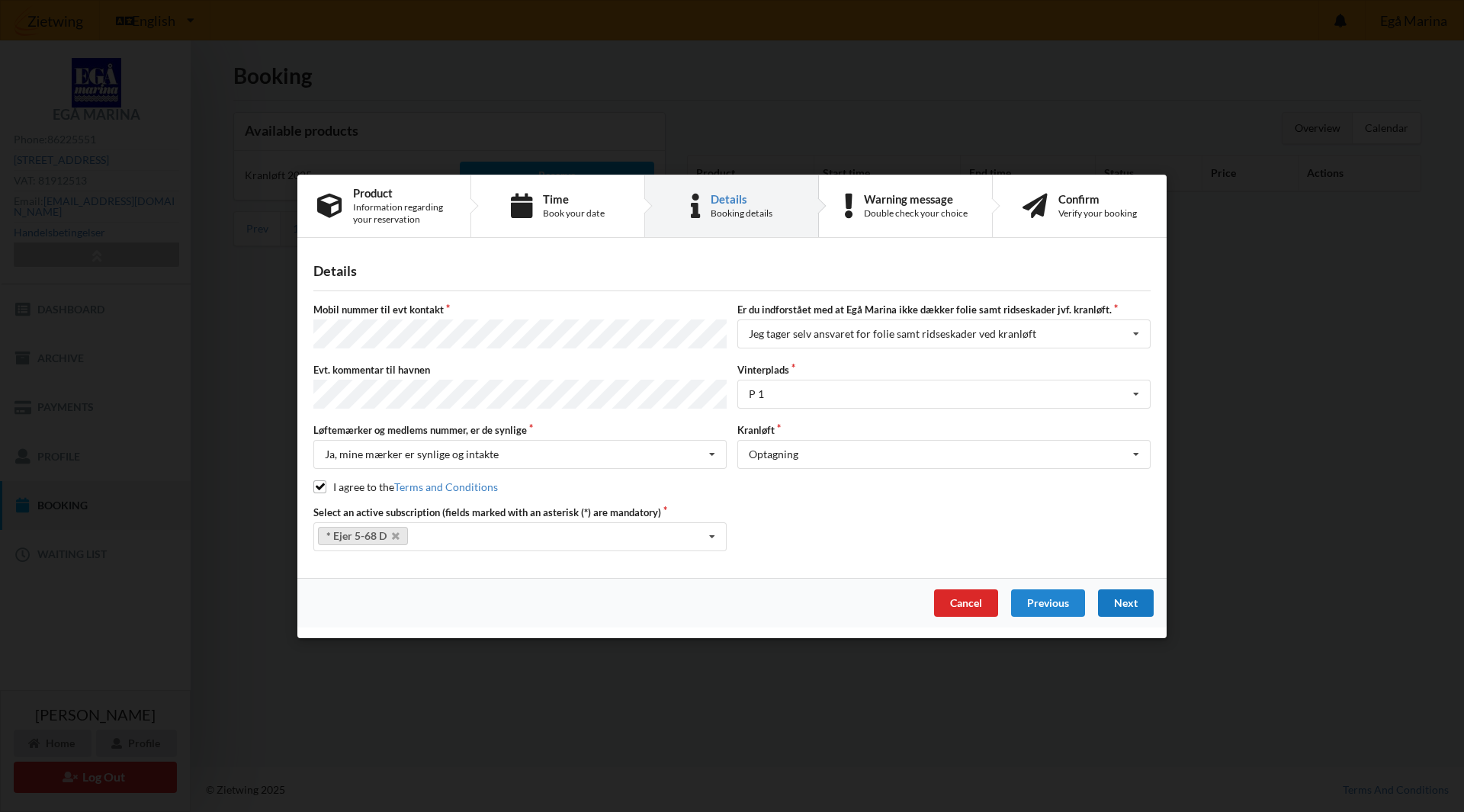
click at [1121, 594] on div "Next" at bounding box center [1126, 602] width 56 height 27
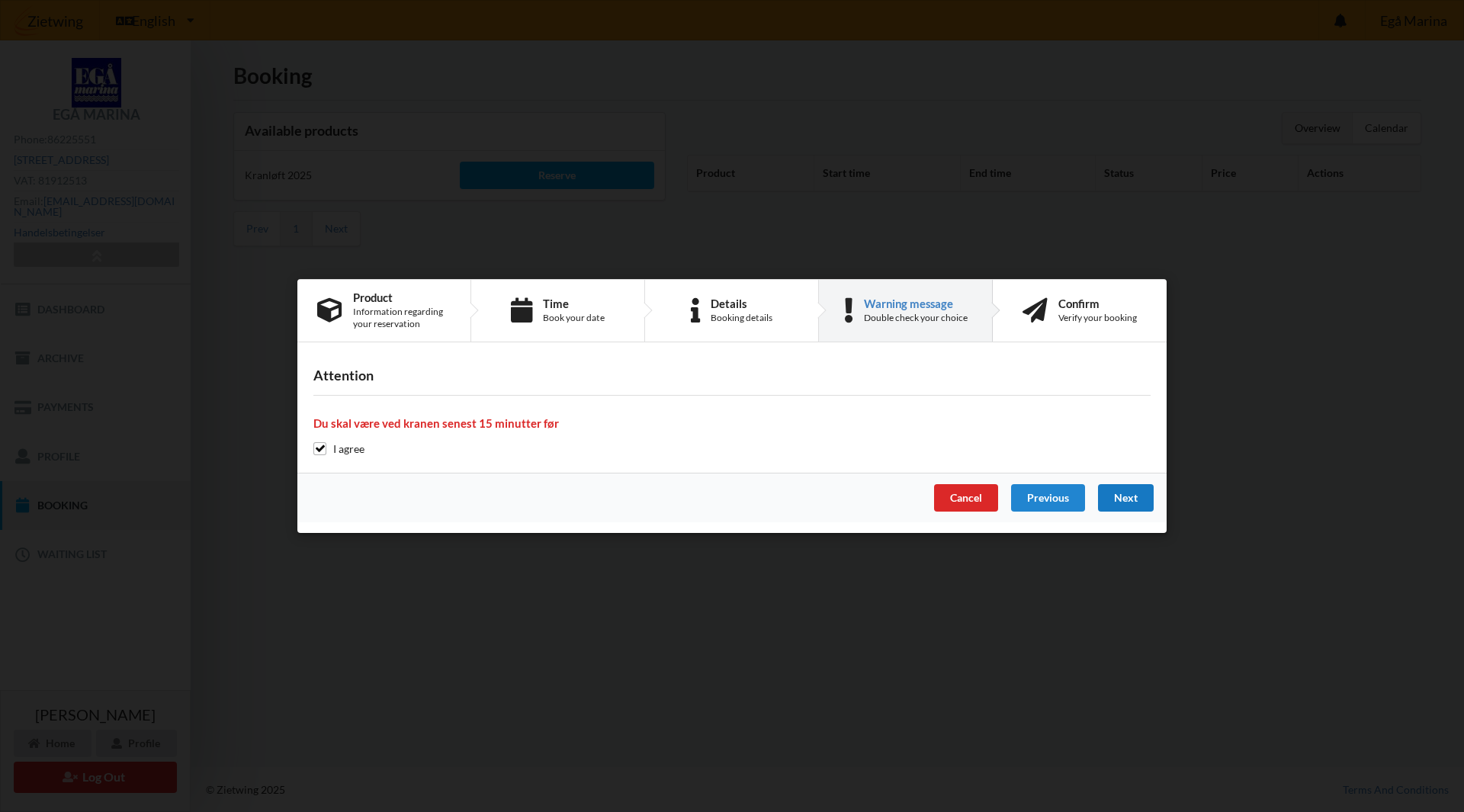
click at [1119, 500] on div "Next" at bounding box center [1126, 497] width 56 height 27
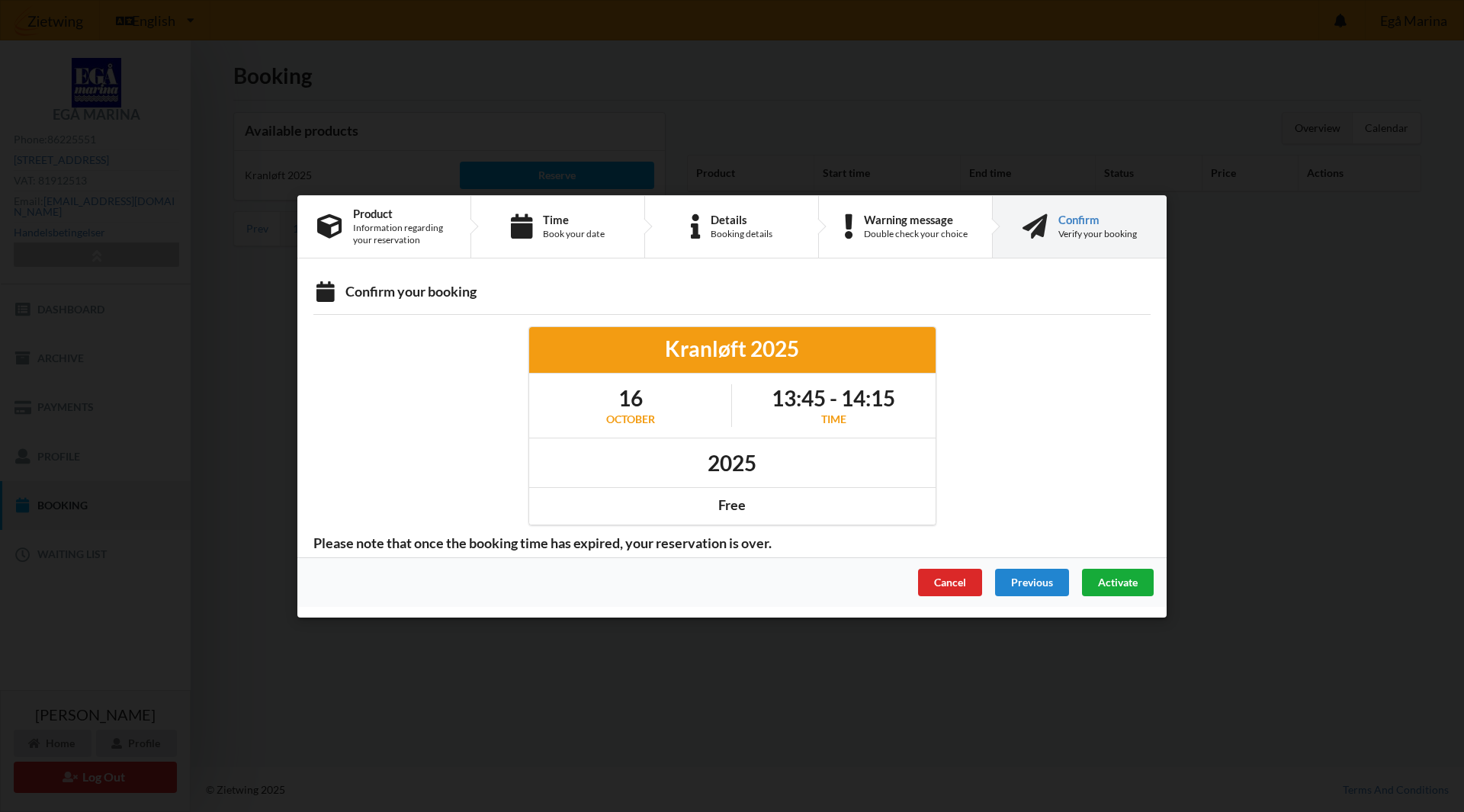
click at [1124, 581] on span "Activate" at bounding box center [1118, 582] width 40 height 13
